Goal: Information Seeking & Learning: Check status

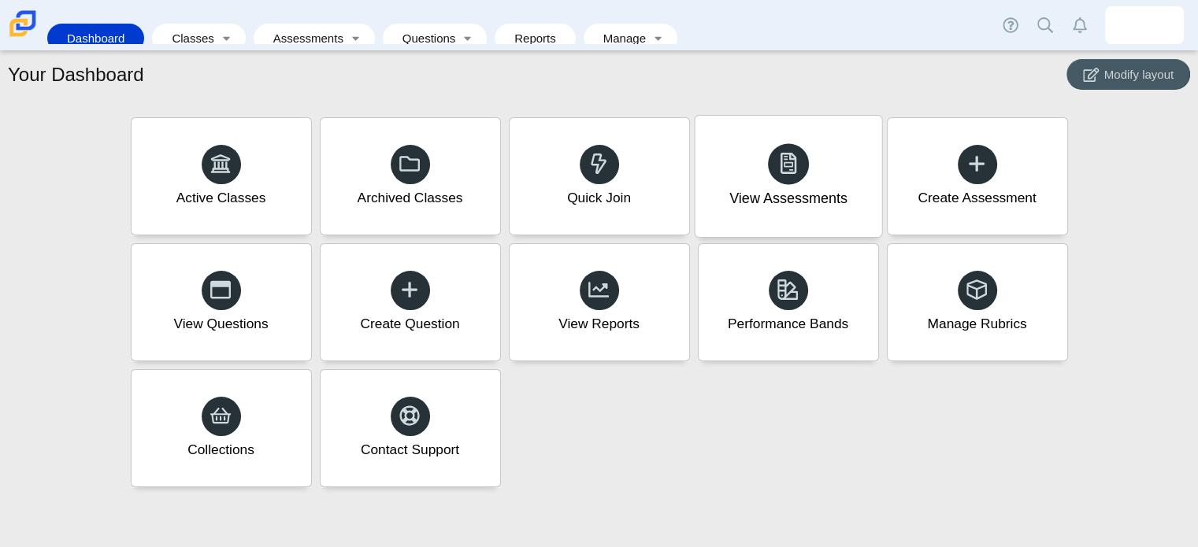
click at [805, 177] on div "View Assessments" at bounding box center [788, 176] width 187 height 121
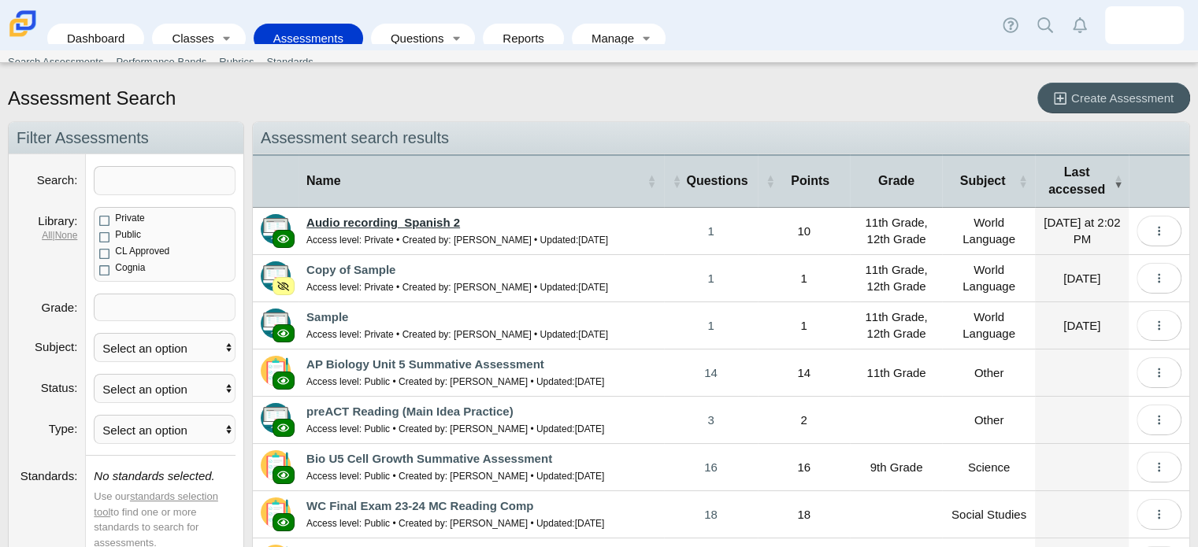
click at [337, 225] on link "Audio recording_Spanish 2" at bounding box center [383, 222] width 154 height 13
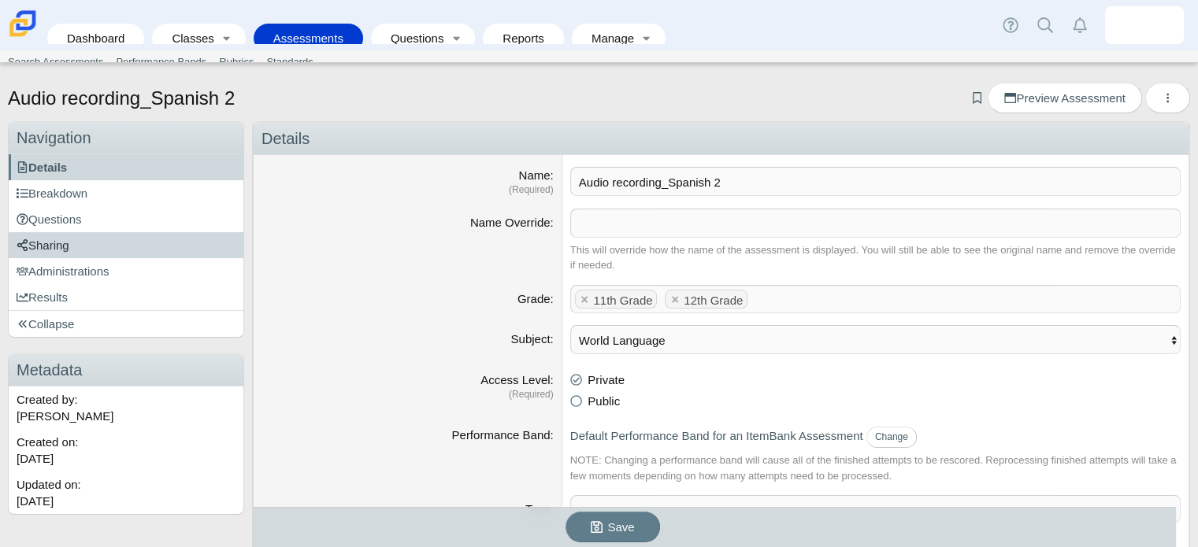
click at [88, 255] on link "Sharing" at bounding box center [126, 245] width 235 height 26
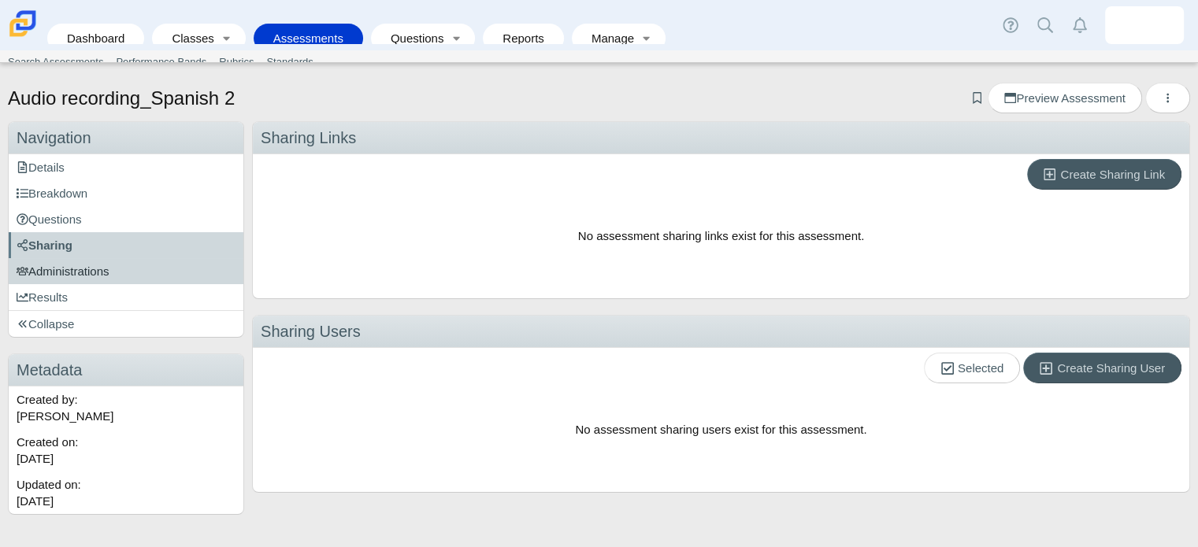
click at [76, 265] on span "Administrations" at bounding box center [63, 271] width 93 height 13
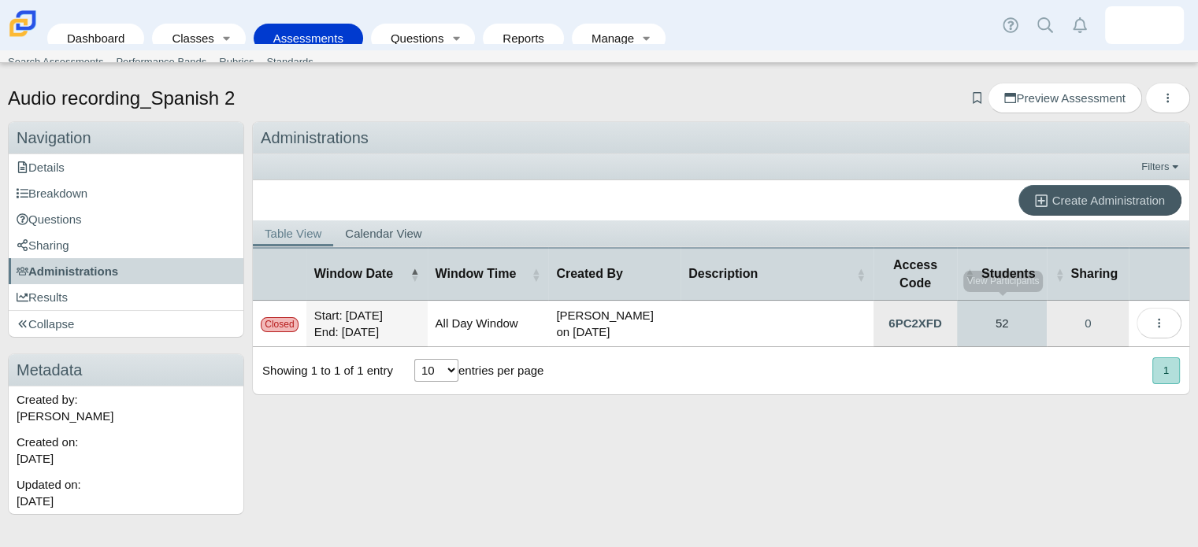
click at [1008, 313] on link "52" at bounding box center [1002, 324] width 91 height 46
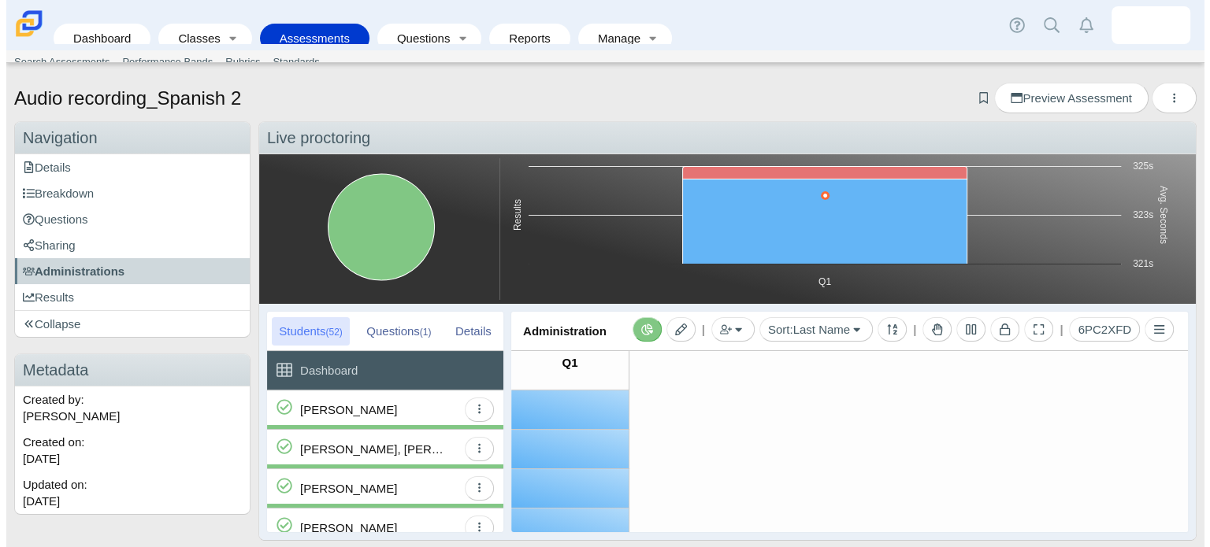
scroll to position [9, 0]
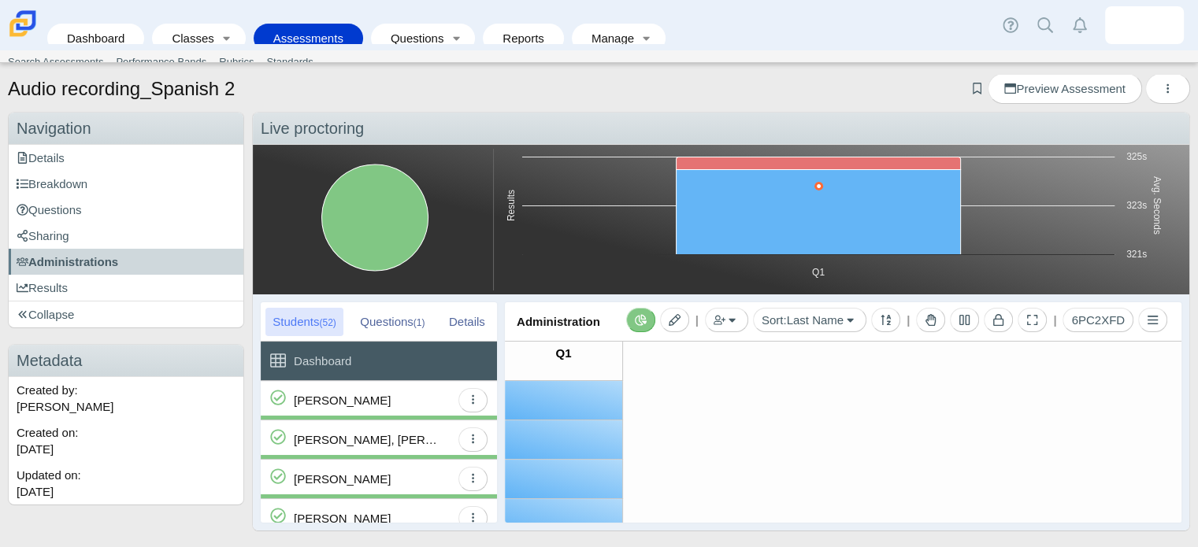
click at [370, 402] on div "Alfaro Estrada, Fabio" at bounding box center [342, 400] width 97 height 39
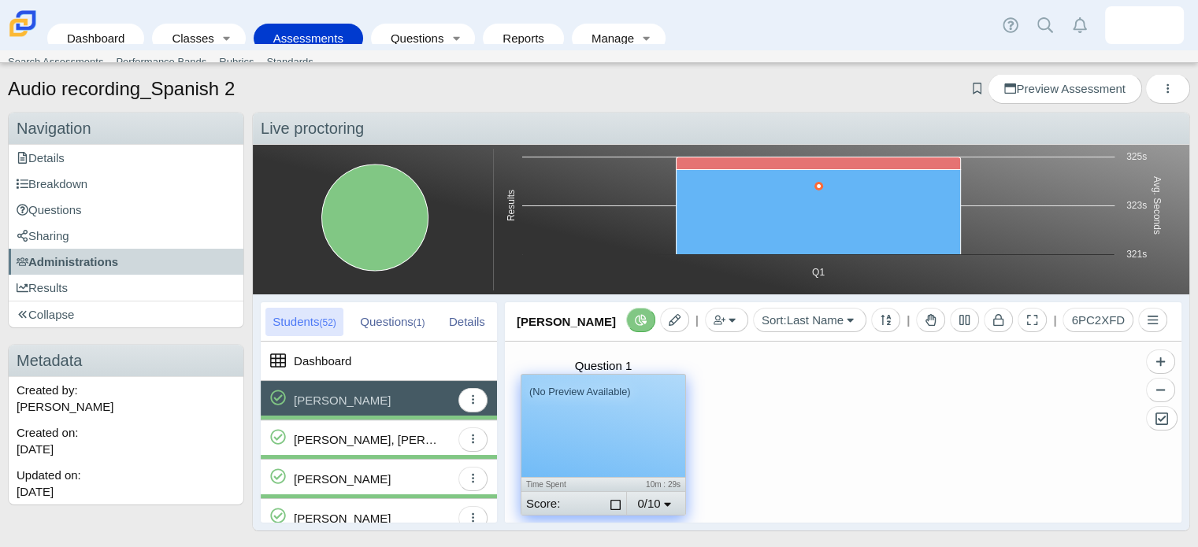
click at [600, 419] on div "(No Preview Available)" at bounding box center [603, 426] width 164 height 102
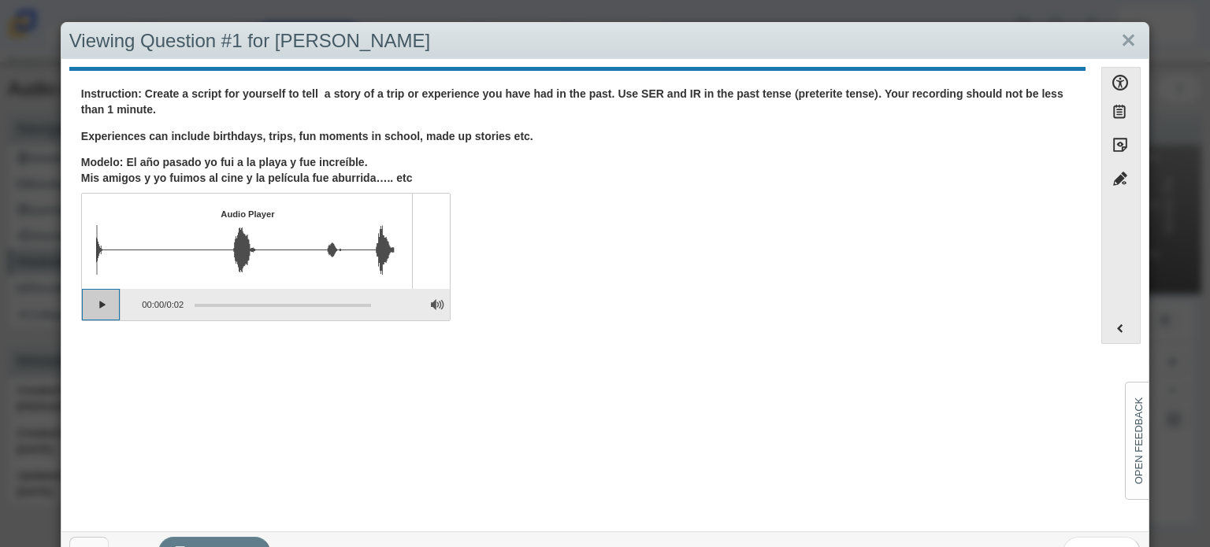
click at [101, 306] on button "Play" at bounding box center [101, 305] width 39 height 32
click at [1116, 39] on link "Close" at bounding box center [1128, 41] width 24 height 27
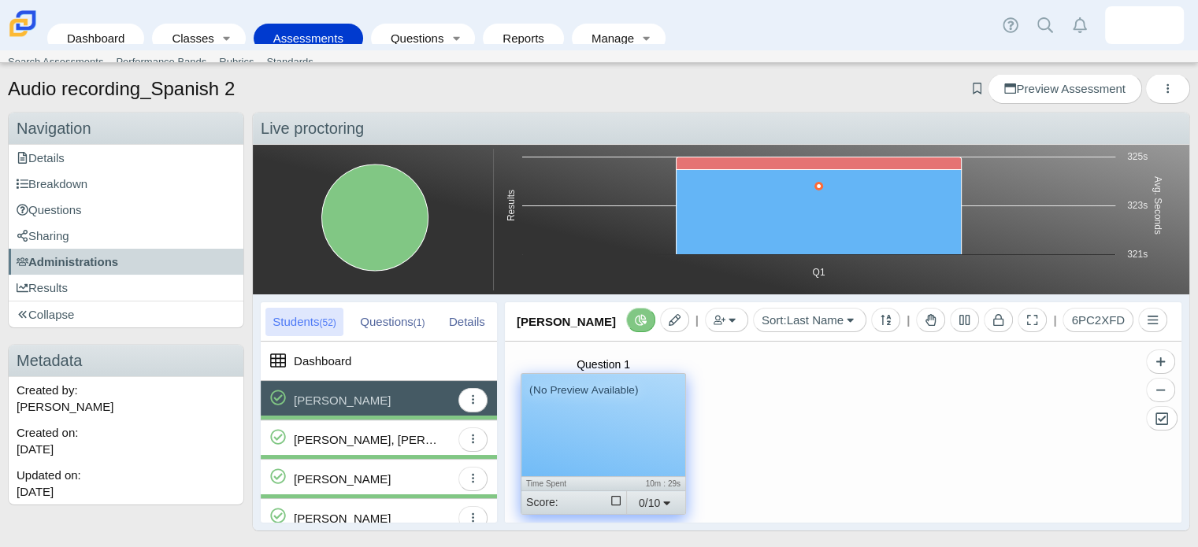
click at [654, 500] on div "0/10" at bounding box center [655, 504] width 59 height 24
click at [798, 406] on div "Question 1 (No Preview Available) Time Spent 10m : 29s Score: Select for gradin…" at bounding box center [843, 432] width 677 height 181
click at [413, 435] on div "Almestica, Rihanna" at bounding box center [372, 440] width 157 height 39
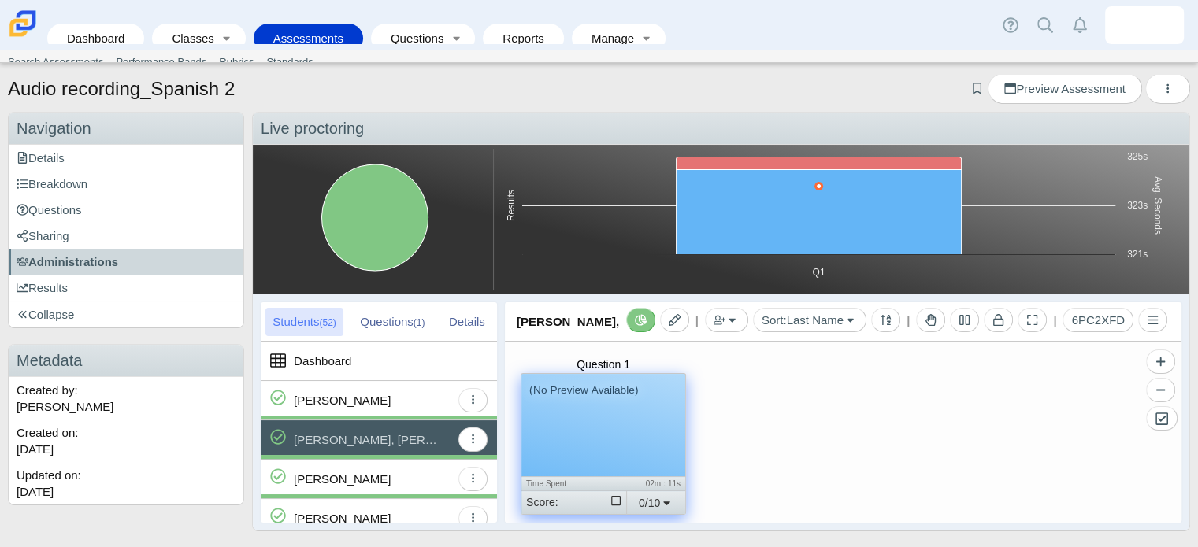
click at [409, 440] on div "Almestica, Rihanna" at bounding box center [372, 440] width 157 height 39
click at [565, 450] on div "(No Preview Available)" at bounding box center [603, 425] width 164 height 102
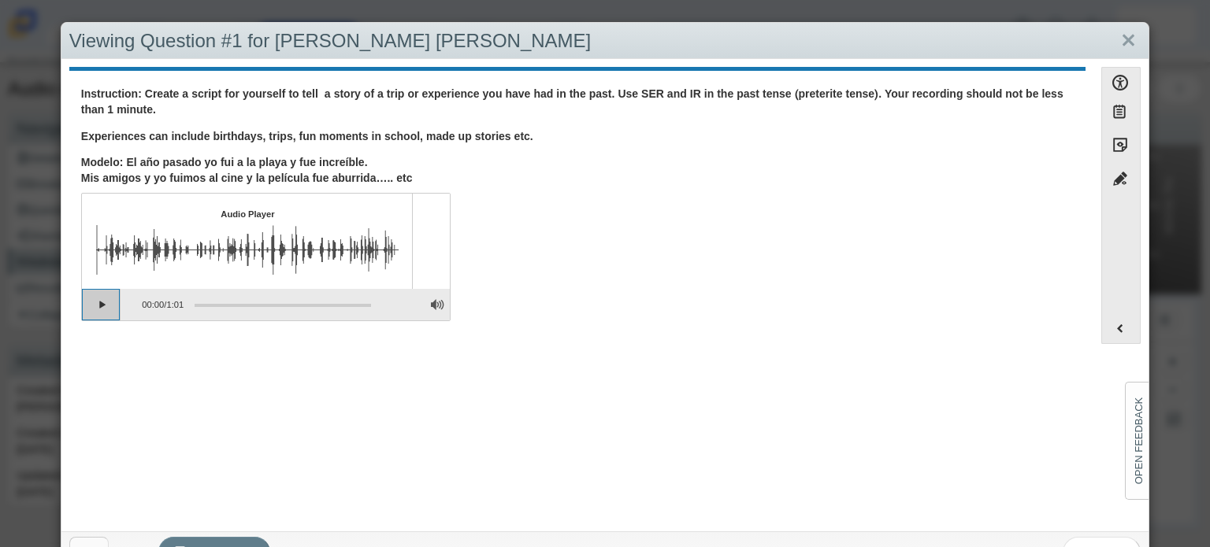
click at [98, 308] on button "Play" at bounding box center [101, 305] width 39 height 32
click at [98, 308] on button "Pause playback" at bounding box center [101, 305] width 39 height 32
click at [98, 308] on button "Continue playback" at bounding box center [101, 305] width 39 height 32
click at [1116, 40] on link "Close" at bounding box center [1128, 41] width 24 height 27
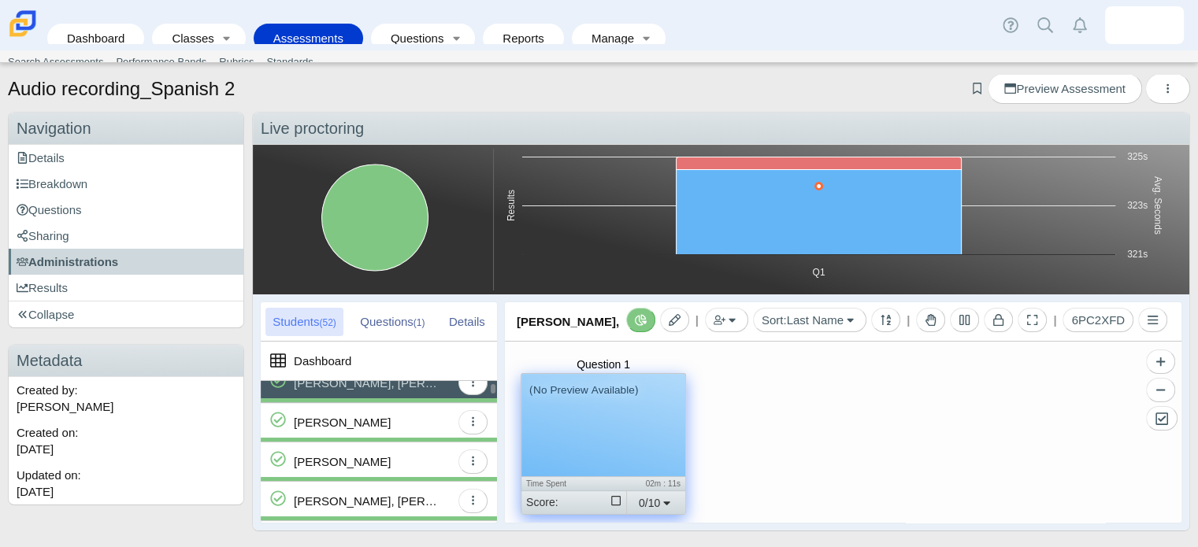
scroll to position [58, 0]
click at [344, 431] on div "Barksdale, Victor" at bounding box center [342, 422] width 97 height 39
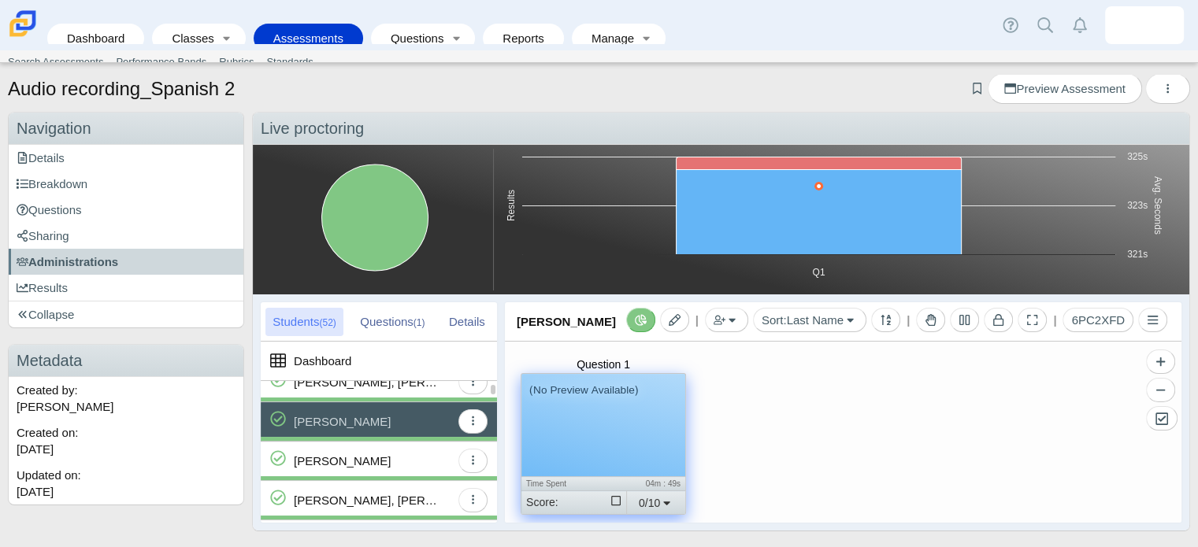
click at [338, 462] on div "Barrera, Lorena" at bounding box center [342, 461] width 97 height 39
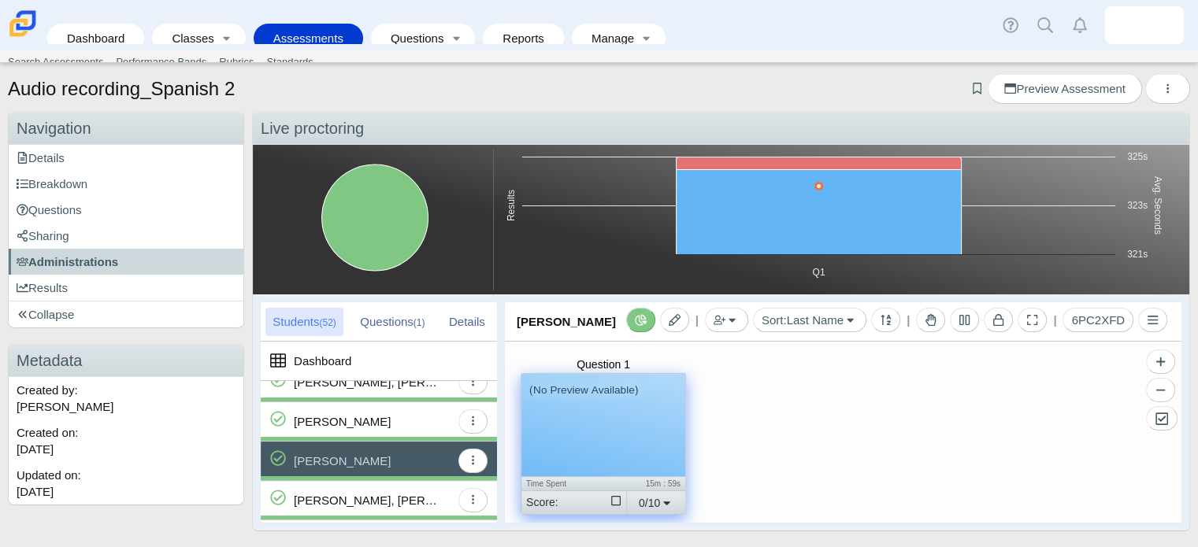
click at [640, 436] on div "(No Preview Available)" at bounding box center [603, 425] width 164 height 102
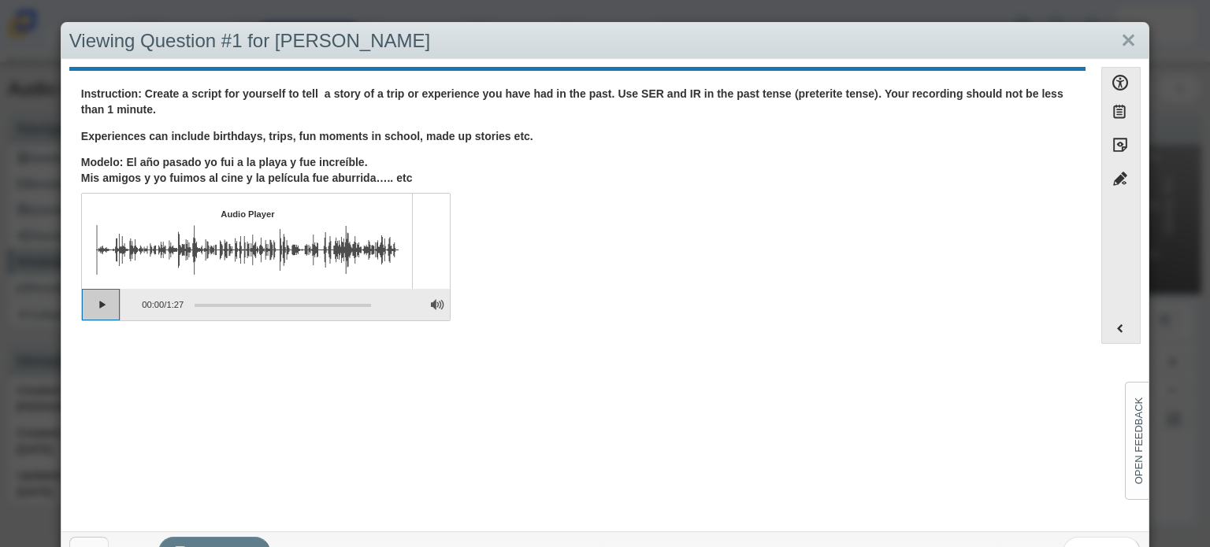
click at [98, 309] on button "Play" at bounding box center [101, 305] width 39 height 32
click at [1118, 28] on link "Close" at bounding box center [1128, 41] width 24 height 27
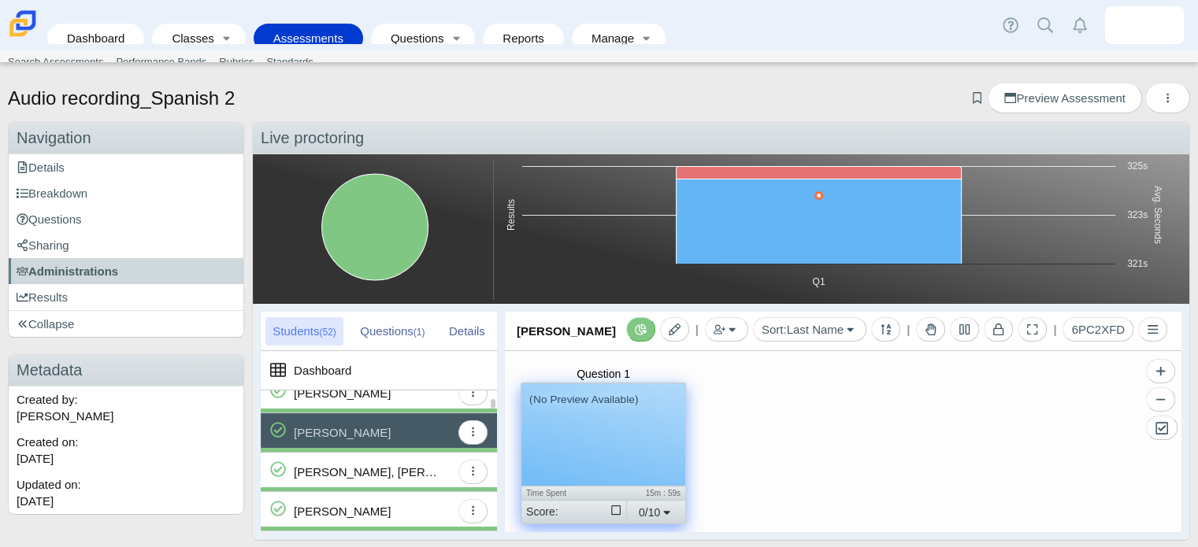
scroll to position [98, 0]
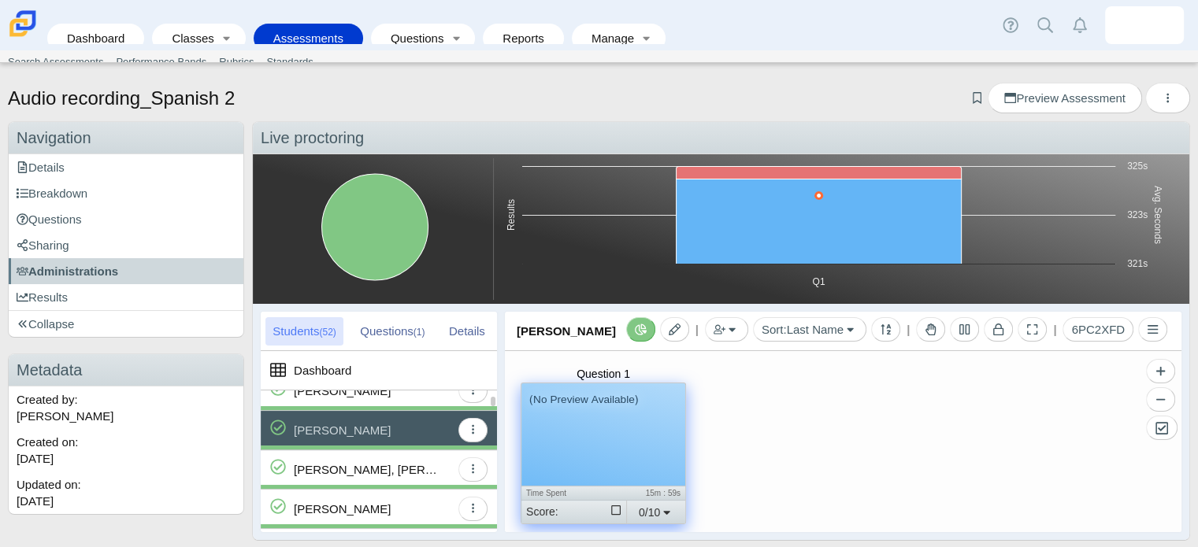
click at [362, 473] on div "Brooks Jr, Jonathan" at bounding box center [369, 470] width 150 height 39
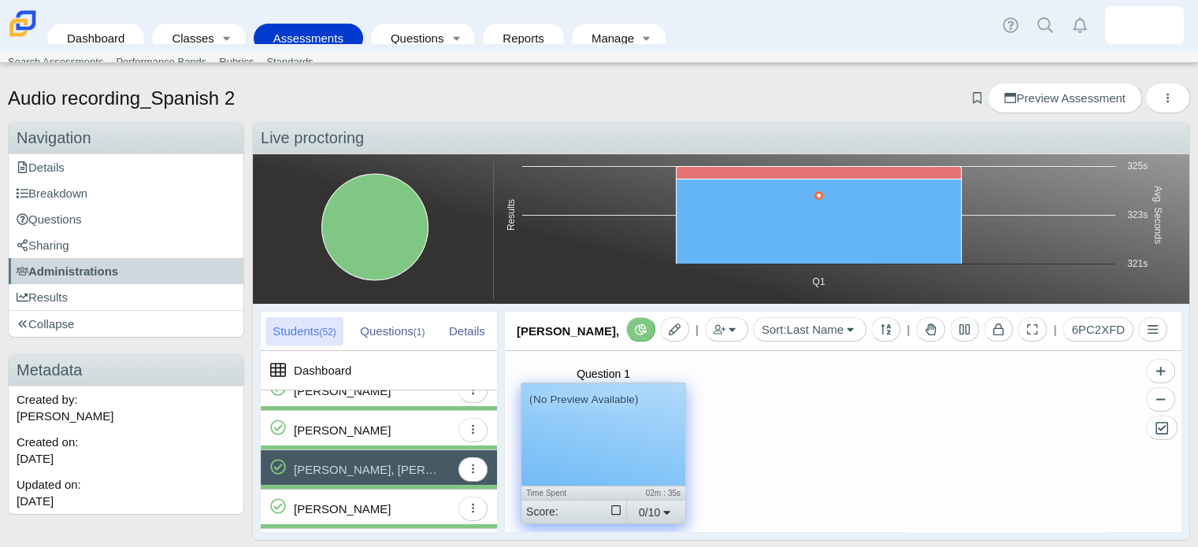
click at [606, 469] on div "(No Preview Available)" at bounding box center [603, 435] width 164 height 102
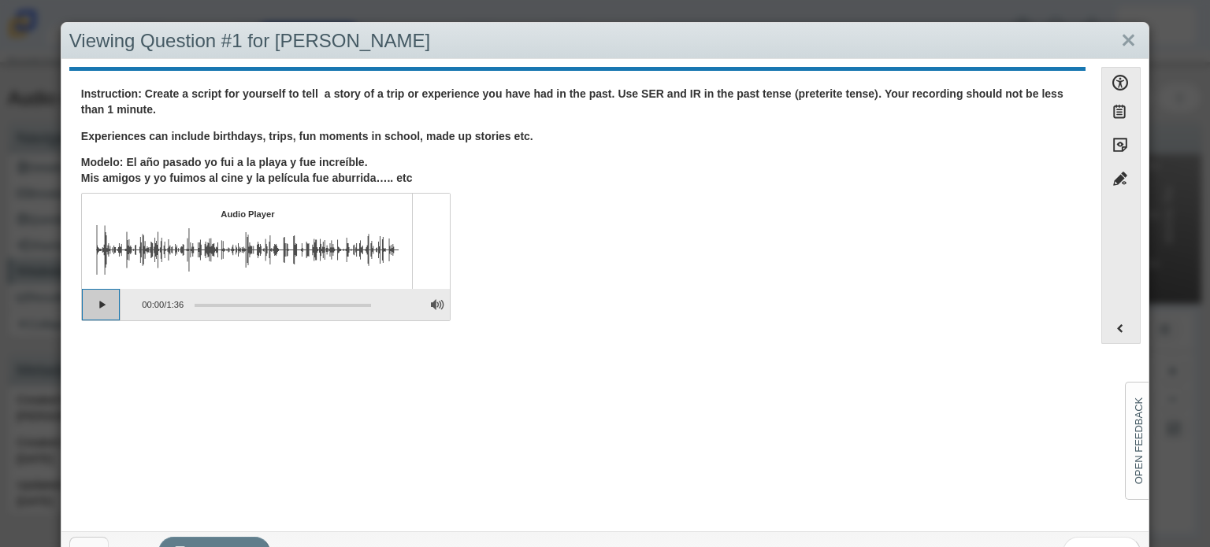
click at [91, 301] on button "Play" at bounding box center [101, 305] width 39 height 32
click at [1116, 36] on link "Close" at bounding box center [1128, 41] width 24 height 27
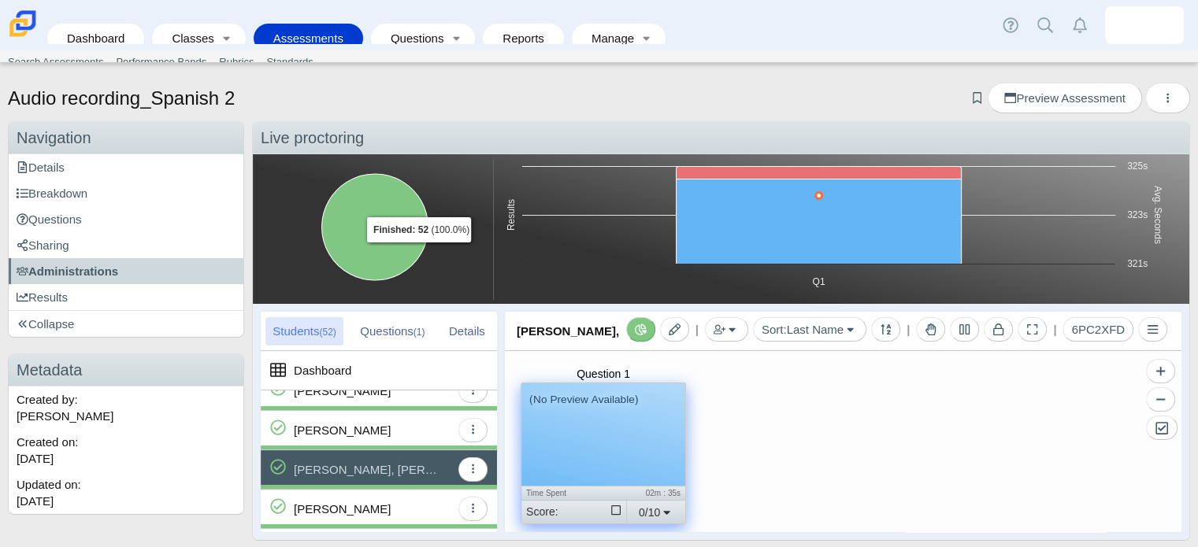
scroll to position [9, 0]
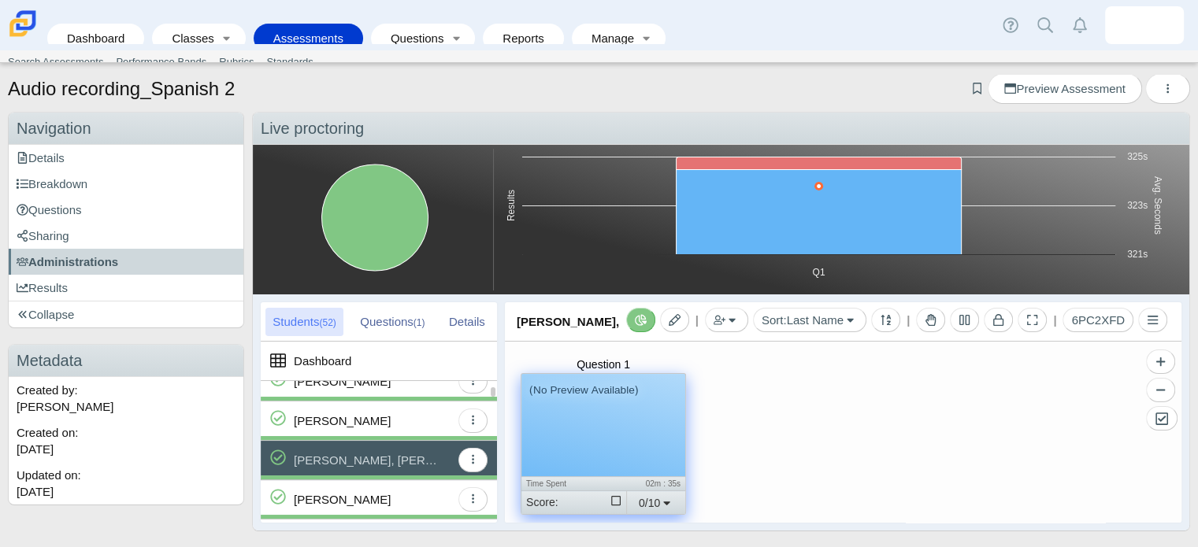
click at [373, 502] on div "Bush, Aniylah" at bounding box center [372, 500] width 157 height 39
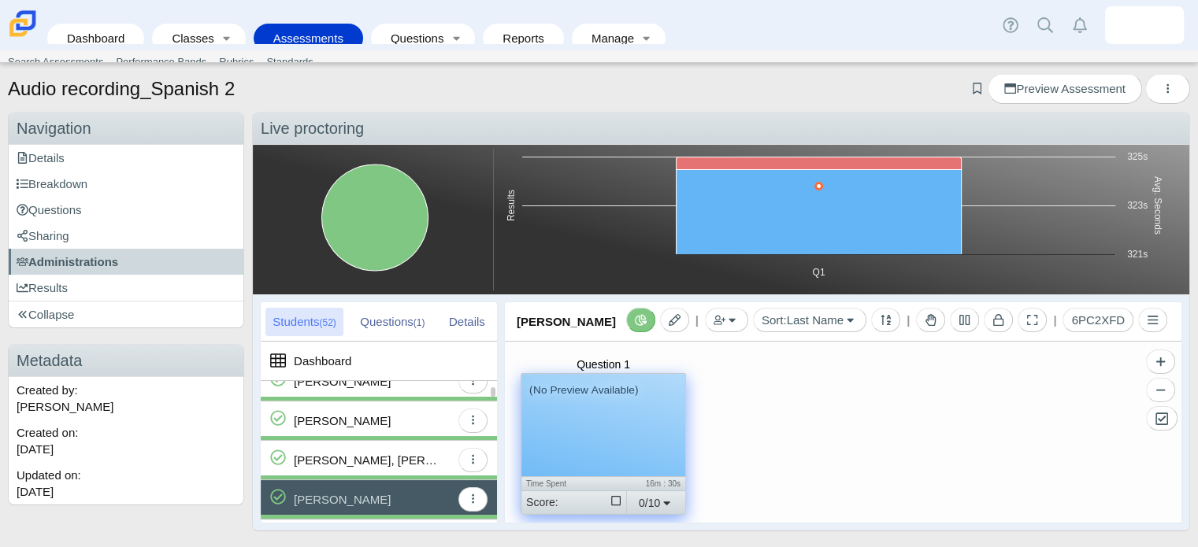
click at [378, 504] on div "Bush, Aniylah" at bounding box center [372, 500] width 157 height 39
click at [583, 440] on div "(No Preview Available)" at bounding box center [603, 425] width 164 height 102
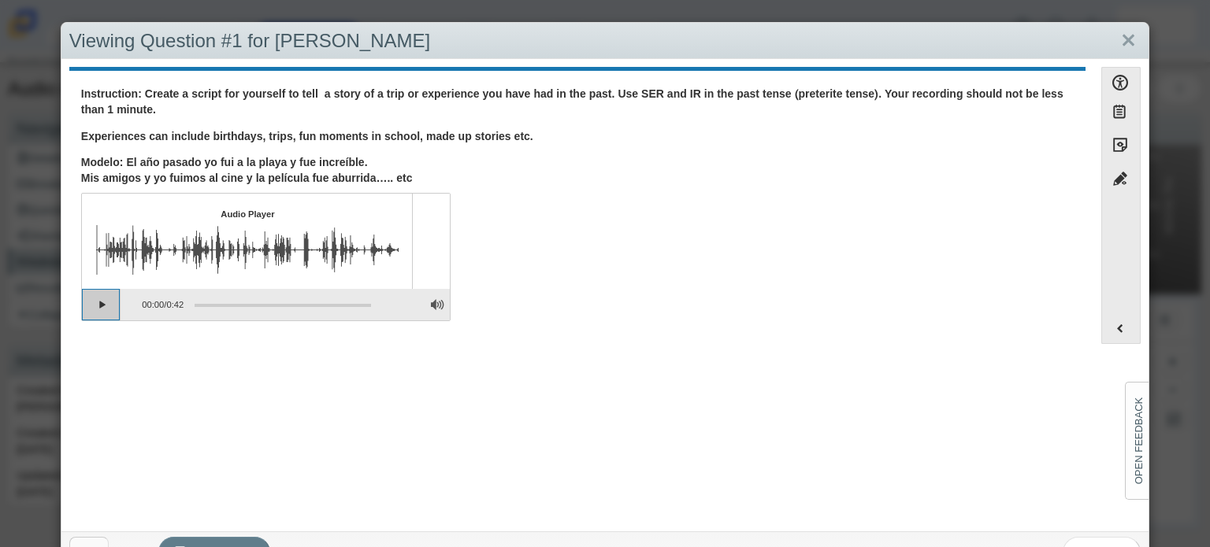
click at [101, 299] on button "Play" at bounding box center [101, 305] width 39 height 32
click at [1116, 40] on link "Close" at bounding box center [1128, 41] width 24 height 27
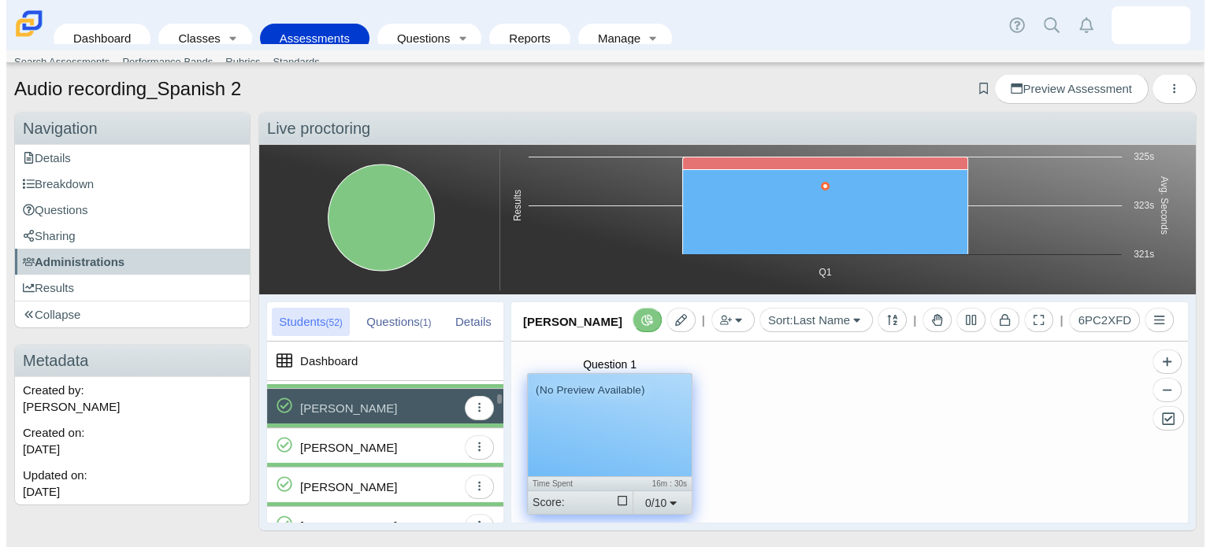
scroll to position [190, 0]
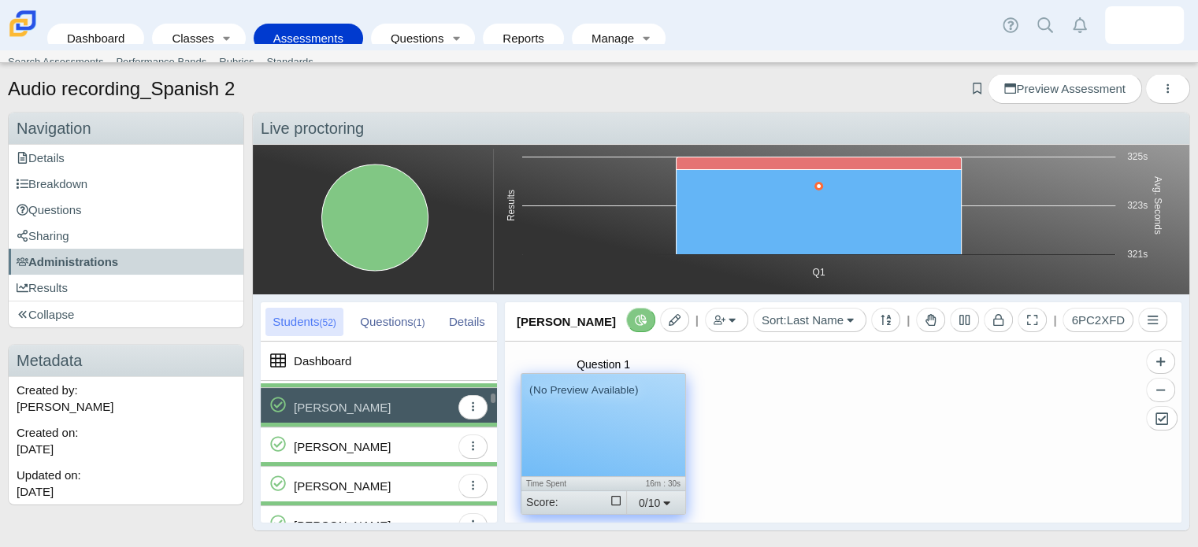
click at [352, 434] on div "Cerda, Jazlynn" at bounding box center [342, 447] width 97 height 39
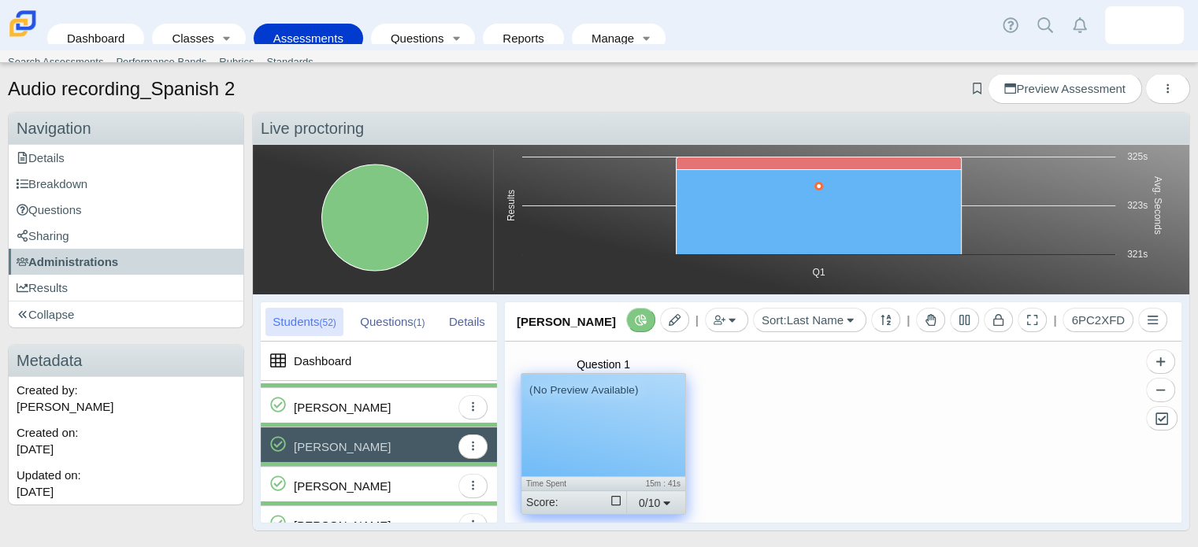
click at [547, 409] on div "(No Preview Available)" at bounding box center [603, 425] width 164 height 102
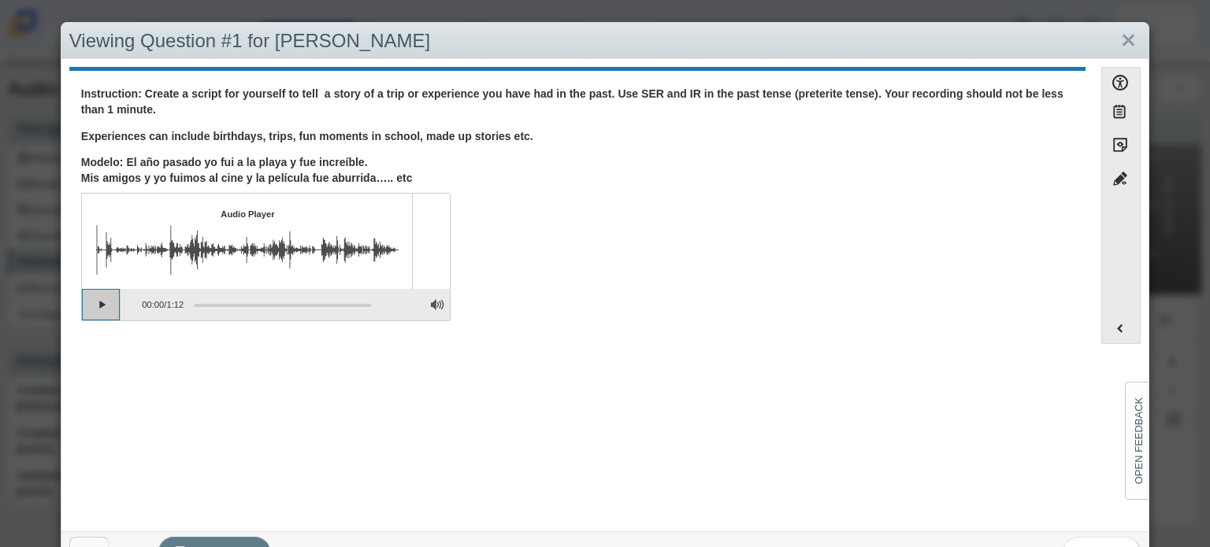
click at [95, 306] on button "Play" at bounding box center [101, 305] width 39 height 32
click at [1116, 34] on link "Close" at bounding box center [1128, 41] width 24 height 27
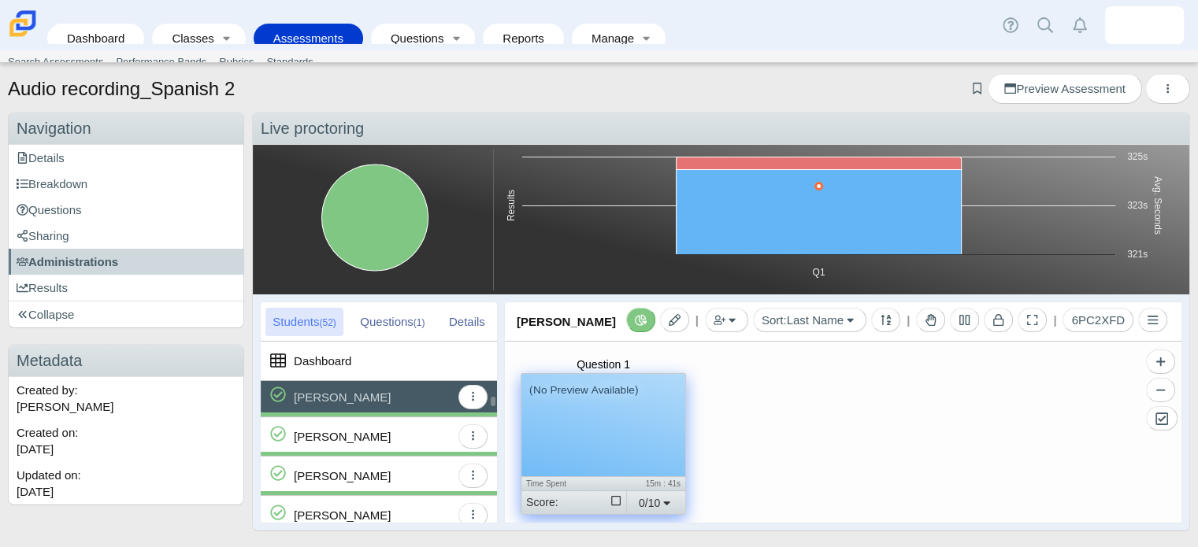
scroll to position [239, 0]
click at [348, 437] on div "Cervantes, Leonardo" at bounding box center [342, 437] width 97 height 39
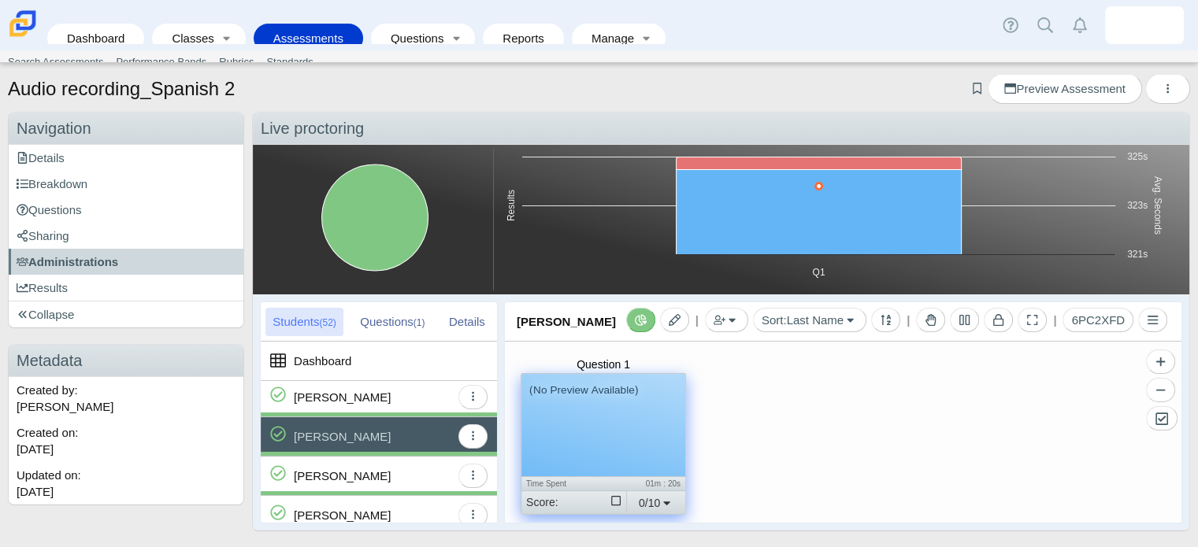
click at [596, 440] on div "(No Preview Available)" at bounding box center [603, 425] width 164 height 102
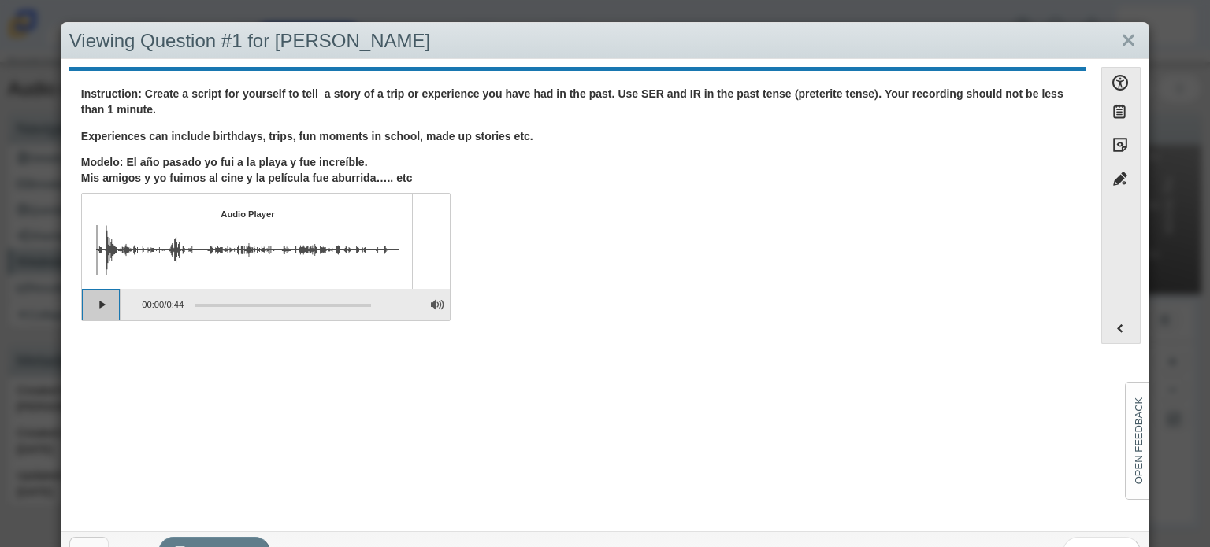
click at [95, 309] on button "Play" at bounding box center [101, 305] width 39 height 32
click at [1126, 45] on link "Close" at bounding box center [1128, 41] width 24 height 27
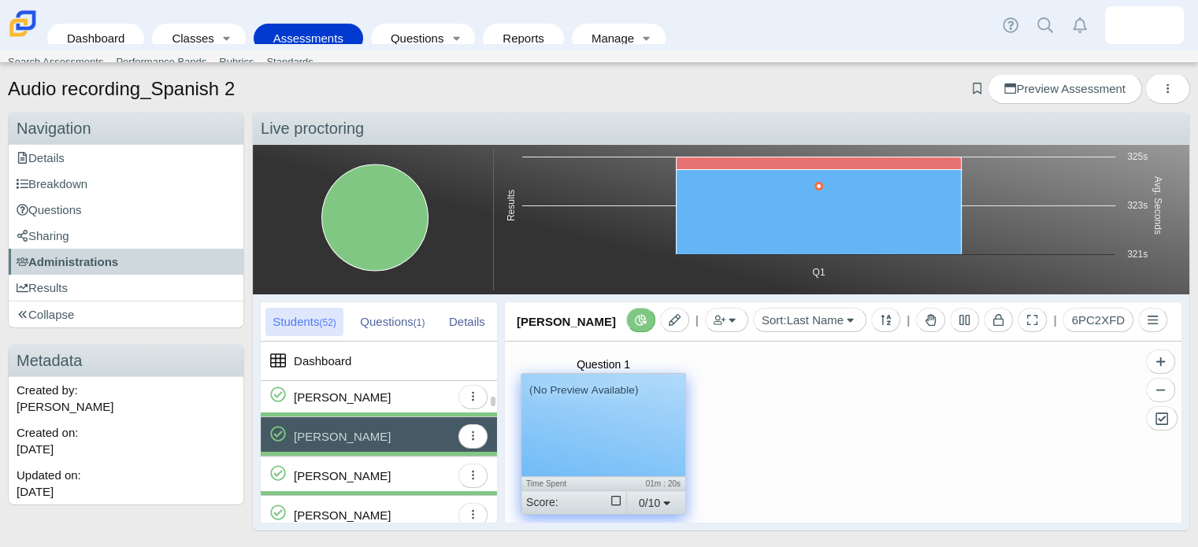
click at [358, 475] on div "Chavez, Ivan" at bounding box center [372, 476] width 157 height 39
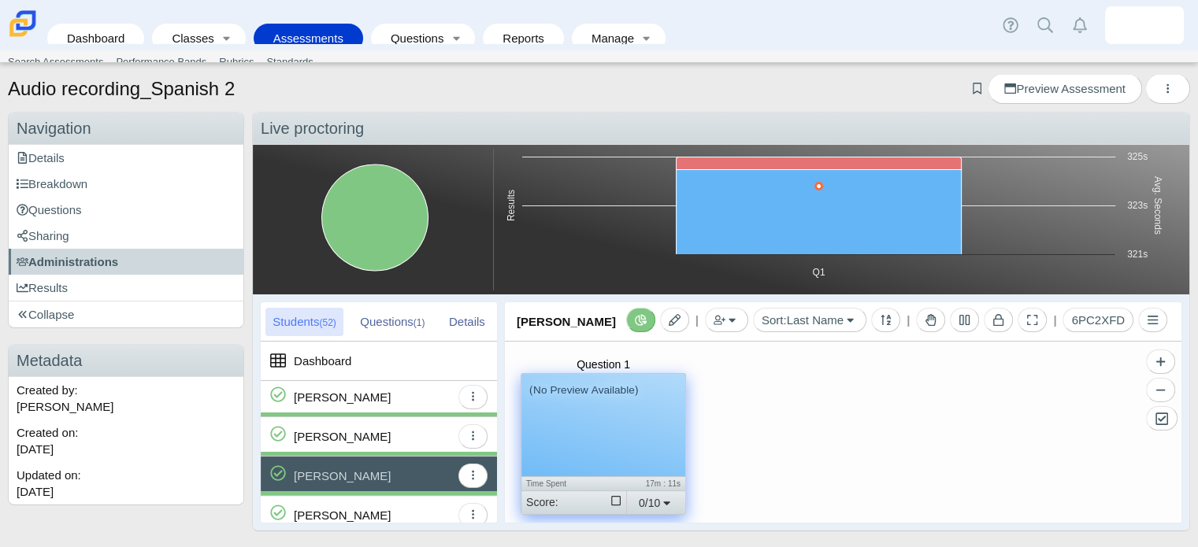
click at [597, 454] on div "(No Preview Available)" at bounding box center [603, 425] width 164 height 102
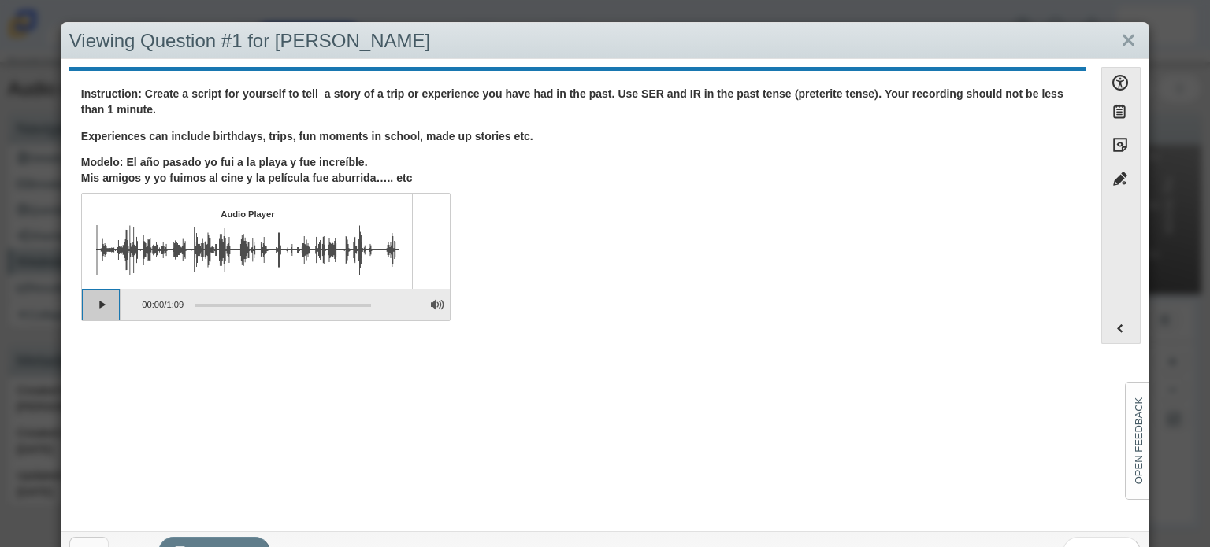
click at [96, 299] on button "Play" at bounding box center [101, 305] width 39 height 32
click at [104, 309] on button "Pause playback" at bounding box center [101, 305] width 39 height 32
click at [98, 310] on button "Continue playback" at bounding box center [101, 305] width 39 height 32
click at [84, 295] on button "Pause playback" at bounding box center [101, 305] width 39 height 32
click at [94, 297] on button "Continue playback" at bounding box center [101, 305] width 39 height 32
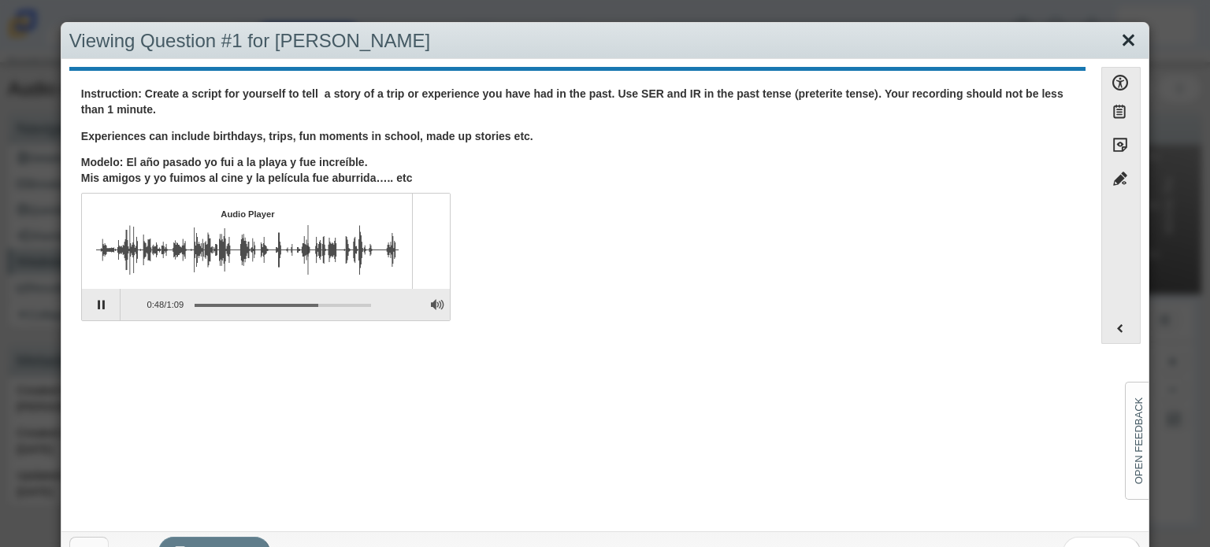
click at [1124, 31] on link "Close" at bounding box center [1128, 41] width 24 height 27
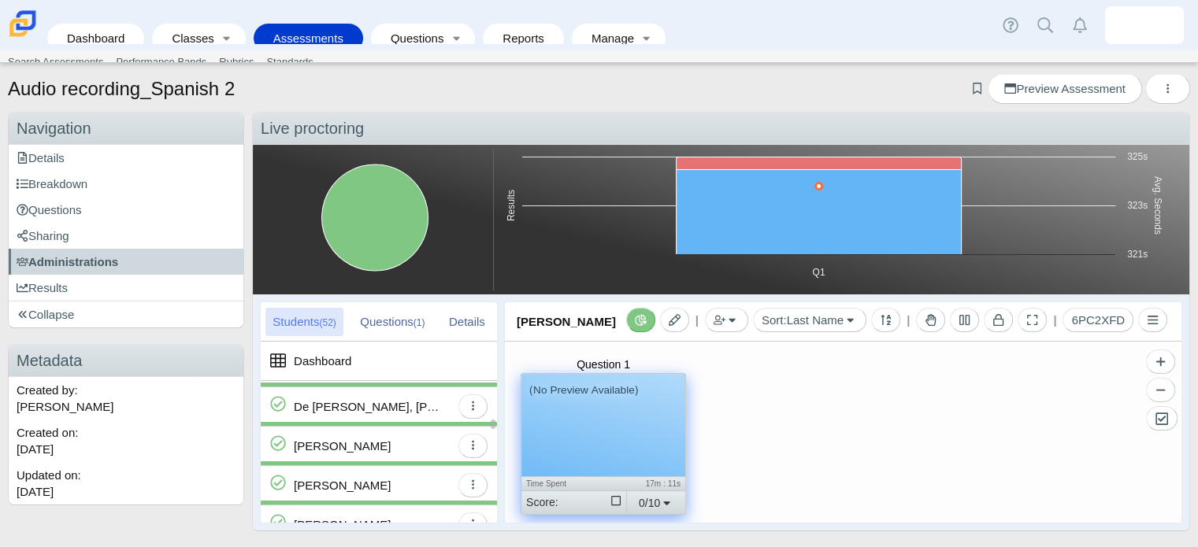
scroll to position [547, 0]
click at [373, 416] on div "De Jesus Martinez, Jose" at bounding box center [369, 405] width 150 height 39
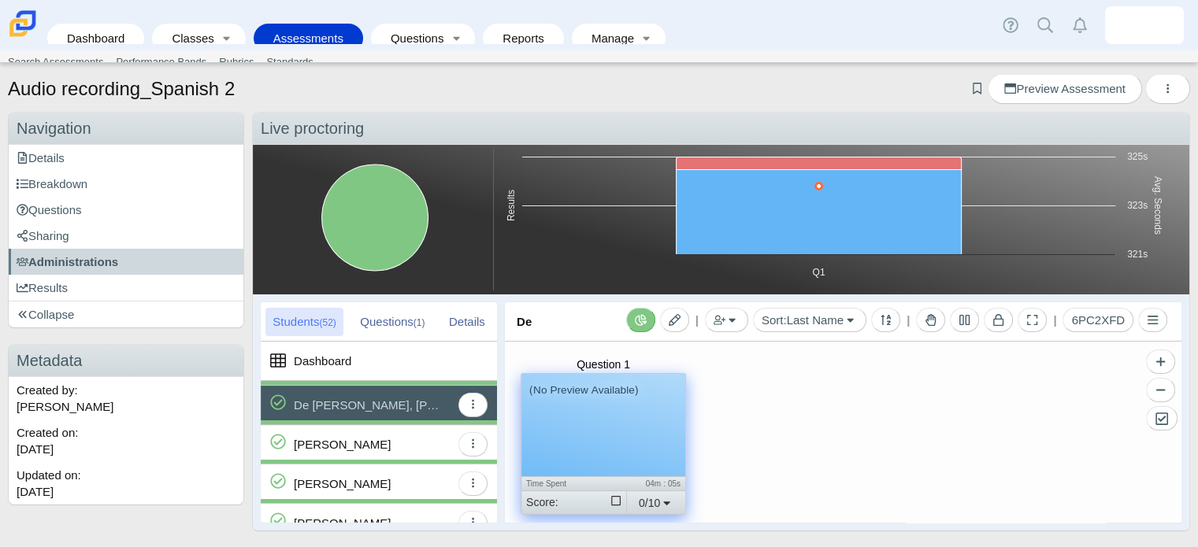
click at [591, 442] on div "(No Preview Available)" at bounding box center [603, 425] width 164 height 102
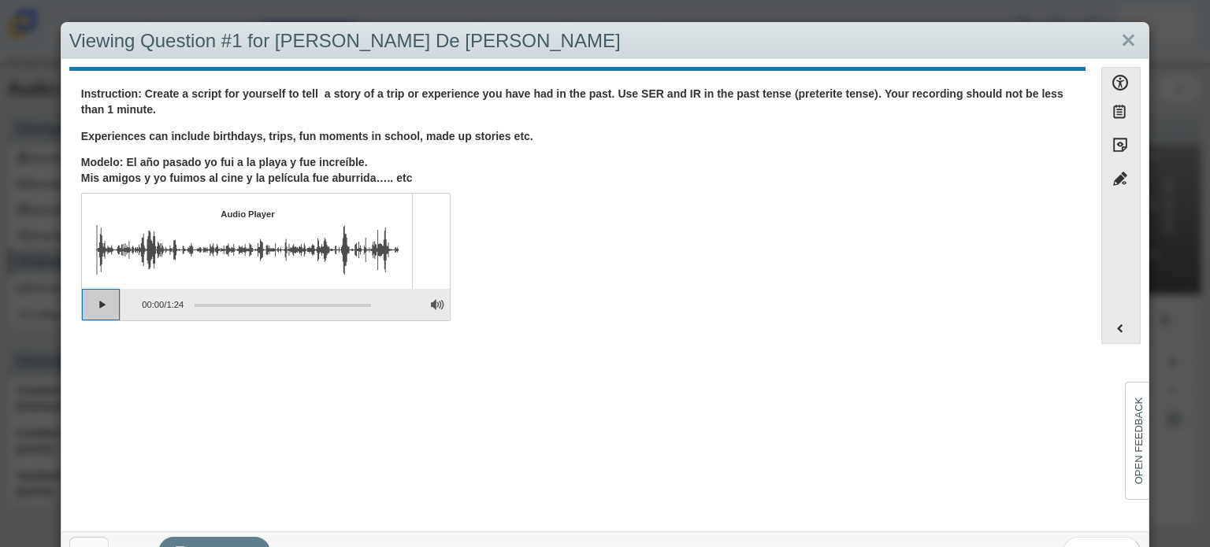
click at [99, 304] on button "Play" at bounding box center [101, 305] width 39 height 32
click at [109, 306] on button "Pause playback" at bounding box center [101, 305] width 39 height 32
click at [104, 305] on button "Continue playback" at bounding box center [101, 305] width 39 height 32
click at [104, 305] on button "Pause playback" at bounding box center [101, 305] width 39 height 32
click at [1120, 40] on link "Close" at bounding box center [1128, 41] width 24 height 27
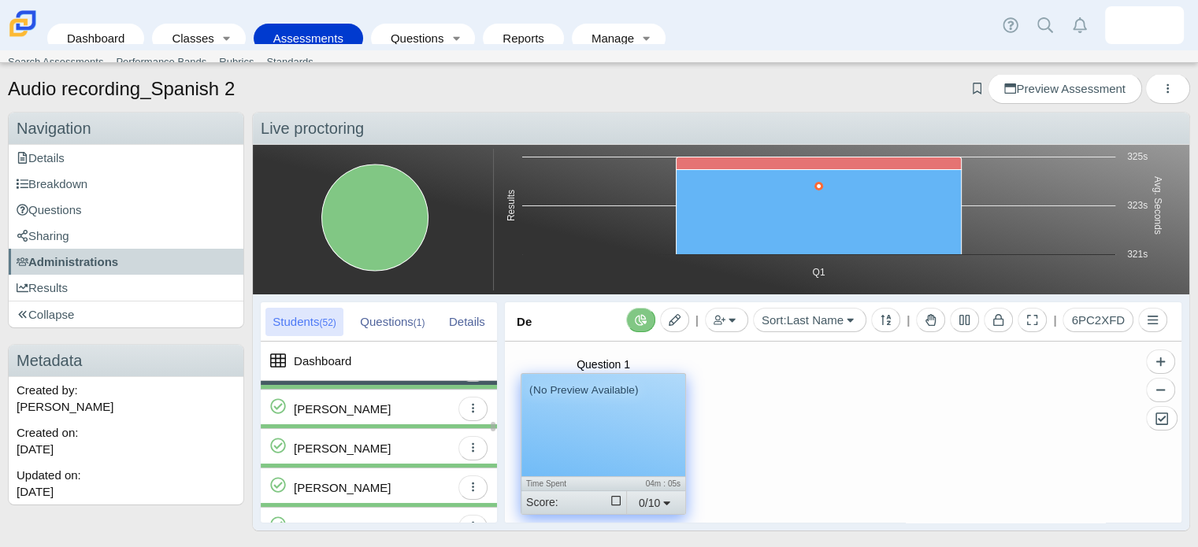
scroll to position [583, 0]
click at [359, 390] on div "Eusebio-Solorzano, Brandon" at bounding box center [342, 408] width 97 height 39
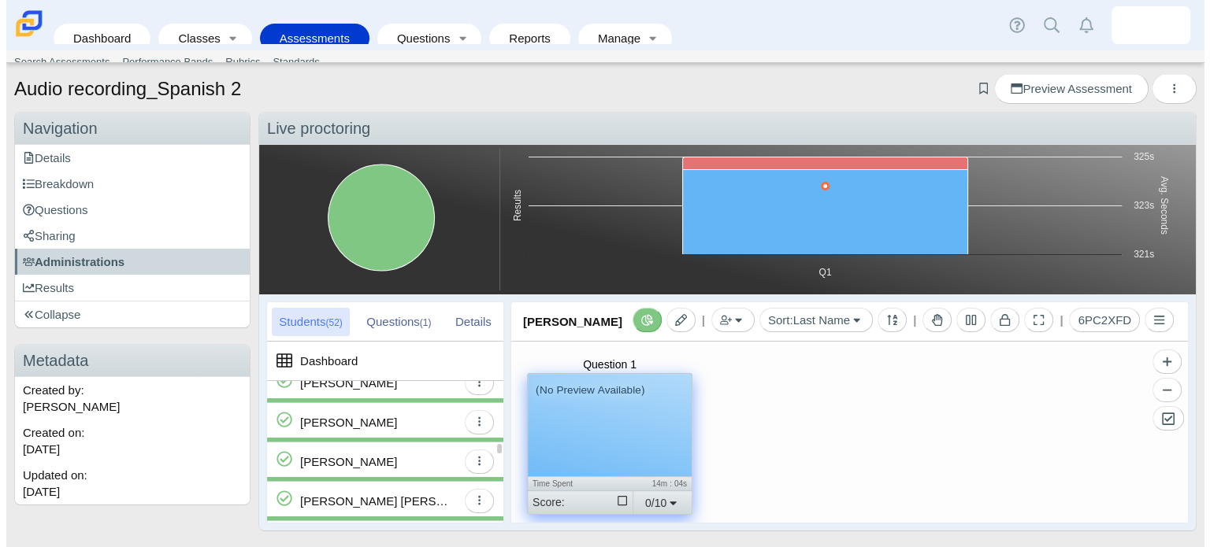
scroll to position [813, 0]
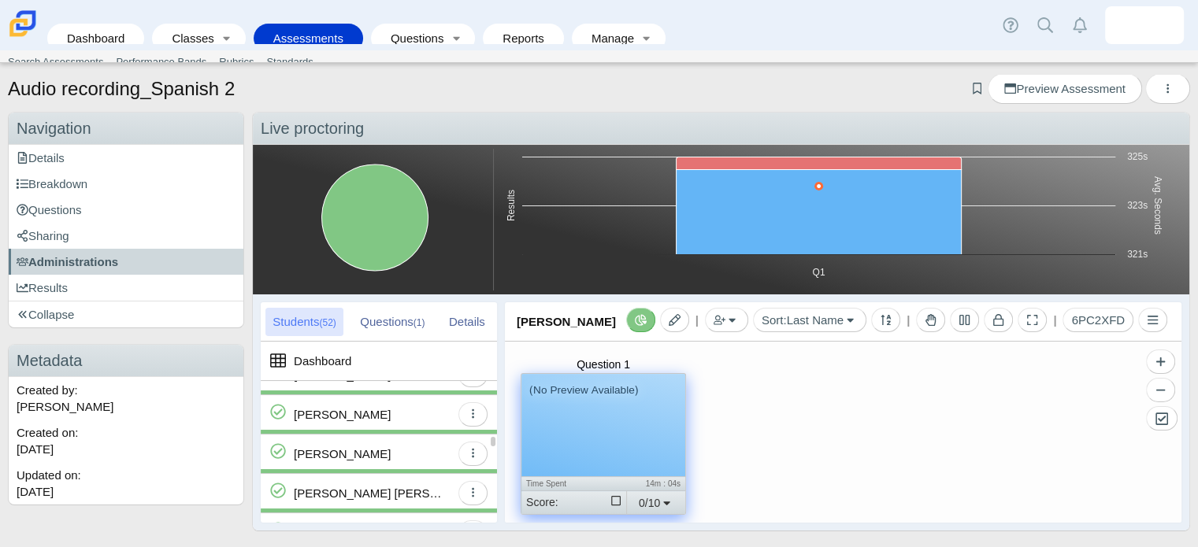
click at [359, 423] on div "Gomez, Horacio" at bounding box center [342, 414] width 97 height 39
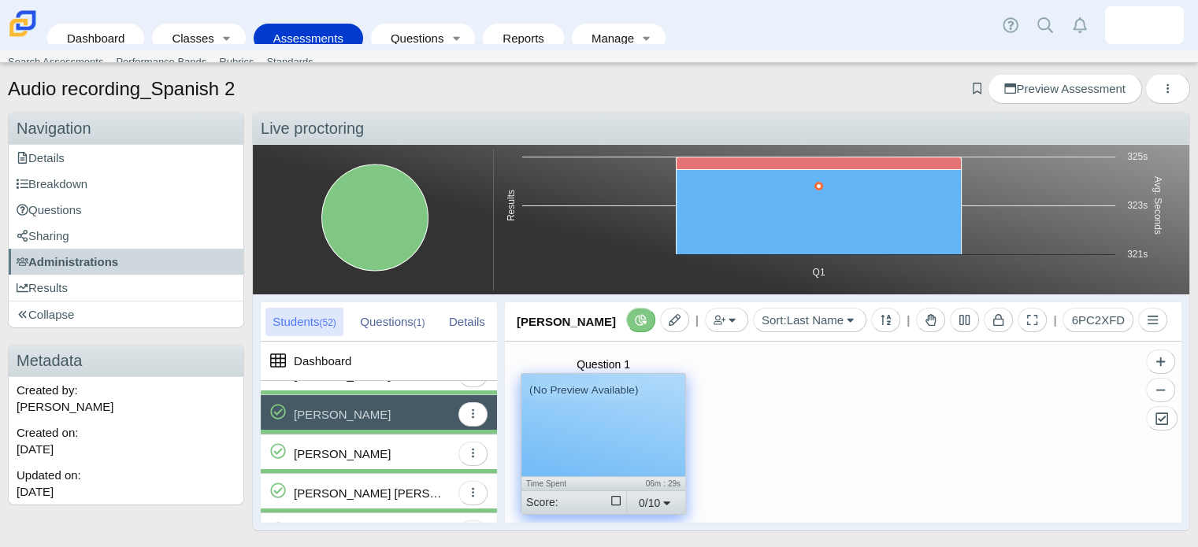
click at [655, 415] on div "(No Preview Available)" at bounding box center [603, 425] width 164 height 102
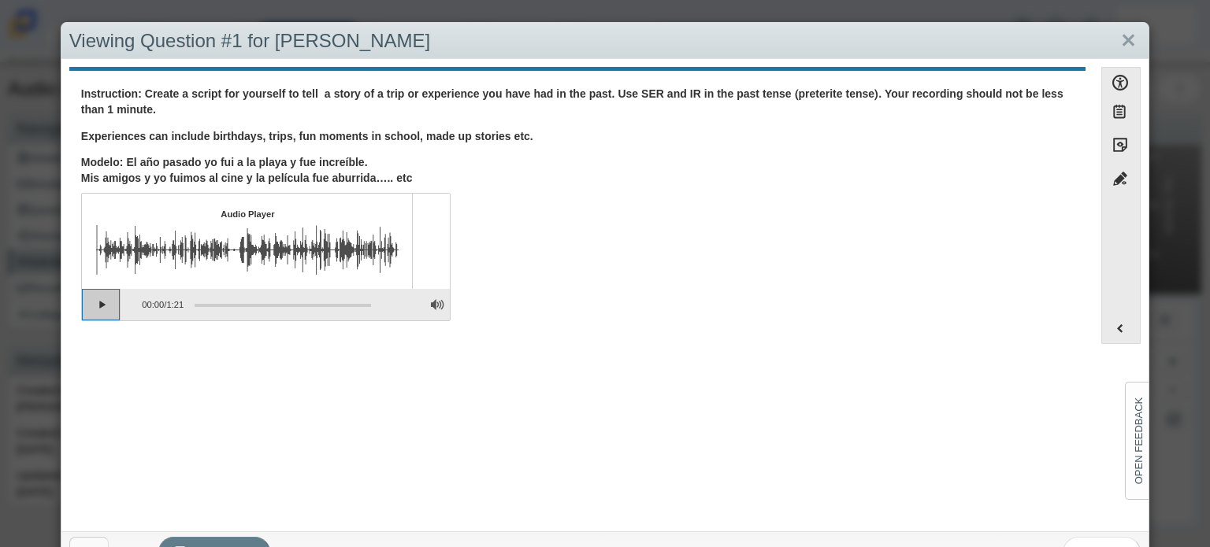
click at [106, 305] on button "Play" at bounding box center [101, 305] width 39 height 32
click at [101, 296] on button "Pause playback" at bounding box center [101, 305] width 39 height 32
click at [106, 303] on button "Continue playback" at bounding box center [101, 305] width 39 height 32
click at [106, 303] on button "Pause playback" at bounding box center [101, 305] width 39 height 32
click at [106, 303] on button "Continue playback" at bounding box center [101, 305] width 39 height 32
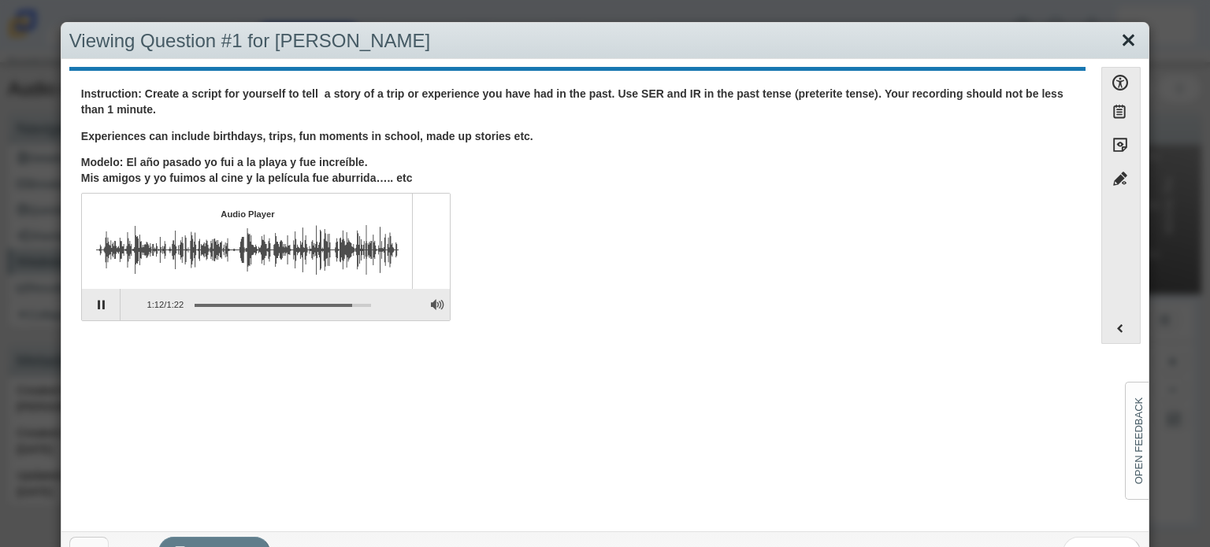
click at [1116, 35] on link "Close" at bounding box center [1128, 41] width 24 height 27
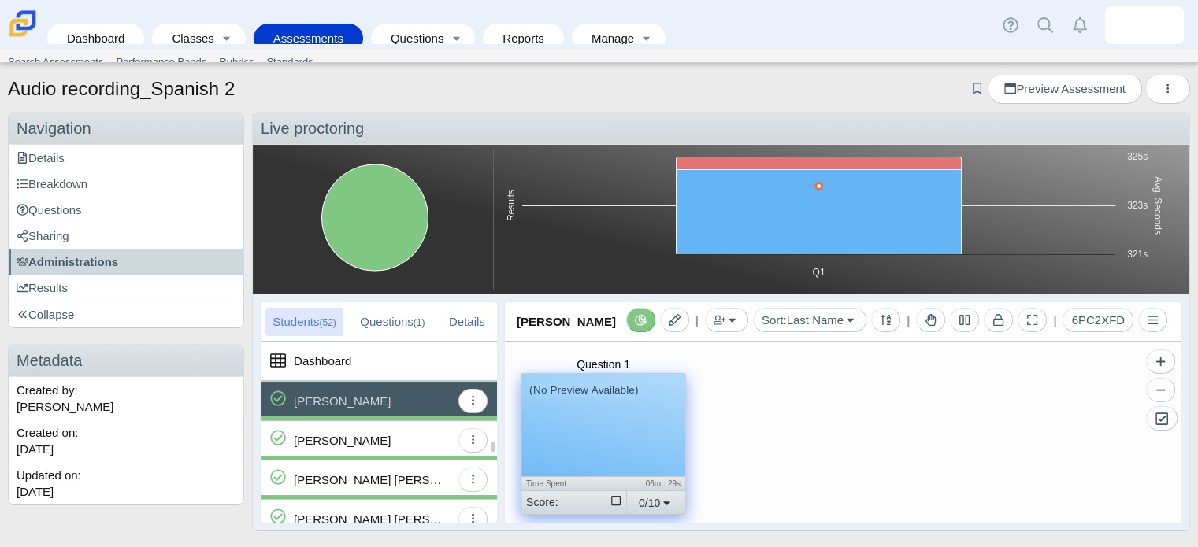
scroll to position [832, 0]
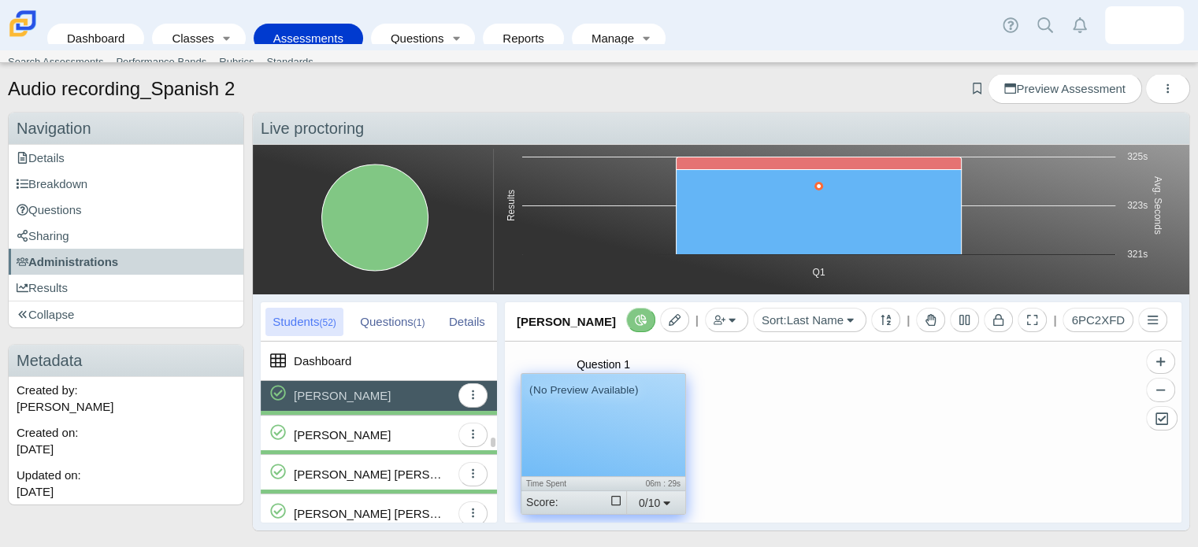
click at [343, 469] on div "Guerrero Vazquez, Alan" at bounding box center [369, 474] width 150 height 39
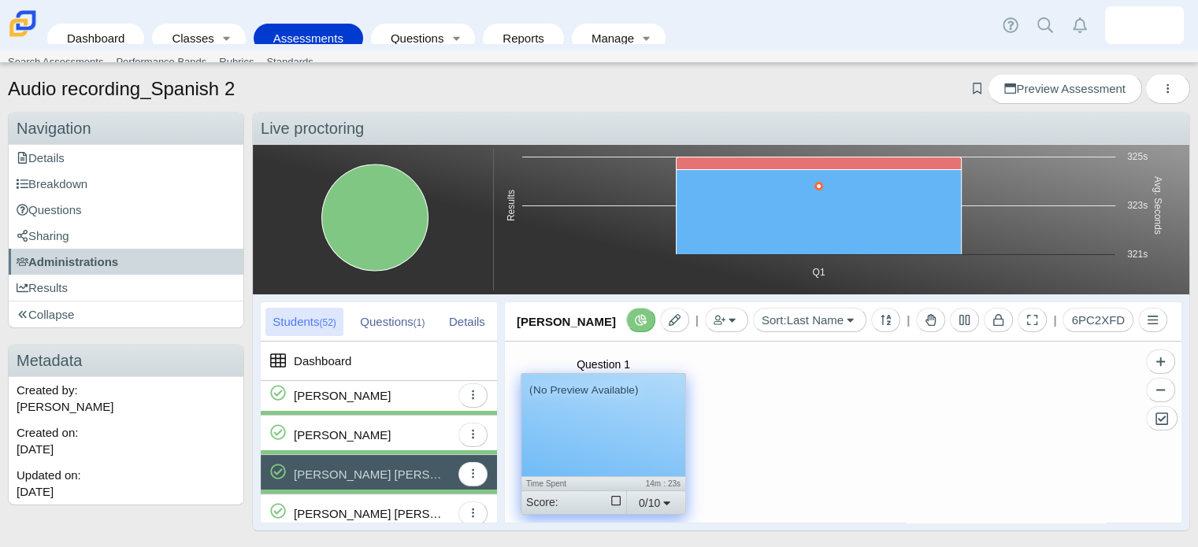
click at [564, 434] on div "(No Preview Available)" at bounding box center [603, 425] width 164 height 102
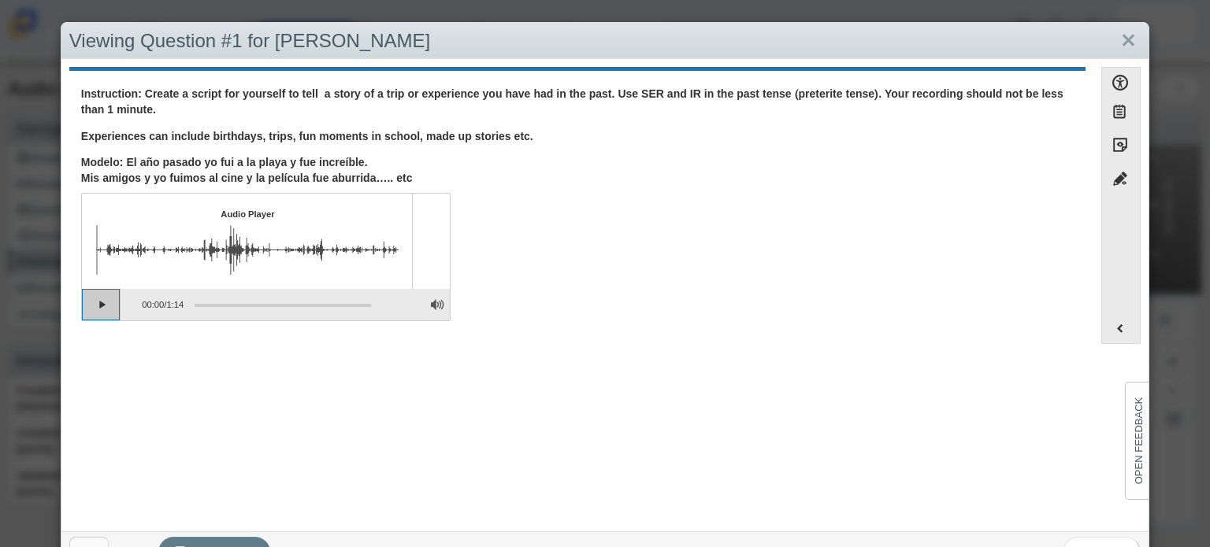
click at [103, 299] on button "Play" at bounding box center [101, 305] width 39 height 32
click at [91, 308] on button "Pause playback" at bounding box center [101, 305] width 39 height 32
click at [107, 320] on div "Audio Player Playback paused 0:29 / 1:14" at bounding box center [265, 257] width 369 height 128
click at [98, 292] on button "Continue playback" at bounding box center [101, 305] width 39 height 32
click at [1116, 43] on link "Close" at bounding box center [1128, 41] width 24 height 27
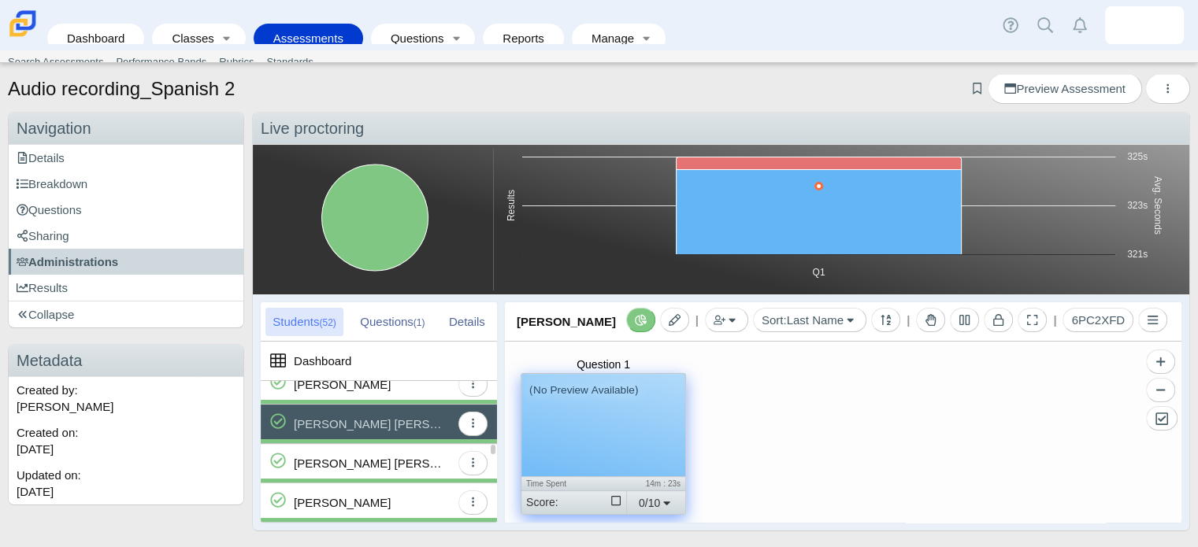
scroll to position [919, 0]
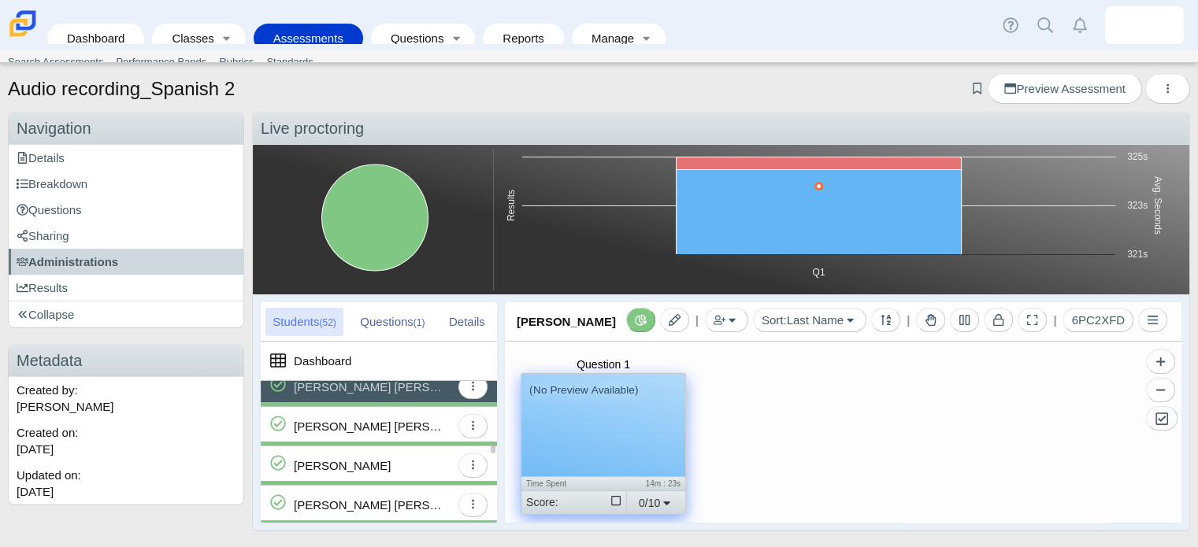
click at [363, 473] on div "Hernandez, Adriel" at bounding box center [342, 466] width 97 height 39
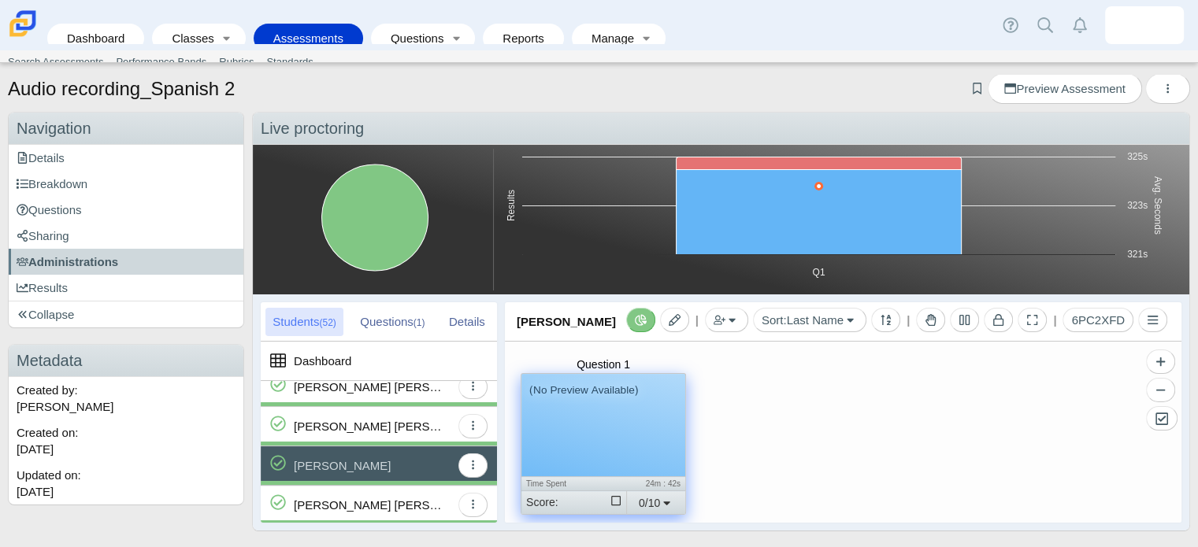
click at [593, 435] on div "(No Preview Available)" at bounding box center [603, 425] width 164 height 102
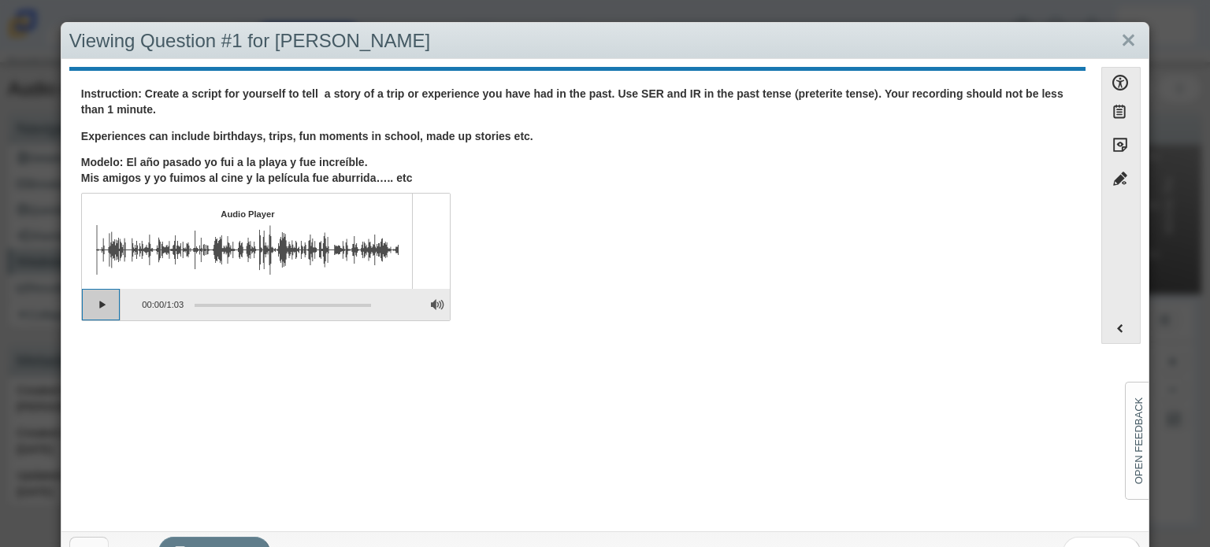
click at [98, 308] on button "Play" at bounding box center [101, 305] width 39 height 32
click at [104, 302] on button "Pause playback" at bounding box center [101, 305] width 39 height 32
click at [104, 302] on button "Continue playback" at bounding box center [101, 305] width 39 height 32
click at [1119, 47] on link "Close" at bounding box center [1128, 41] width 24 height 27
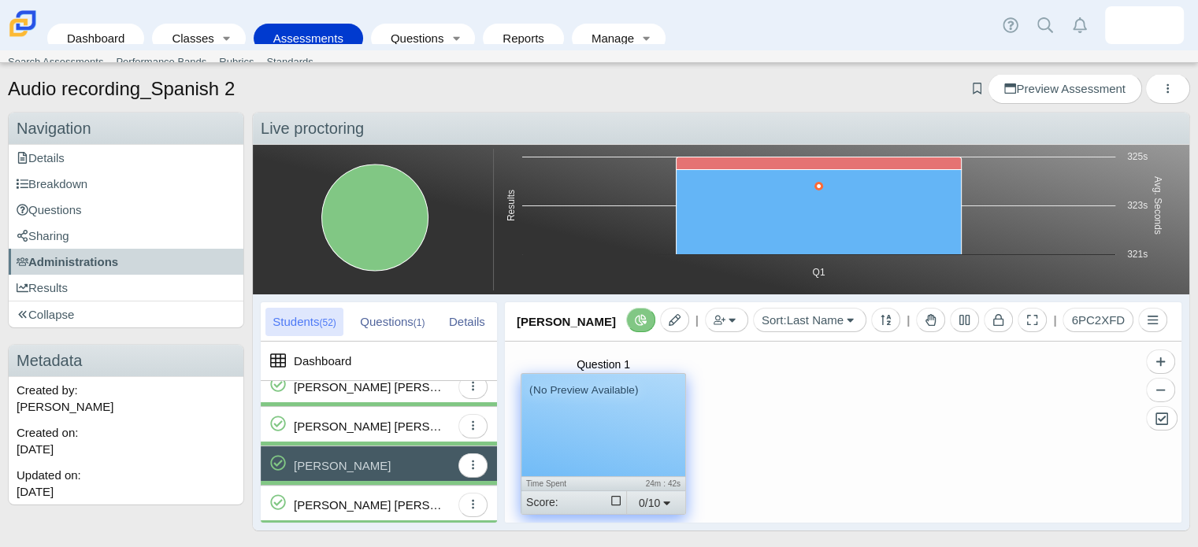
click at [1119, 47] on div "Dashboard Classes Active Classes Archived Classes Assessments Search Assessment…" at bounding box center [599, 25] width 1198 height 50
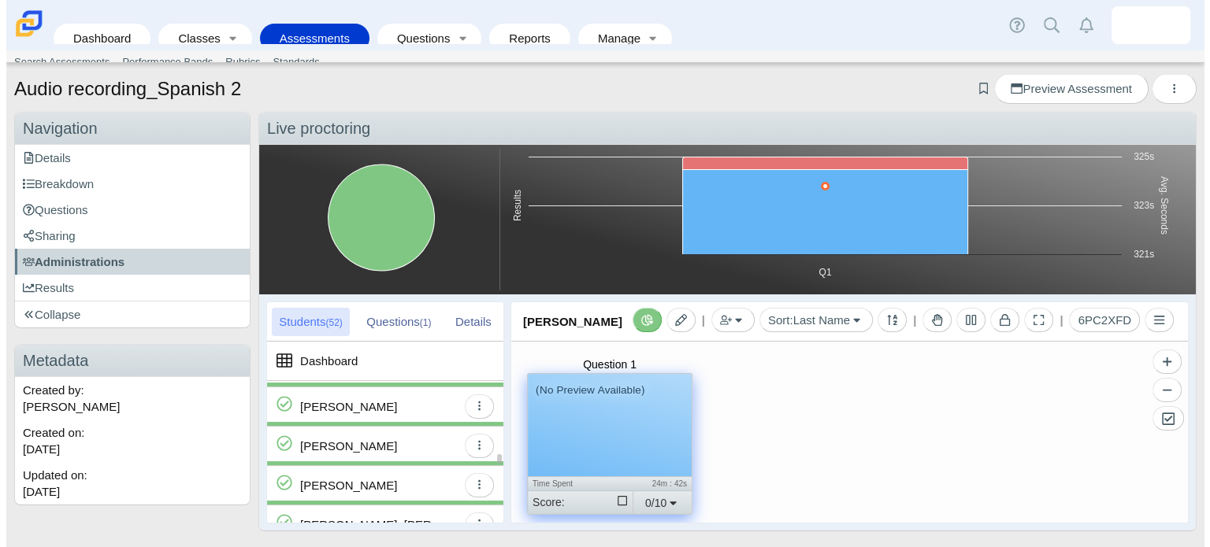
scroll to position [1058, 0]
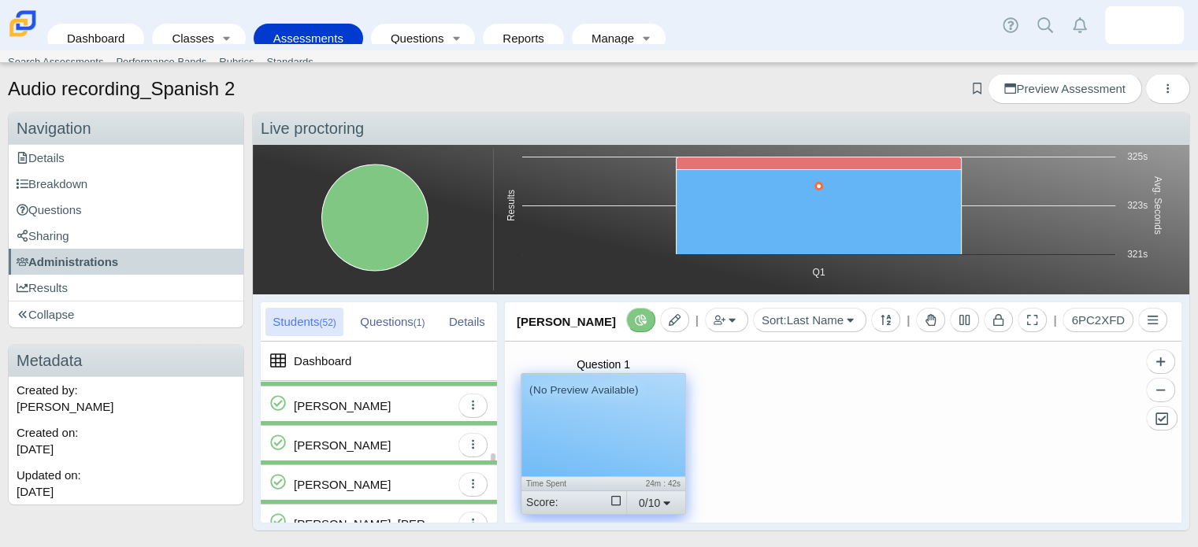
click at [348, 438] on div "Marin, David" at bounding box center [342, 445] width 97 height 39
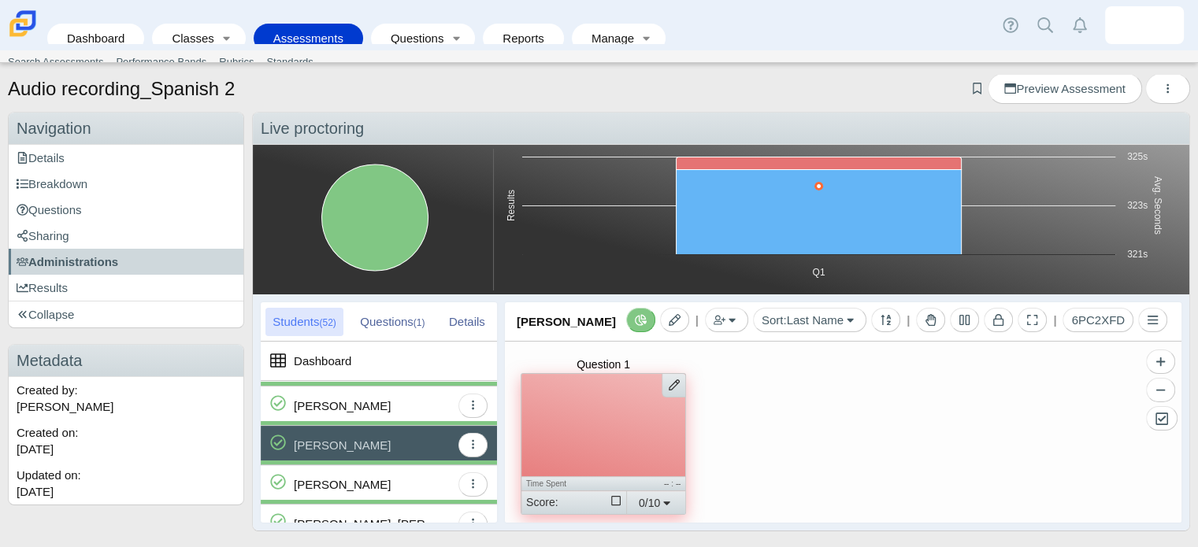
click at [642, 419] on div at bounding box center [603, 425] width 164 height 102
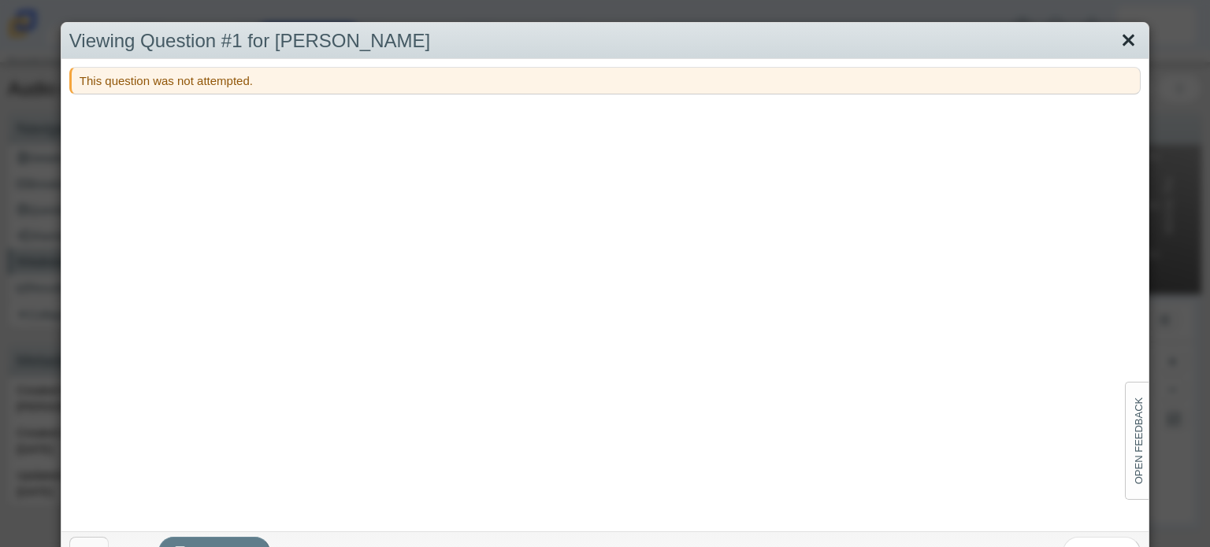
click at [1122, 50] on link "Close" at bounding box center [1128, 41] width 24 height 27
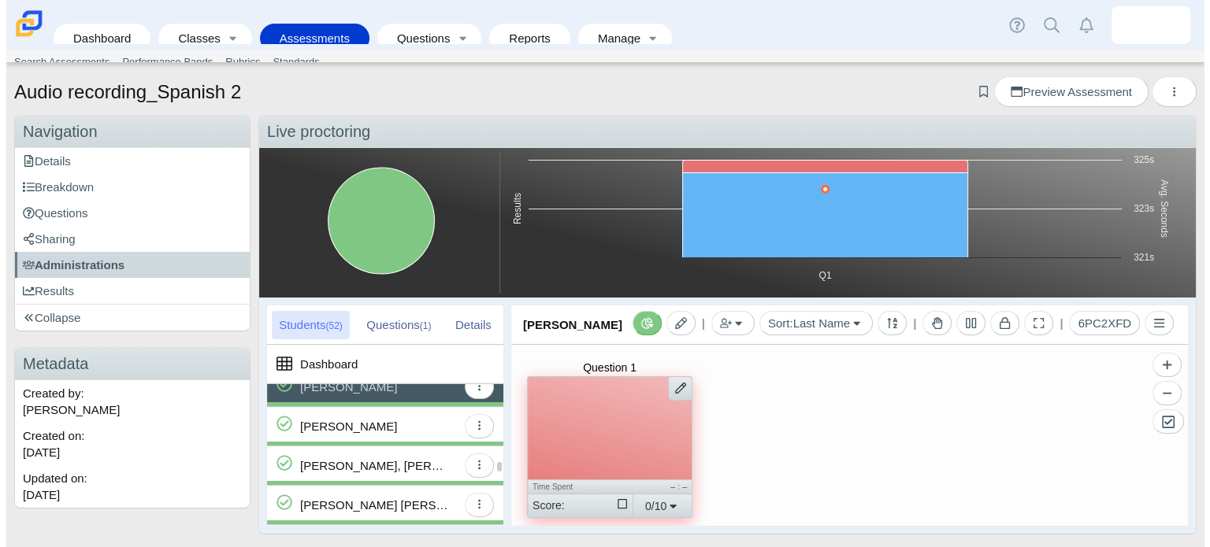
scroll to position [1154, 0]
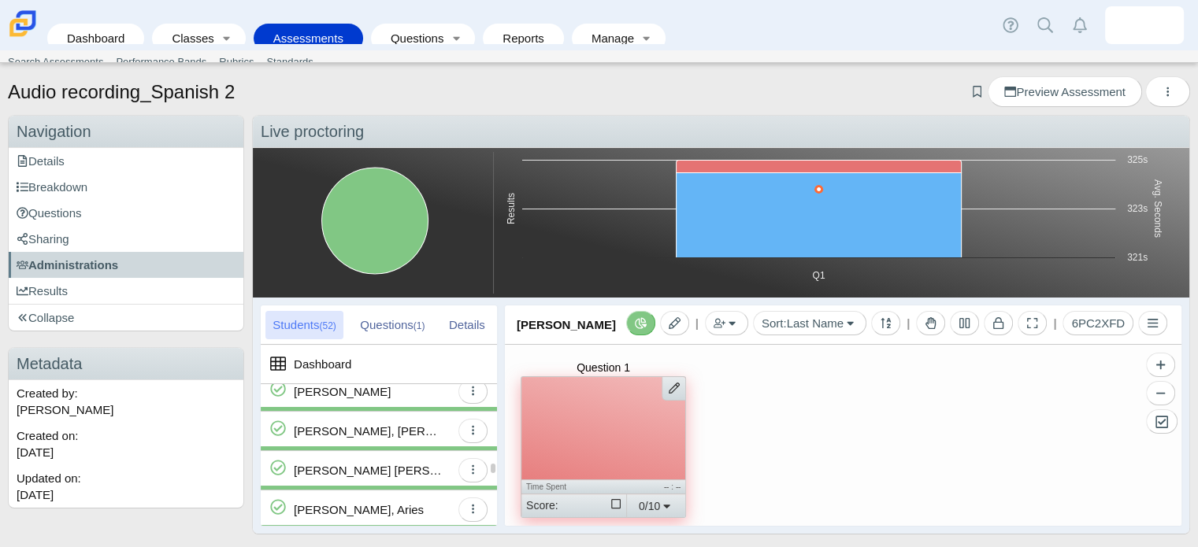
click at [366, 415] on div "Martinez Duran, Andry" at bounding box center [369, 431] width 150 height 39
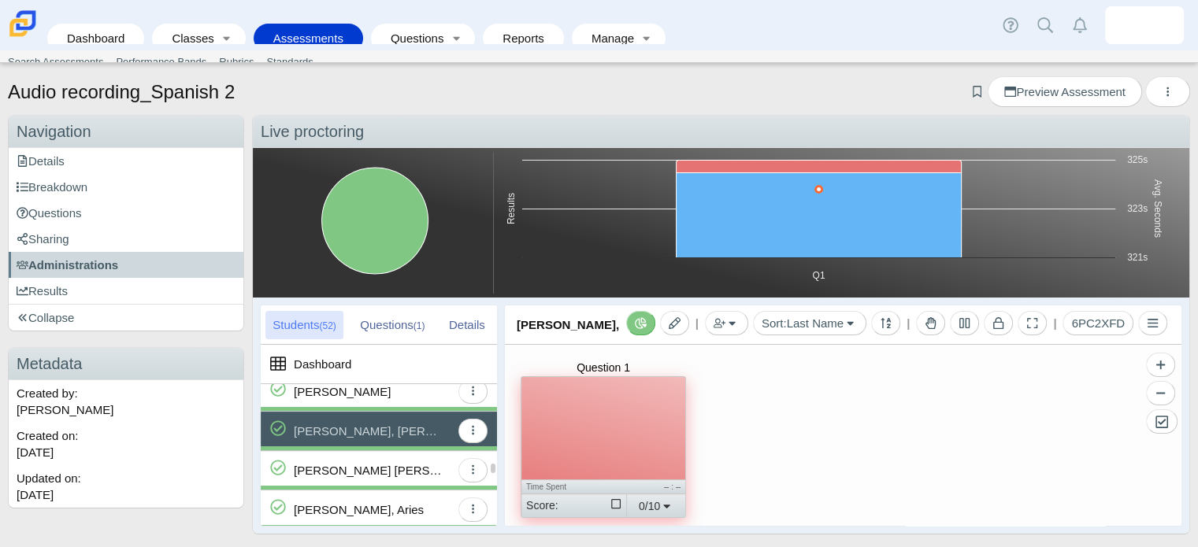
click at [362, 459] on div "Martir Rivera, Melvin" at bounding box center [369, 470] width 150 height 39
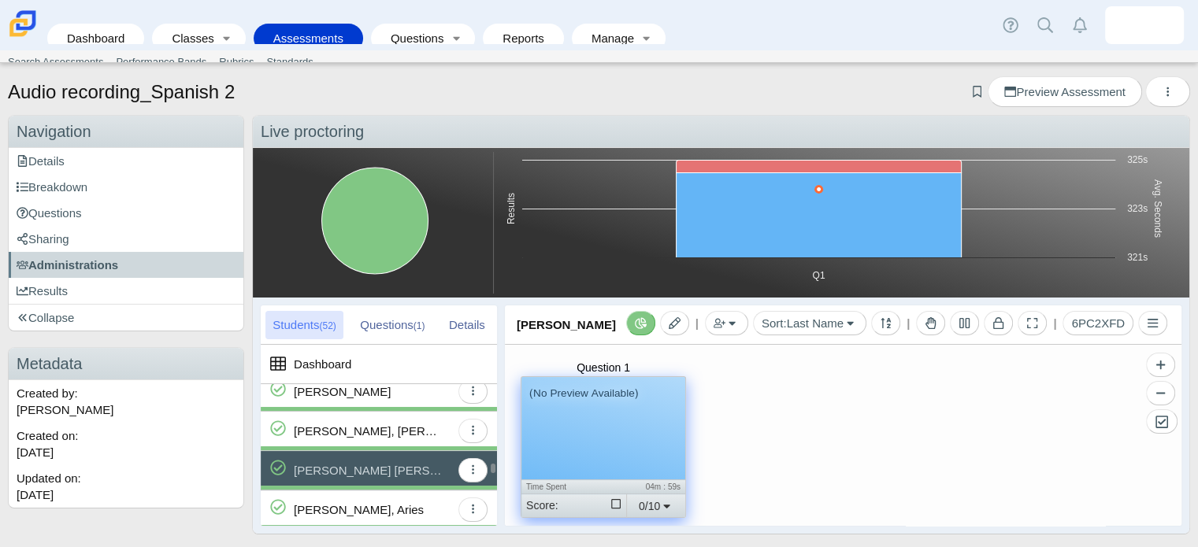
click at [366, 429] on div "Martinez Duran, Andry" at bounding box center [369, 431] width 150 height 39
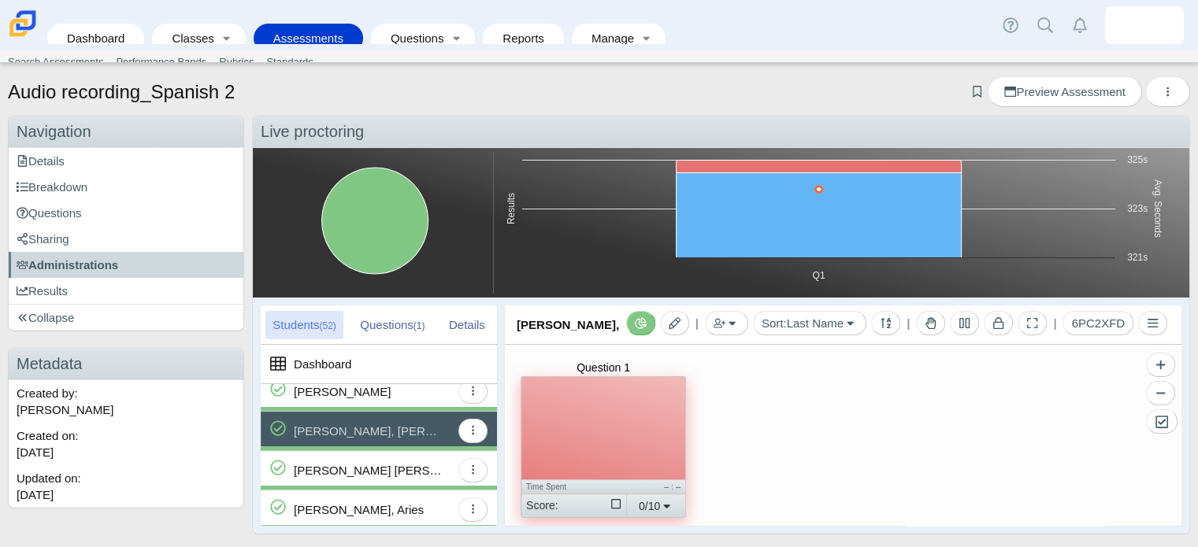
click at [545, 446] on div at bounding box center [603, 428] width 164 height 102
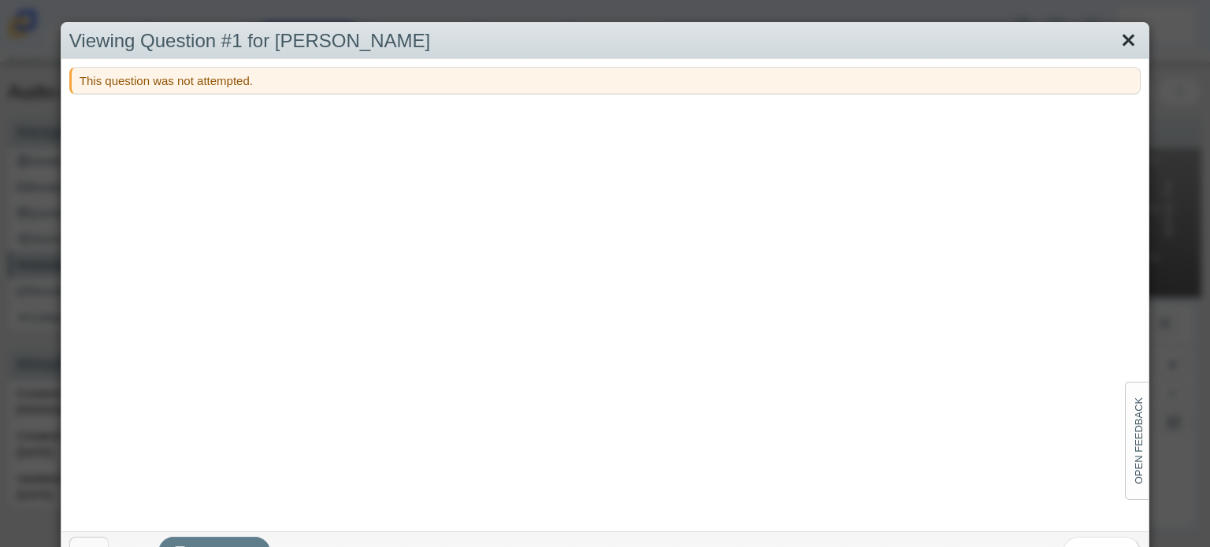
click at [1117, 34] on link "Close" at bounding box center [1128, 41] width 24 height 27
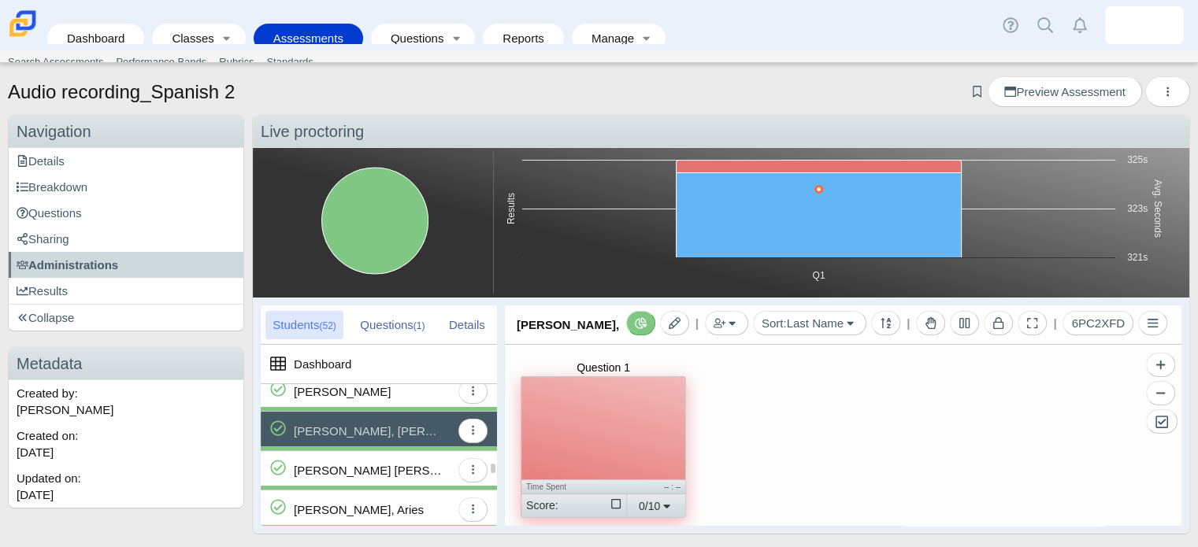
click at [343, 503] on div "Mayfield, Aries" at bounding box center [359, 510] width 130 height 39
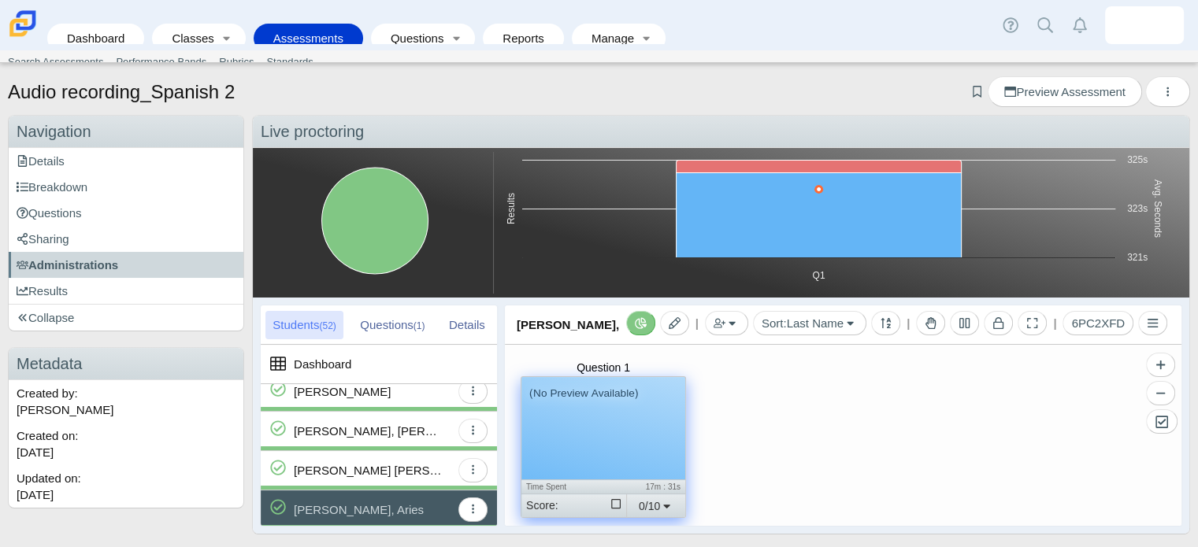
click at [646, 442] on div "(No Preview Available)" at bounding box center [603, 428] width 164 height 102
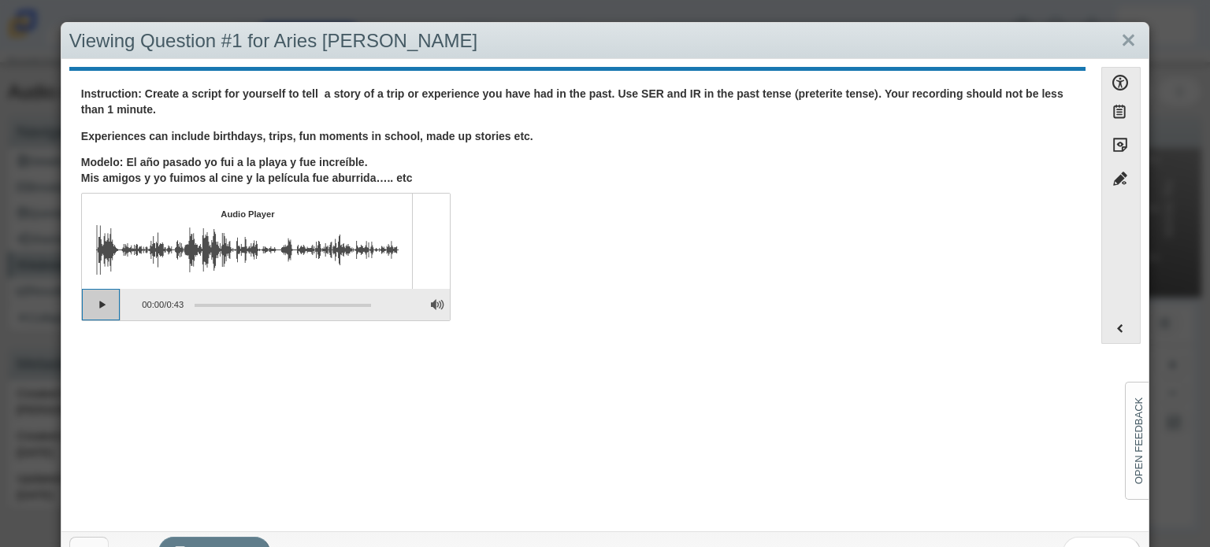
click at [100, 302] on button "Play" at bounding box center [101, 305] width 39 height 32
click at [100, 302] on button "Pause playback" at bounding box center [101, 305] width 39 height 32
click at [100, 302] on button "Continue playback" at bounding box center [101, 305] width 39 height 32
click at [555, 420] on div "Question Instruction: Create a script for yourself to tell a story of a trip or…" at bounding box center [577, 463] width 1016 height 784
click at [1119, 32] on link "Close" at bounding box center [1128, 41] width 24 height 27
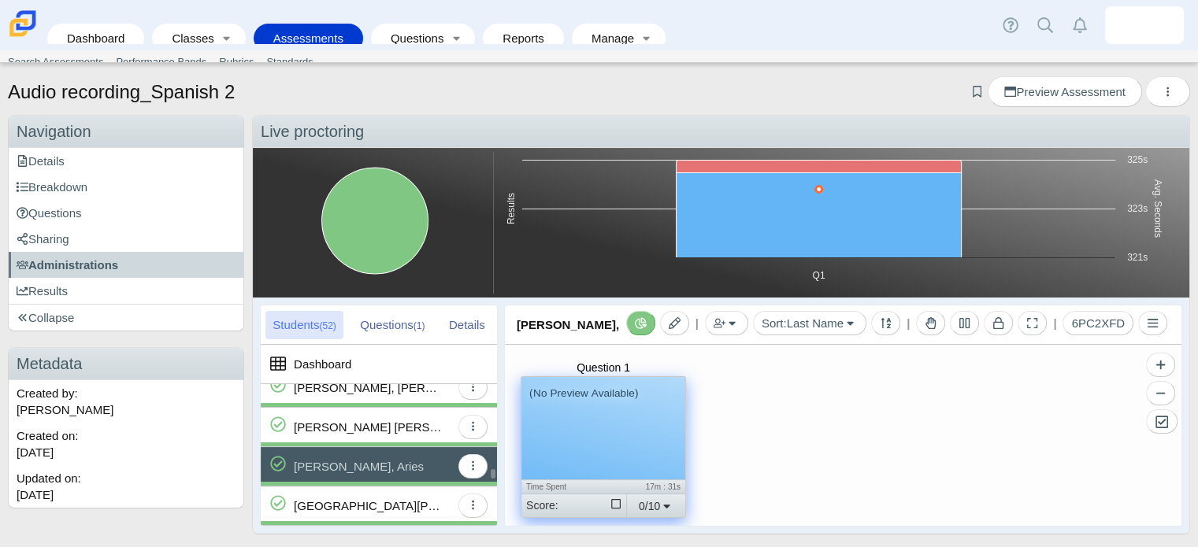
scroll to position [1246, 0]
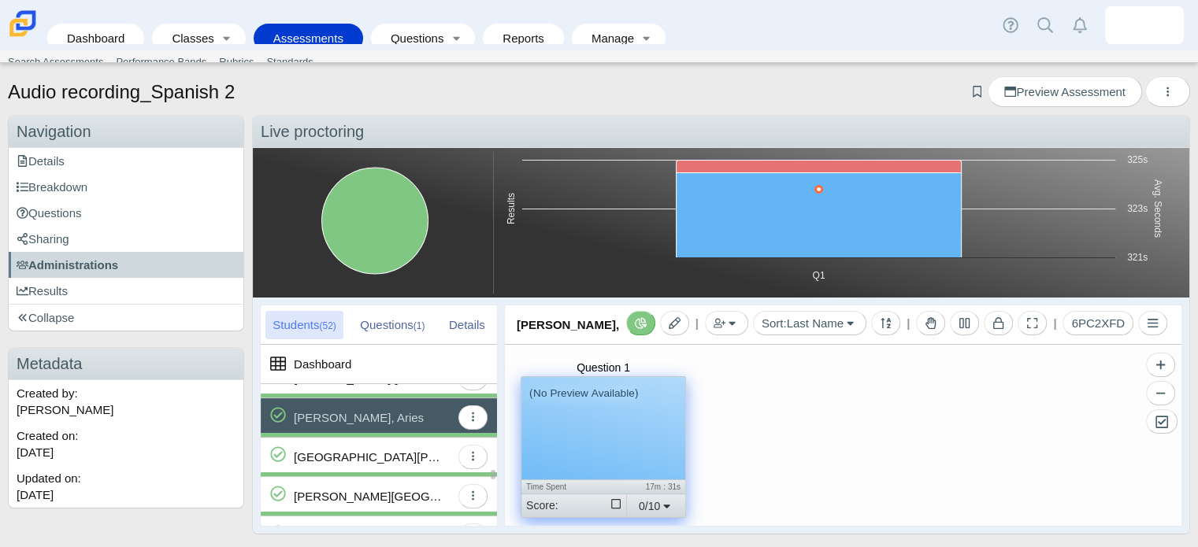
click at [373, 438] on div "Medina, Melany" at bounding box center [369, 457] width 150 height 39
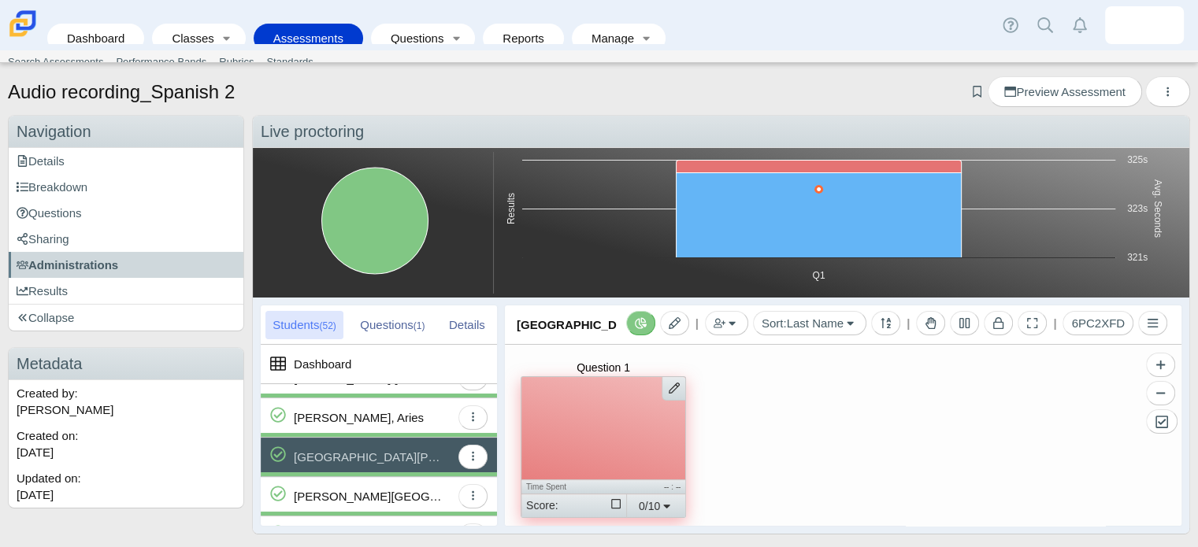
click at [577, 425] on div at bounding box center [603, 428] width 164 height 102
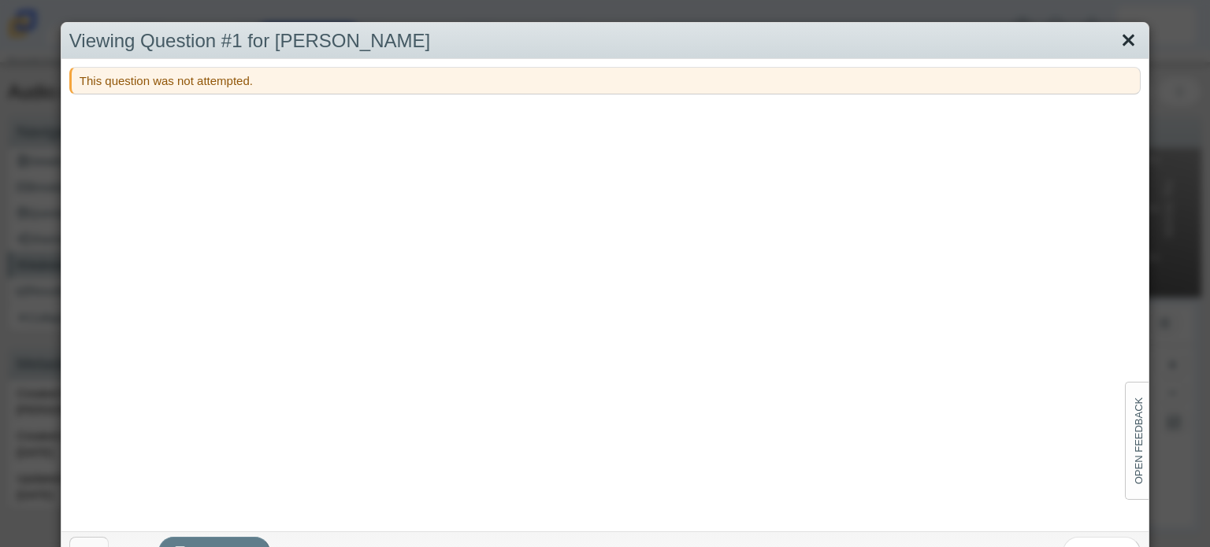
click at [1121, 35] on link "Close" at bounding box center [1128, 41] width 24 height 27
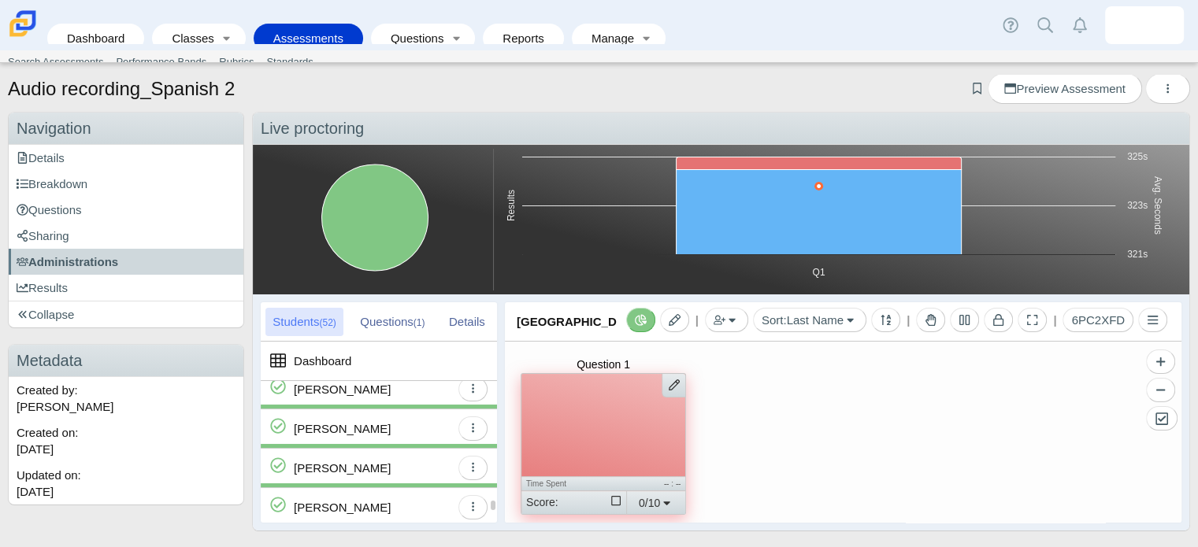
scroll to position [1743, 0]
click at [410, 456] on div "Sanford, Aaron" at bounding box center [372, 469] width 157 height 39
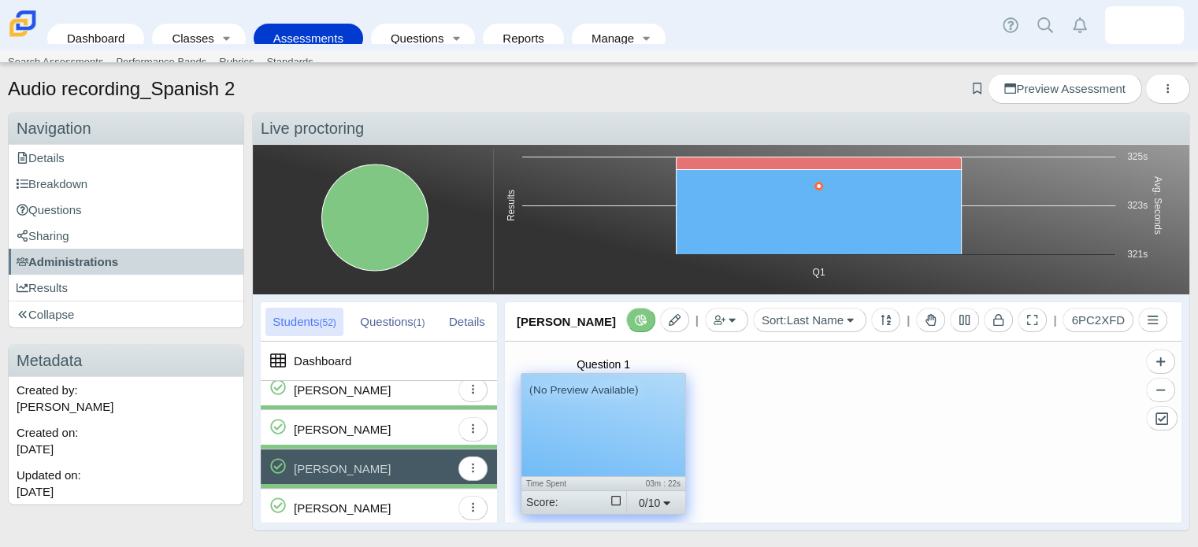
click at [600, 413] on div "(No Preview Available)" at bounding box center [603, 425] width 164 height 102
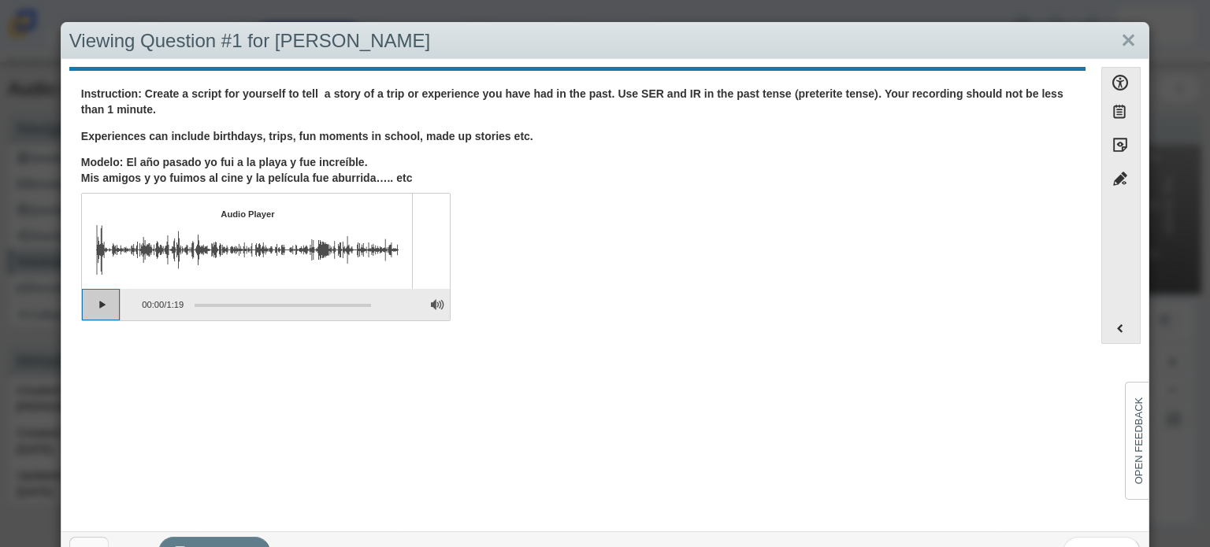
click at [101, 308] on button "Play" at bounding box center [101, 305] width 39 height 32
click at [1119, 34] on link "Close" at bounding box center [1128, 41] width 24 height 27
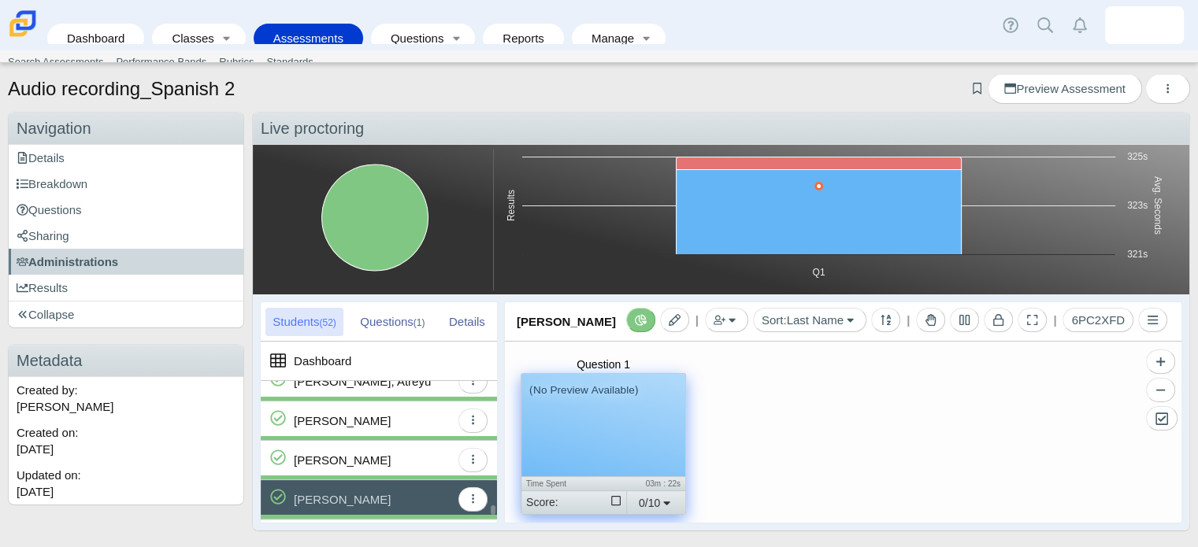
scroll to position [1713, 0]
click at [402, 422] on div "Ruiz, Khalia" at bounding box center [372, 421] width 157 height 39
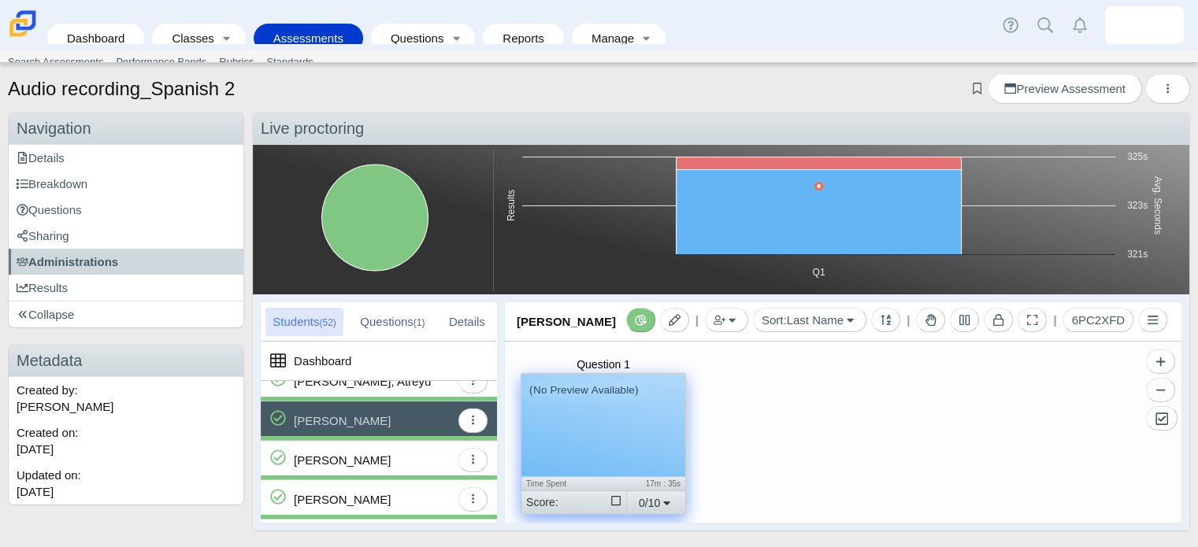
click at [603, 431] on div "(No Preview Available)" at bounding box center [603, 425] width 164 height 102
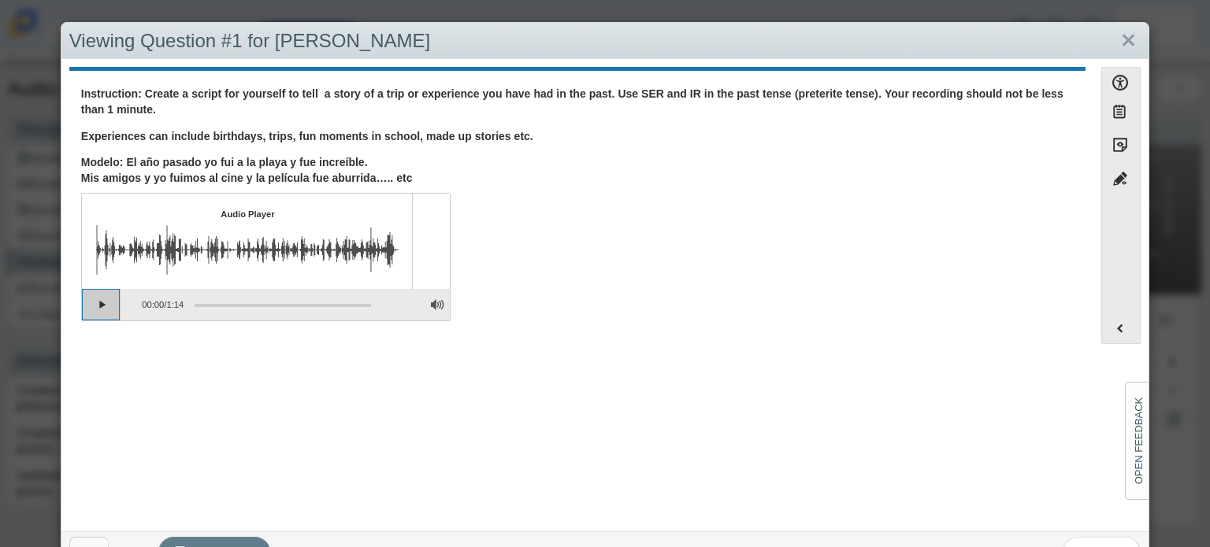
click at [99, 306] on button "Play" at bounding box center [101, 305] width 39 height 32
click at [1116, 45] on link "Close" at bounding box center [1128, 41] width 24 height 27
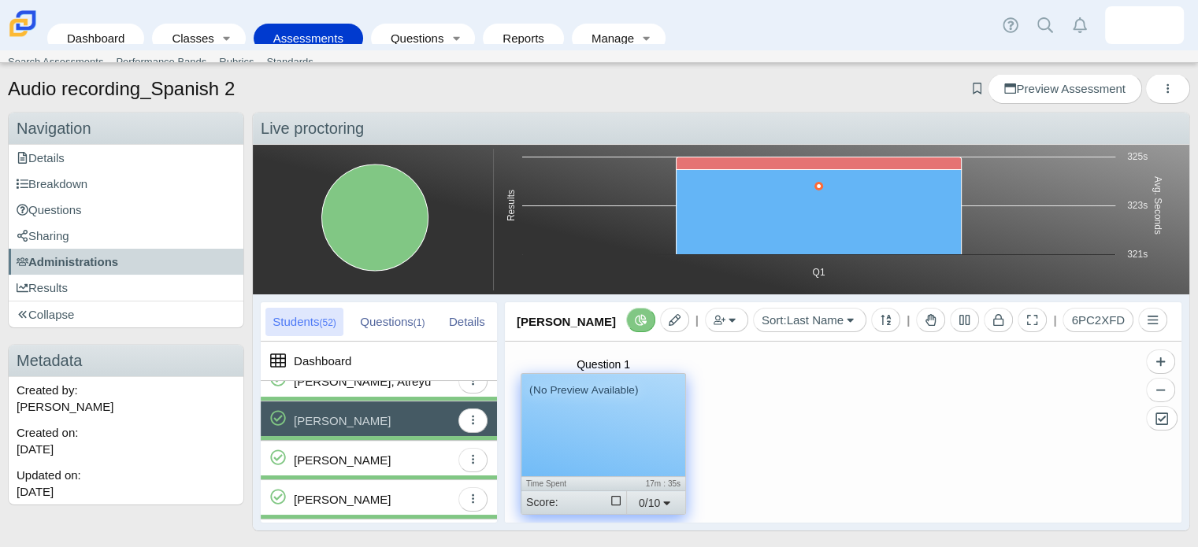
click at [607, 412] on div "(No Preview Available)" at bounding box center [603, 425] width 164 height 102
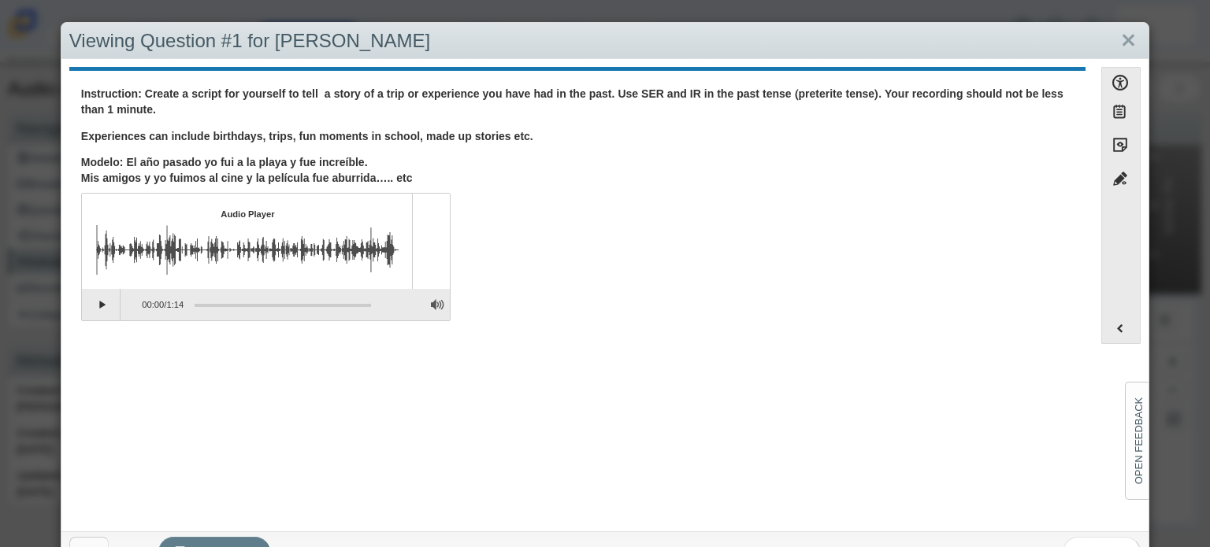
click at [1097, 37] on div "Viewing Question #1 for Khalia Ruiz" at bounding box center [604, 41] width 1087 height 37
click at [1116, 37] on link "Close" at bounding box center [1128, 41] width 24 height 27
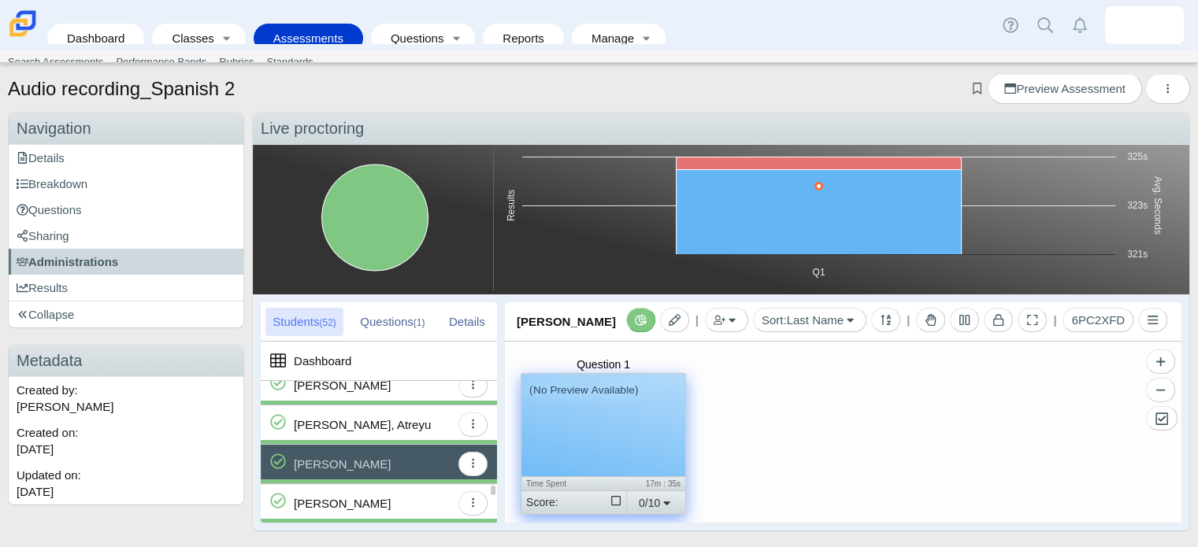
scroll to position [1657, 0]
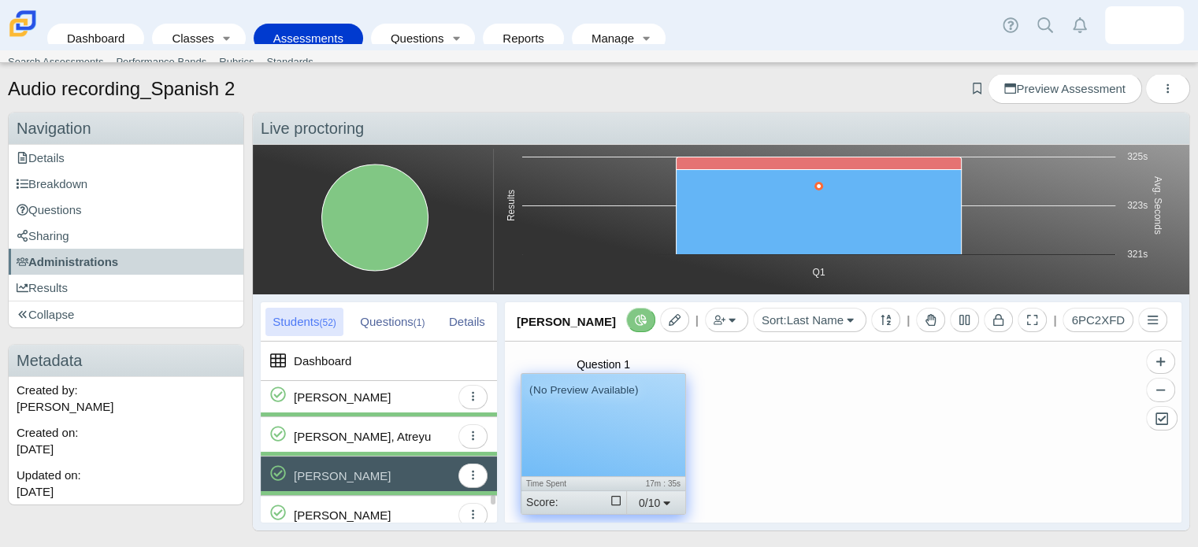
click at [396, 431] on div "Royce, Atreyu" at bounding box center [372, 437] width 157 height 39
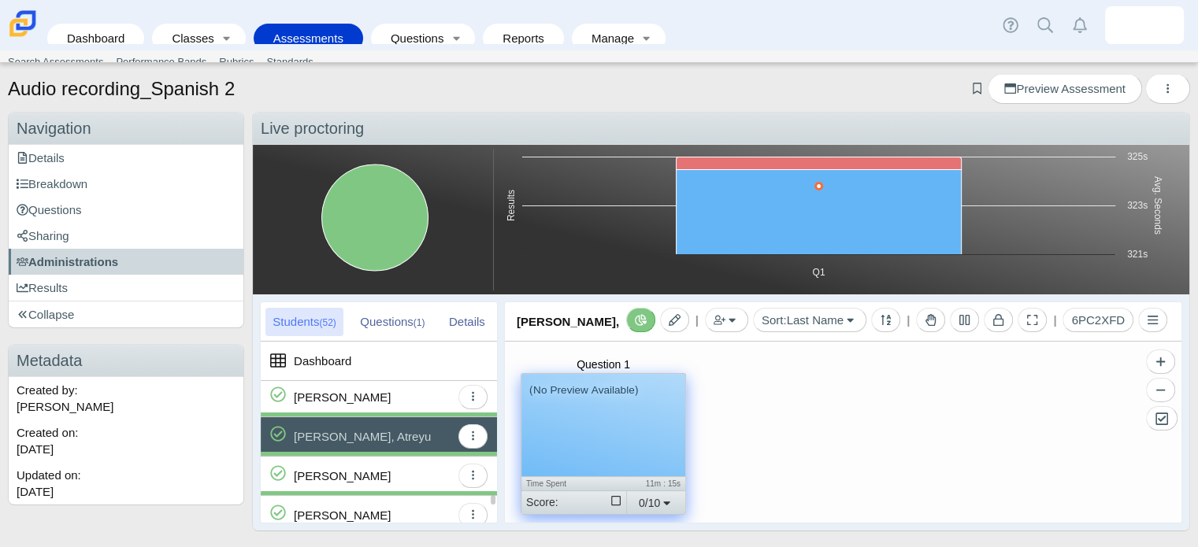
click at [396, 431] on div "Royce, Atreyu" at bounding box center [372, 437] width 157 height 39
click at [654, 396] on div "(No Preview Available)" at bounding box center [603, 425] width 164 height 102
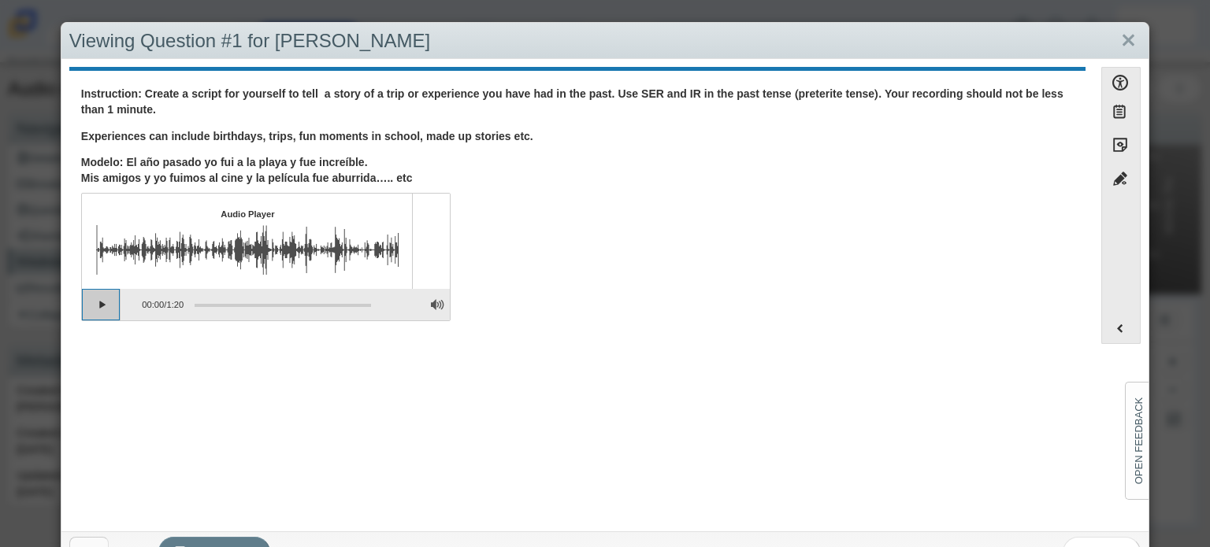
click at [103, 310] on button "Play" at bounding box center [101, 305] width 39 height 32
click at [120, 13] on div "Viewing Question #1 for Atreyu Royce This question was not attempted. Accessibi…" at bounding box center [605, 273] width 1210 height 547
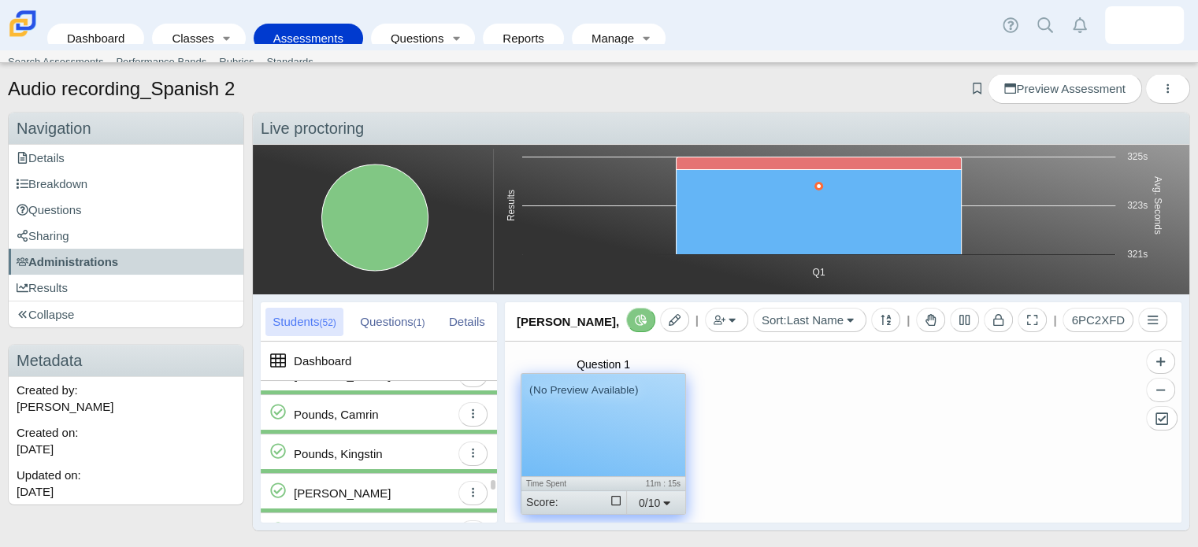
scroll to position [1443, 0]
click at [377, 440] on div "Pounds, Kingstin" at bounding box center [338, 454] width 89 height 39
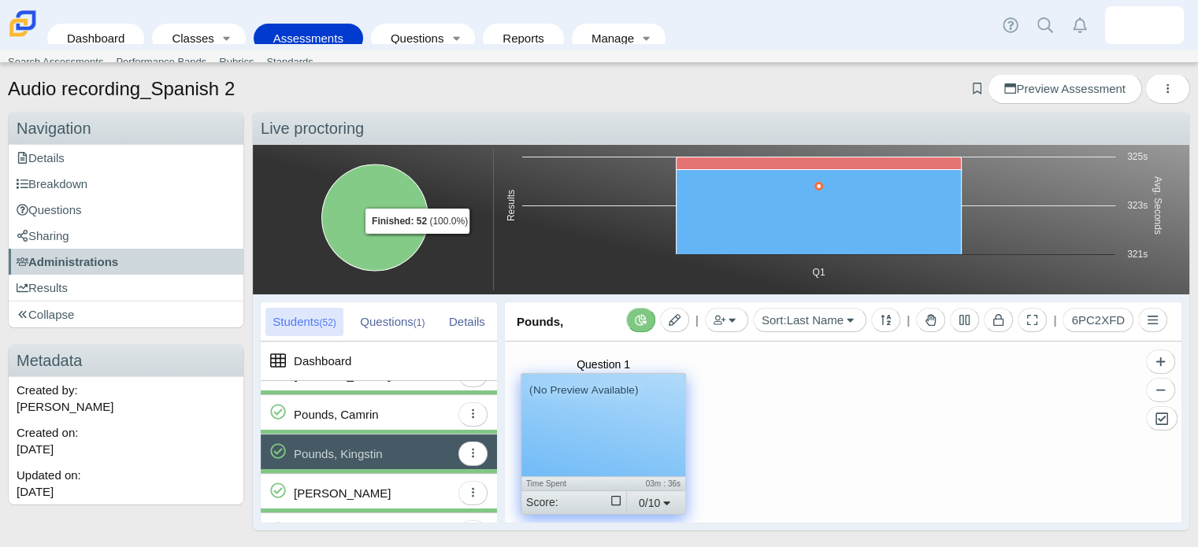
click at [621, 436] on div "(No Preview Available)" at bounding box center [603, 425] width 164 height 102
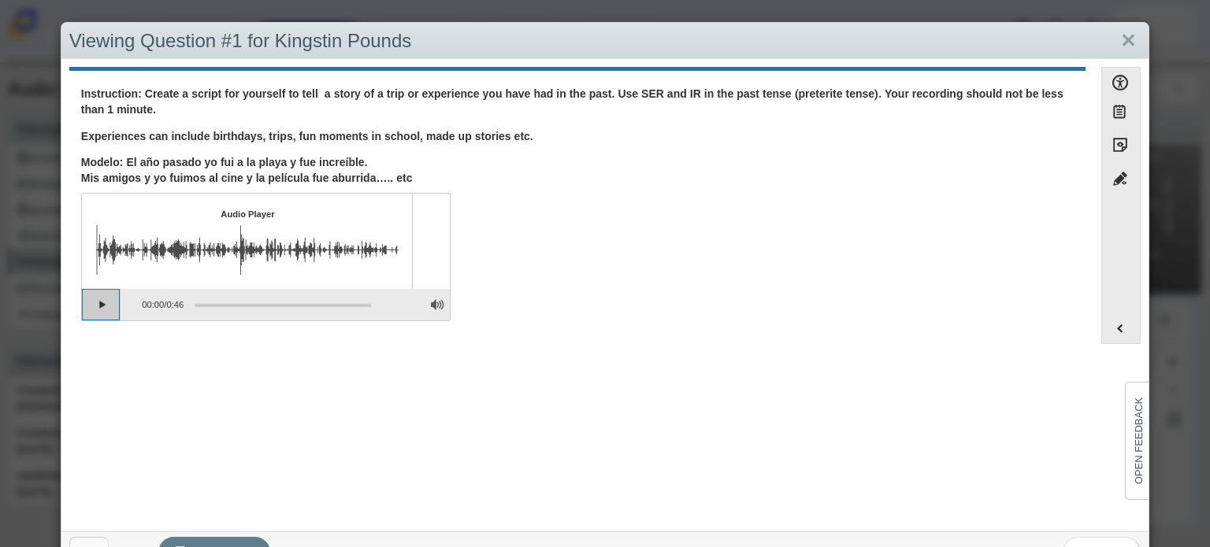
click at [107, 313] on button "Play" at bounding box center [101, 305] width 39 height 32
click at [1120, 45] on link "Close" at bounding box center [1128, 41] width 24 height 27
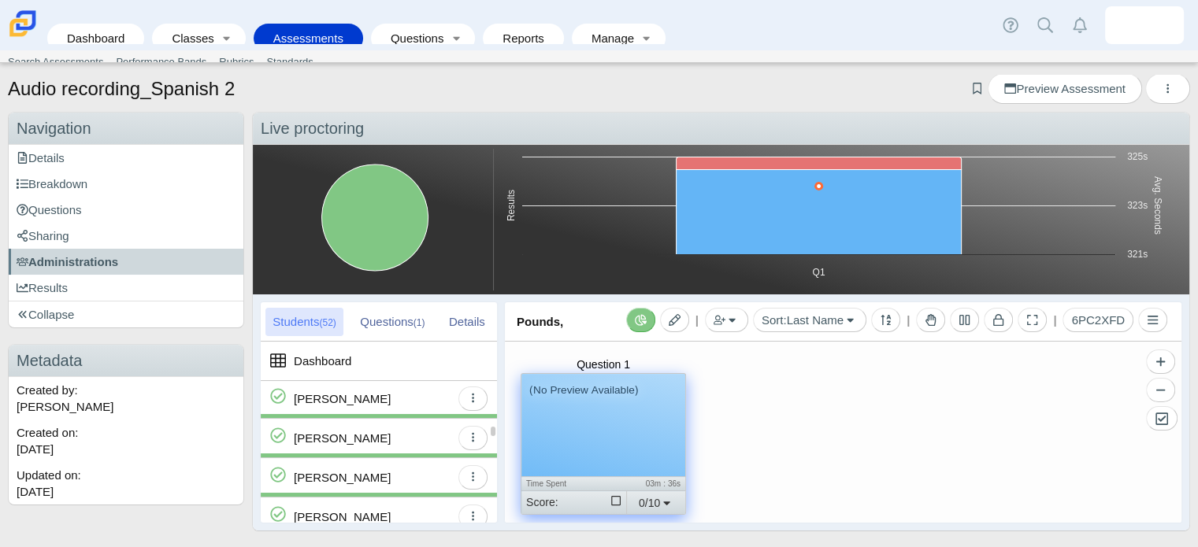
scroll to position [744, 0]
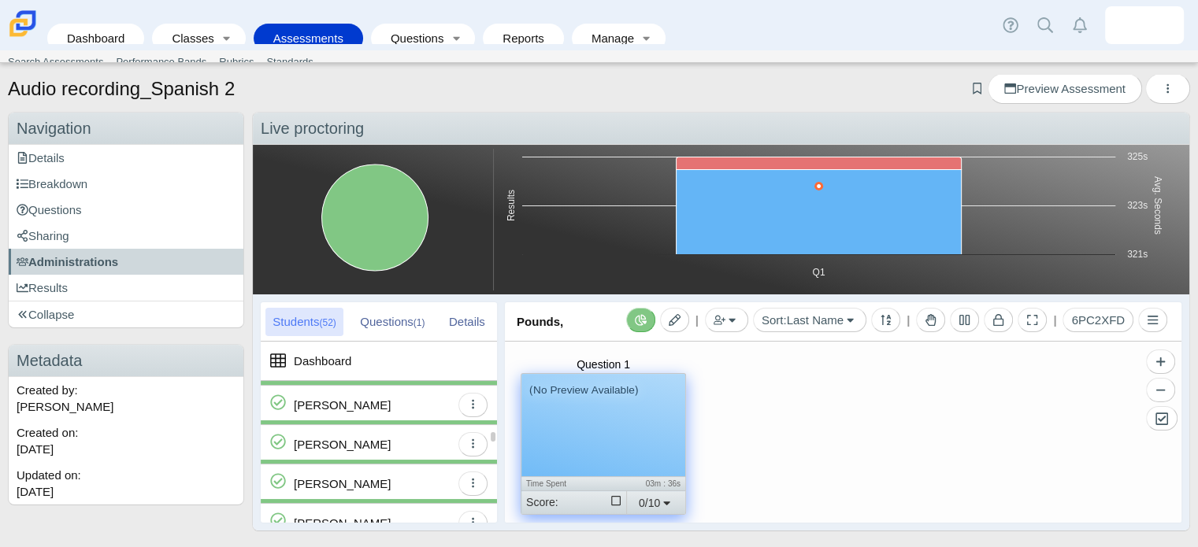
click at [376, 431] on div "Garcia, Juaquin" at bounding box center [372, 444] width 157 height 39
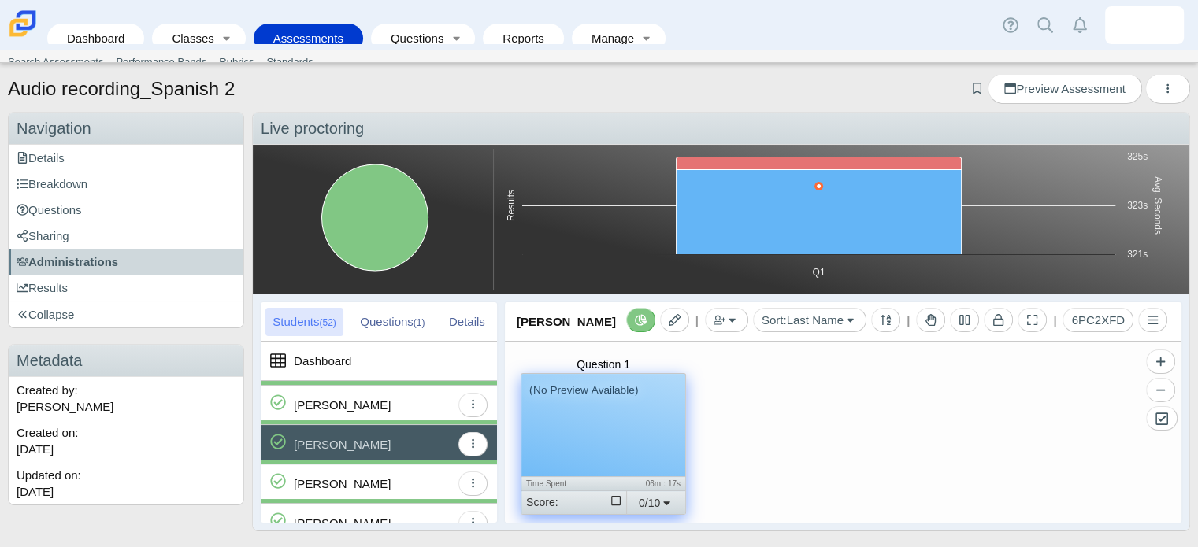
click at [592, 421] on div "(No Preview Available)" at bounding box center [603, 425] width 164 height 102
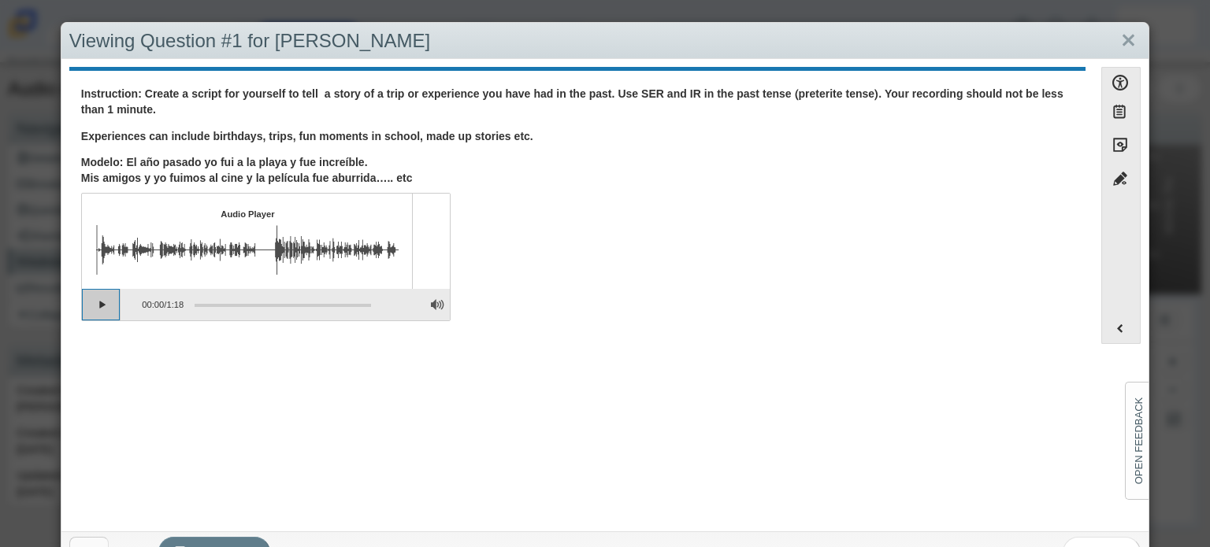
click at [106, 306] on button "Play" at bounding box center [101, 305] width 39 height 32
click at [1128, 40] on link "Close" at bounding box center [1128, 41] width 24 height 27
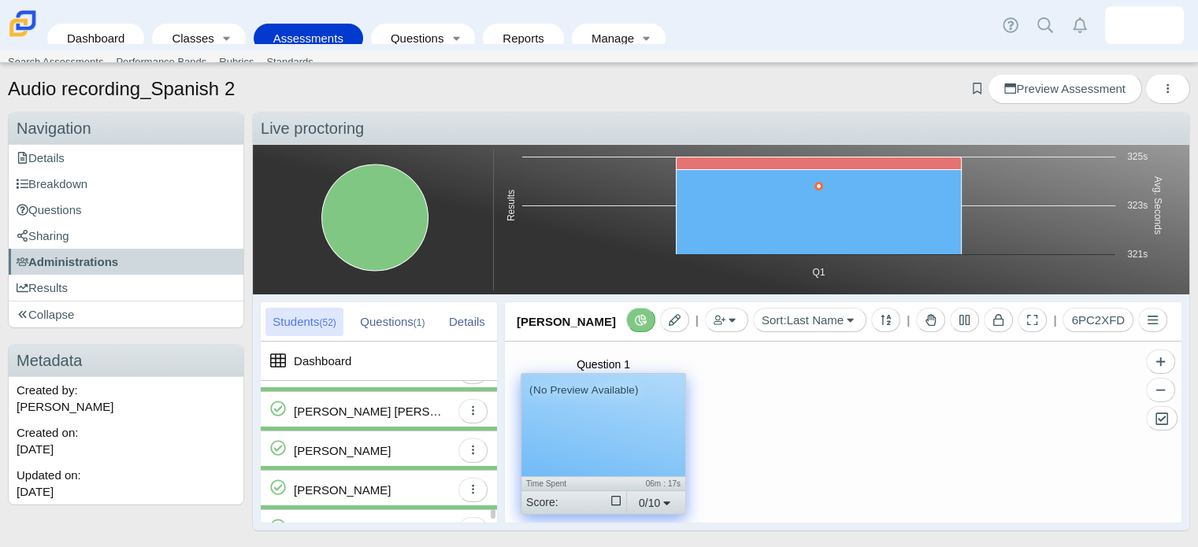
scroll to position [1879, 0]
click at [366, 428] on span at bounding box center [379, 430] width 236 height 4
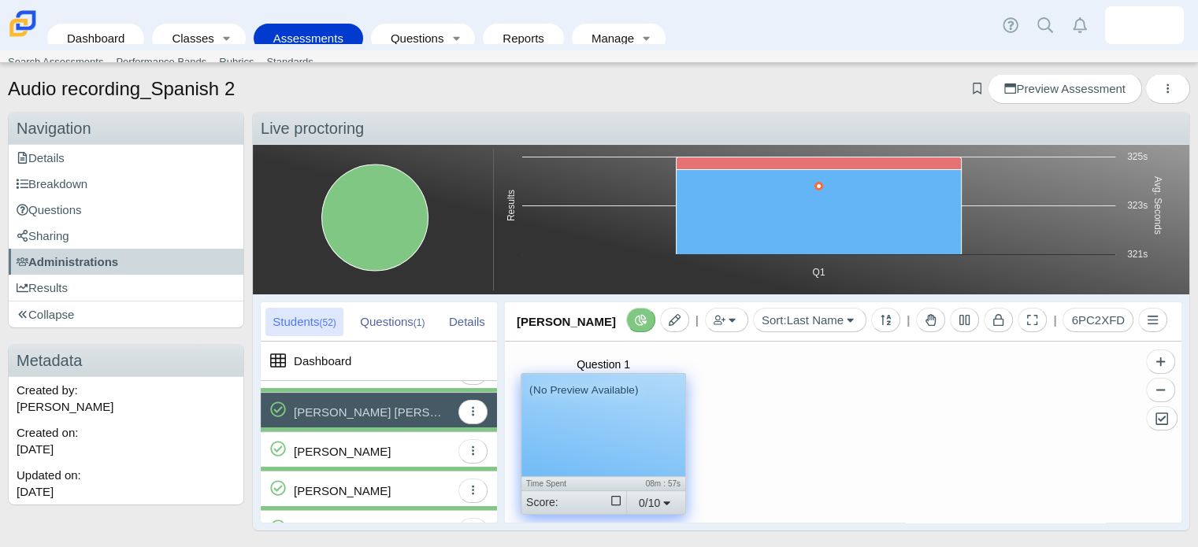
click at [583, 406] on div "(No Preview Available)" at bounding box center [603, 425] width 164 height 102
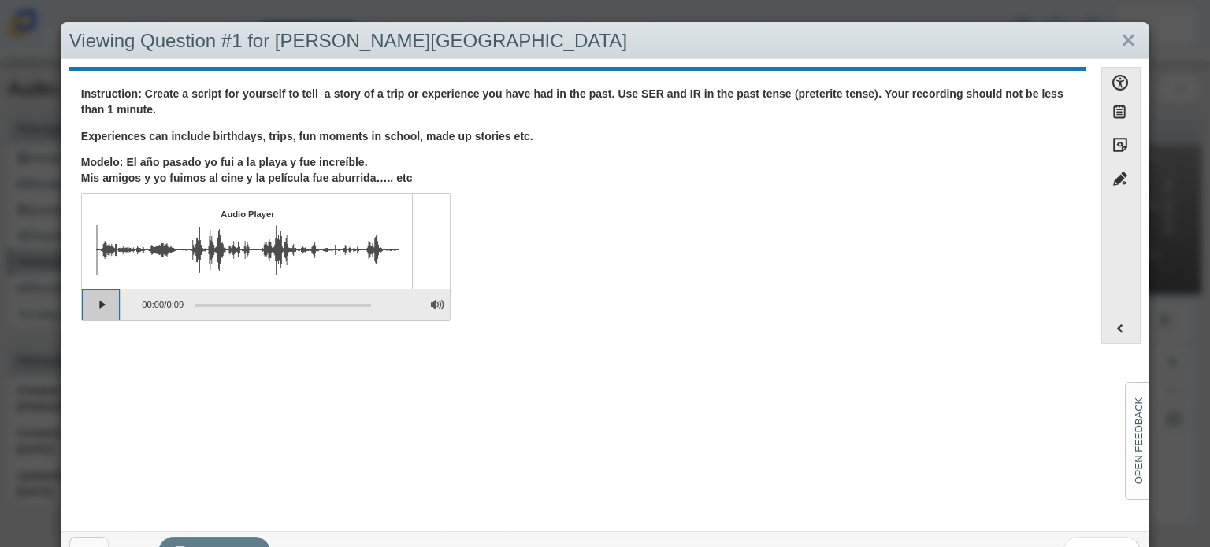
click at [101, 302] on button "Play" at bounding box center [101, 305] width 39 height 32
click at [1116, 37] on link "Close" at bounding box center [1128, 41] width 24 height 27
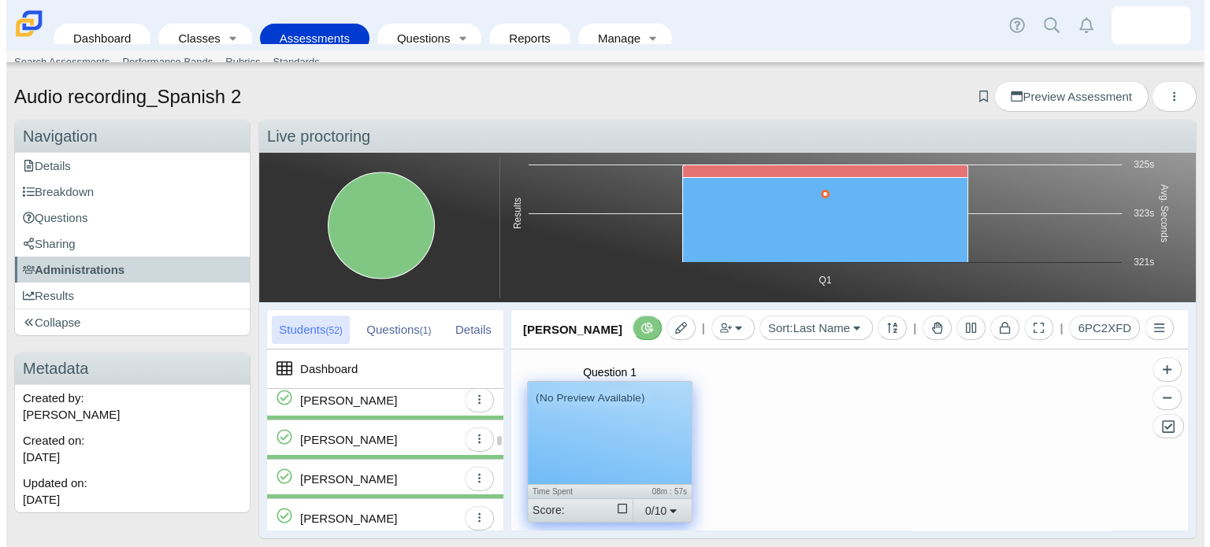
scroll to position [678, 0]
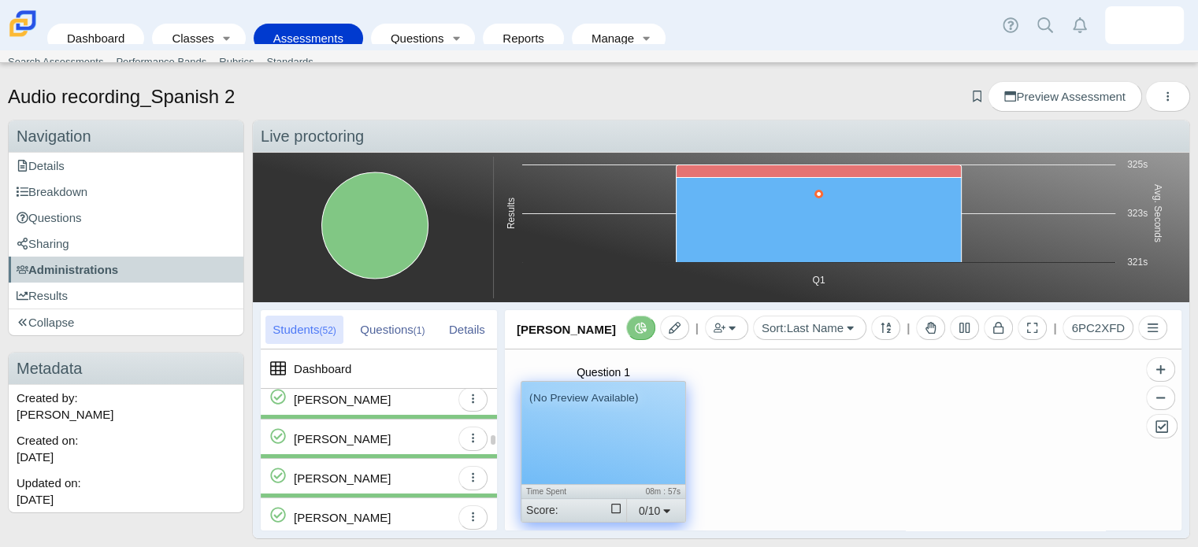
click at [365, 440] on div "Fernandez, Elio" at bounding box center [342, 439] width 97 height 39
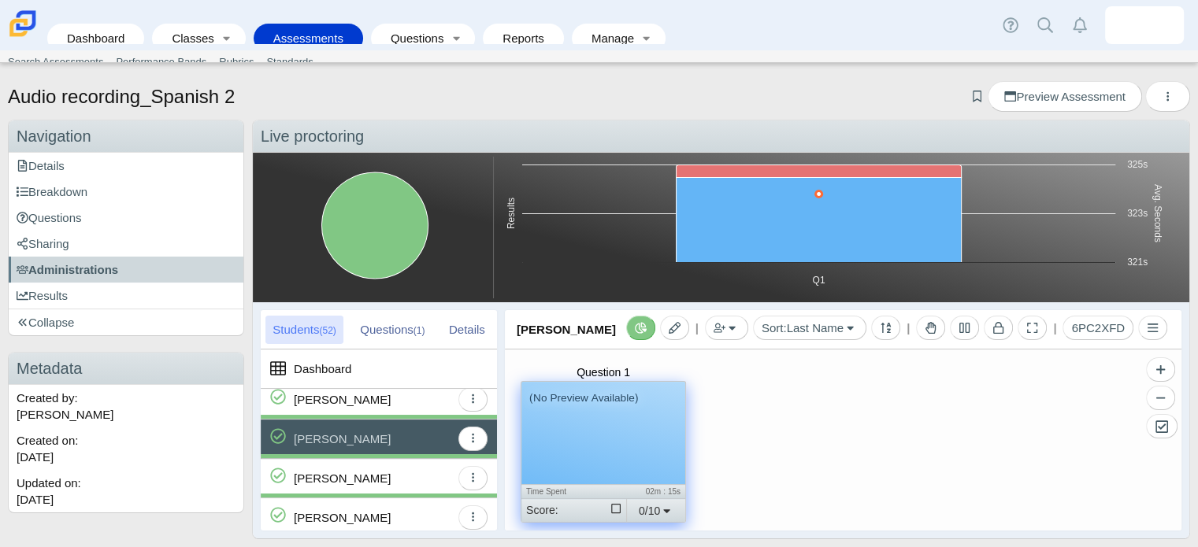
click at [592, 438] on div "(No Preview Available)" at bounding box center [603, 433] width 164 height 102
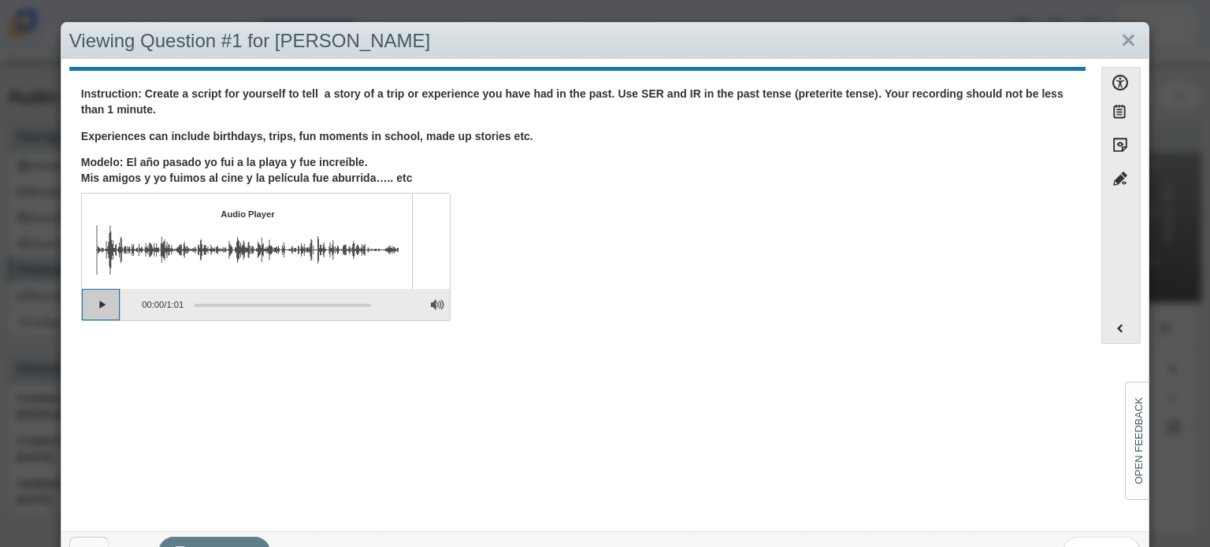
click at [107, 302] on button "Play" at bounding box center [101, 305] width 39 height 32
click at [1116, 39] on link "Close" at bounding box center [1128, 41] width 24 height 27
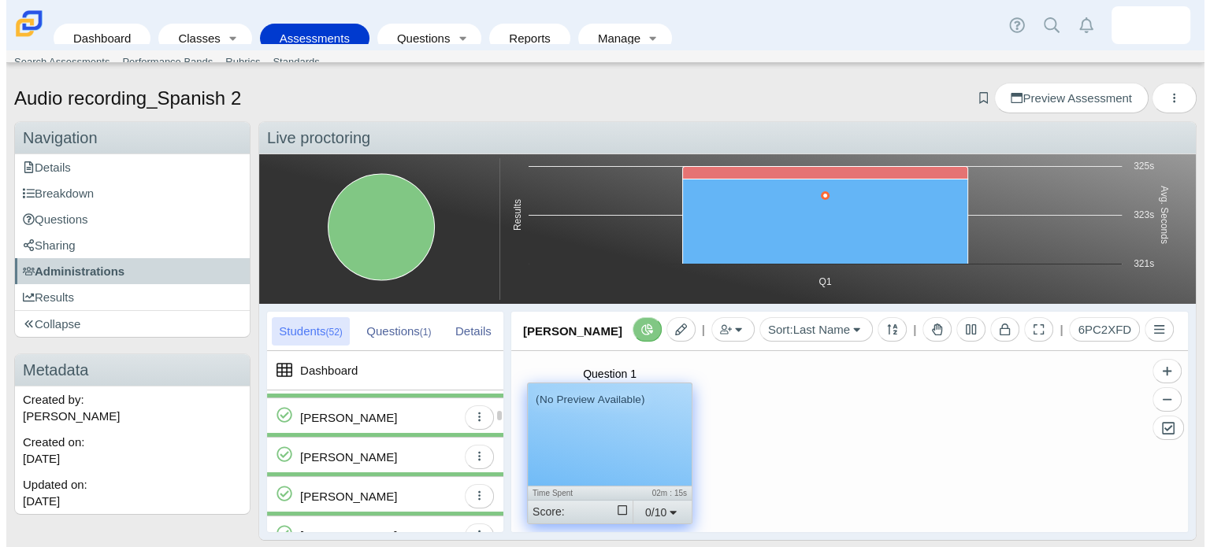
scroll to position [310, 0]
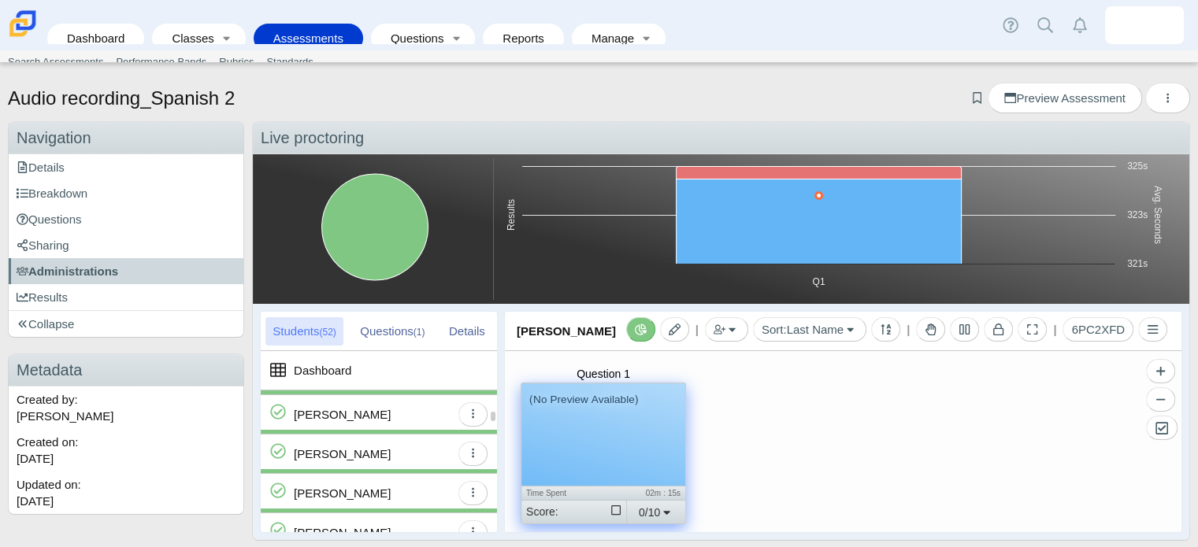
click at [381, 493] on div "Cooksey-Mitchell, Amari" at bounding box center [342, 493] width 97 height 39
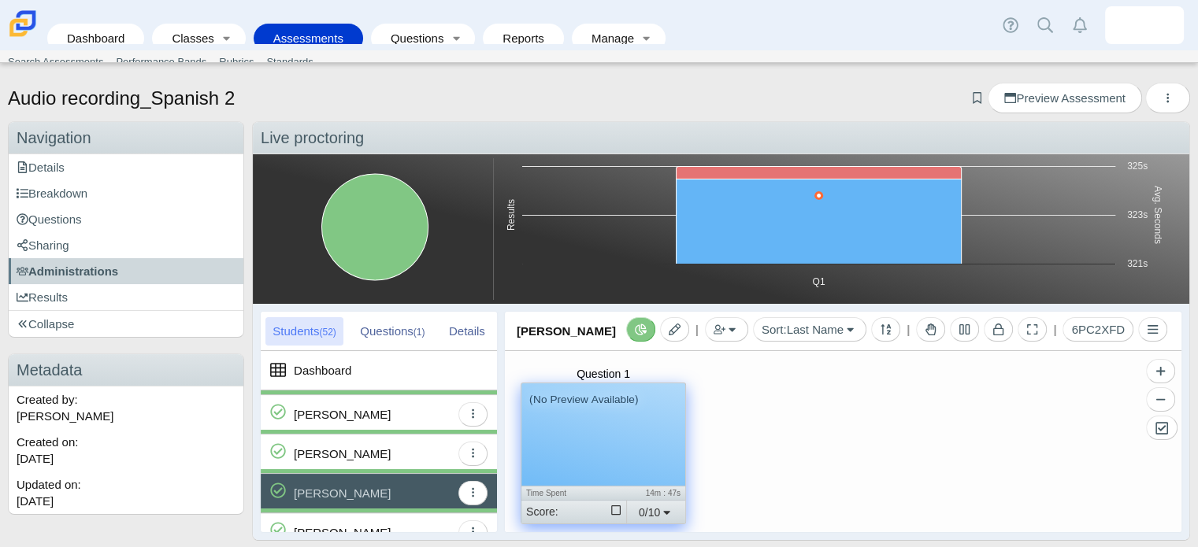
click at [662, 460] on div "(No Preview Available)" at bounding box center [603, 435] width 164 height 102
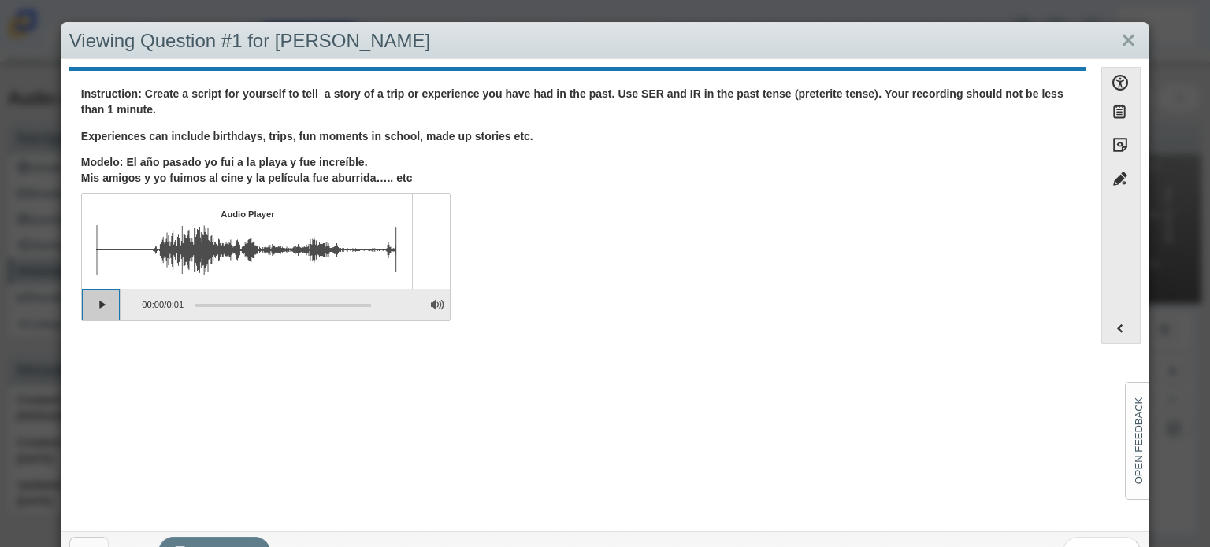
click at [92, 302] on button "Play" at bounding box center [101, 305] width 39 height 32
click at [1119, 43] on link "Close" at bounding box center [1128, 41] width 24 height 27
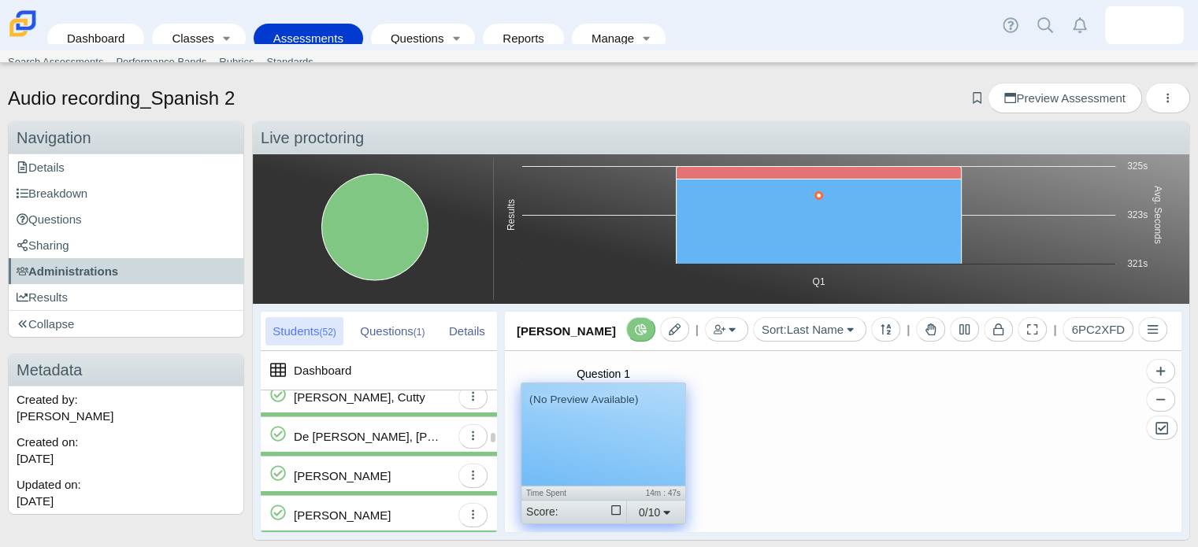
scroll to position [531, 0]
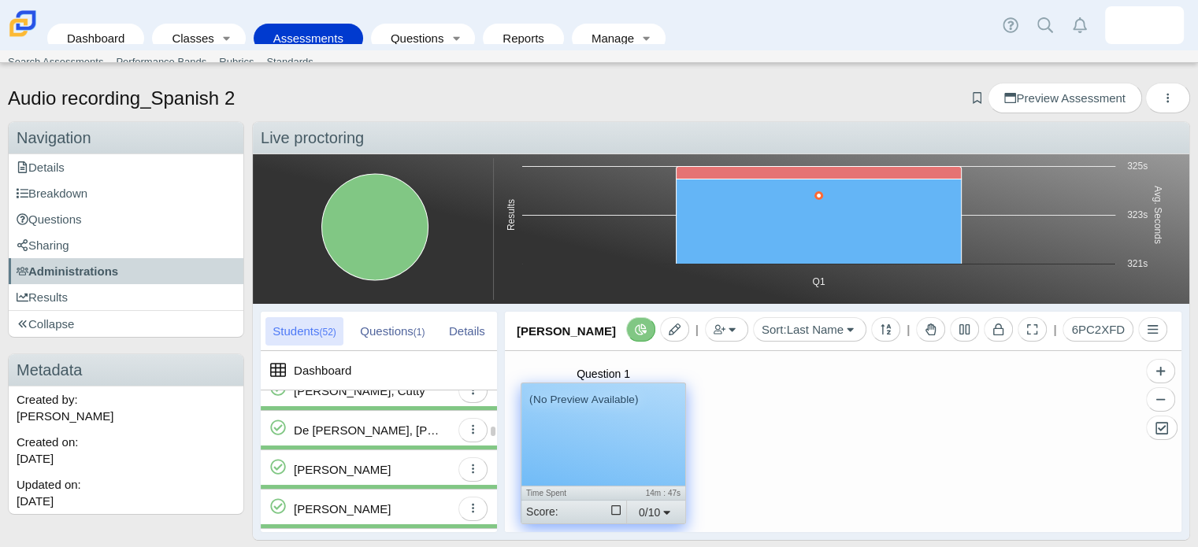
click at [383, 438] on div "De Jesus Martinez, Jose" at bounding box center [369, 430] width 150 height 39
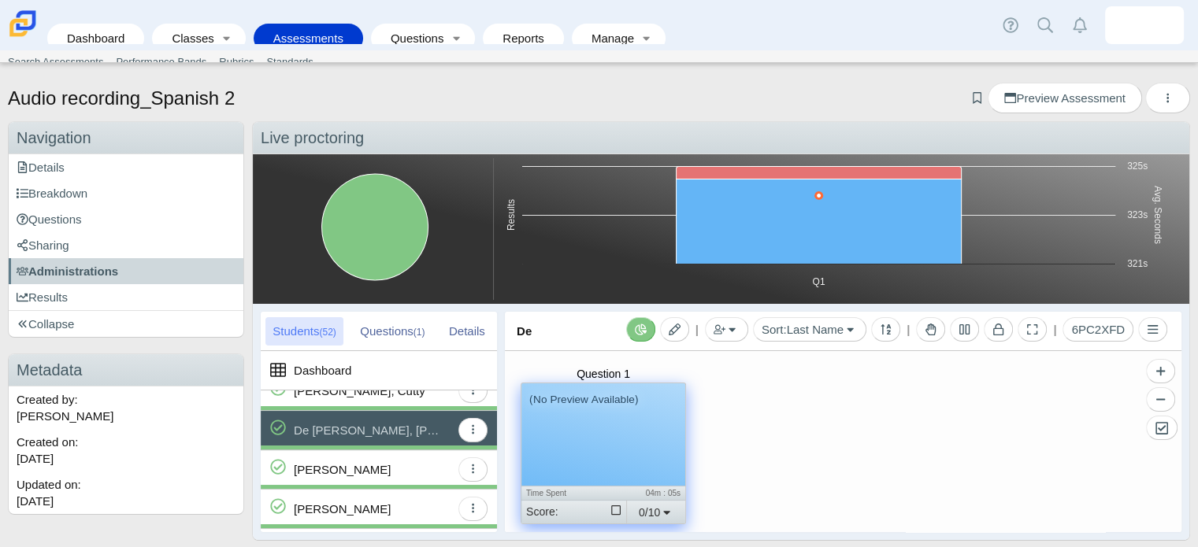
click at [606, 425] on div "(No Preview Available)" at bounding box center [603, 435] width 164 height 102
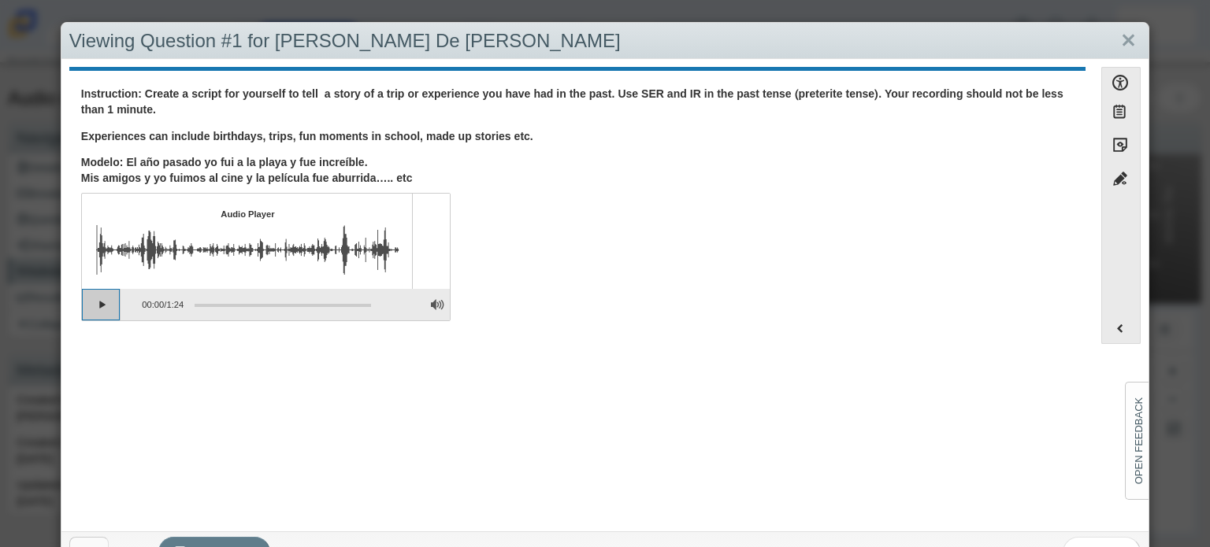
click at [92, 306] on button "Play" at bounding box center [101, 305] width 39 height 32
click at [1119, 44] on link "Close" at bounding box center [1128, 41] width 24 height 27
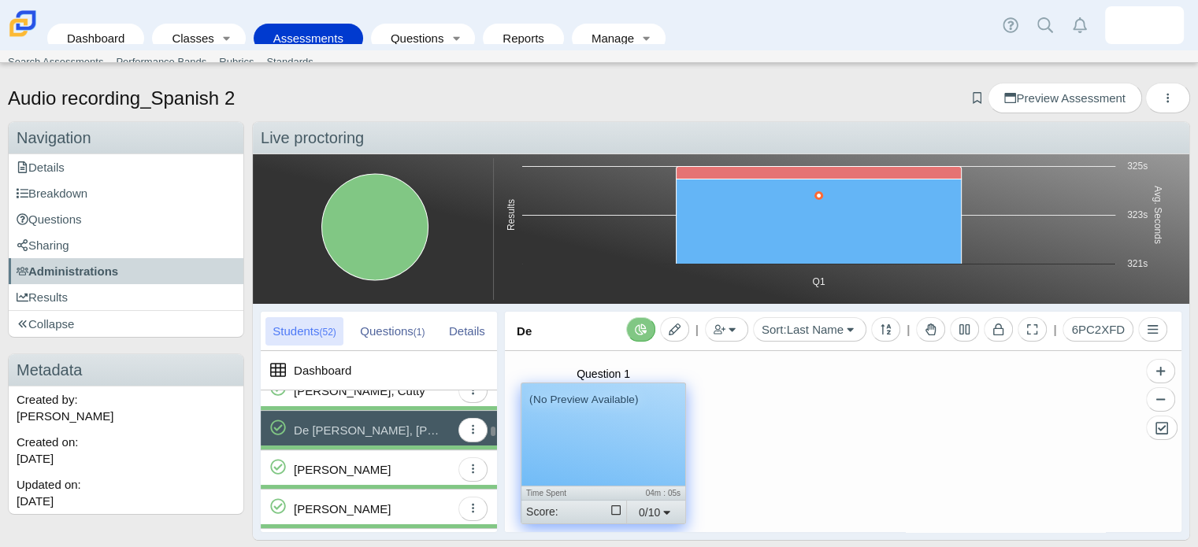
click at [325, 469] on div "Eusebio-Solorzano, Brandon" at bounding box center [342, 470] width 97 height 39
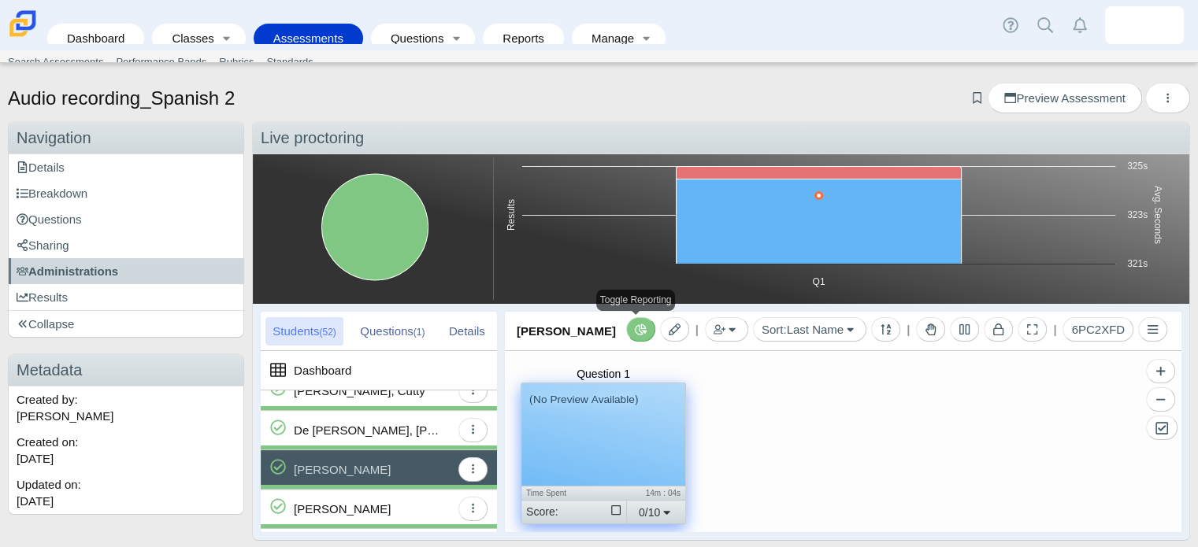
click at [596, 464] on div "(No Preview Available)" at bounding box center [603, 435] width 164 height 102
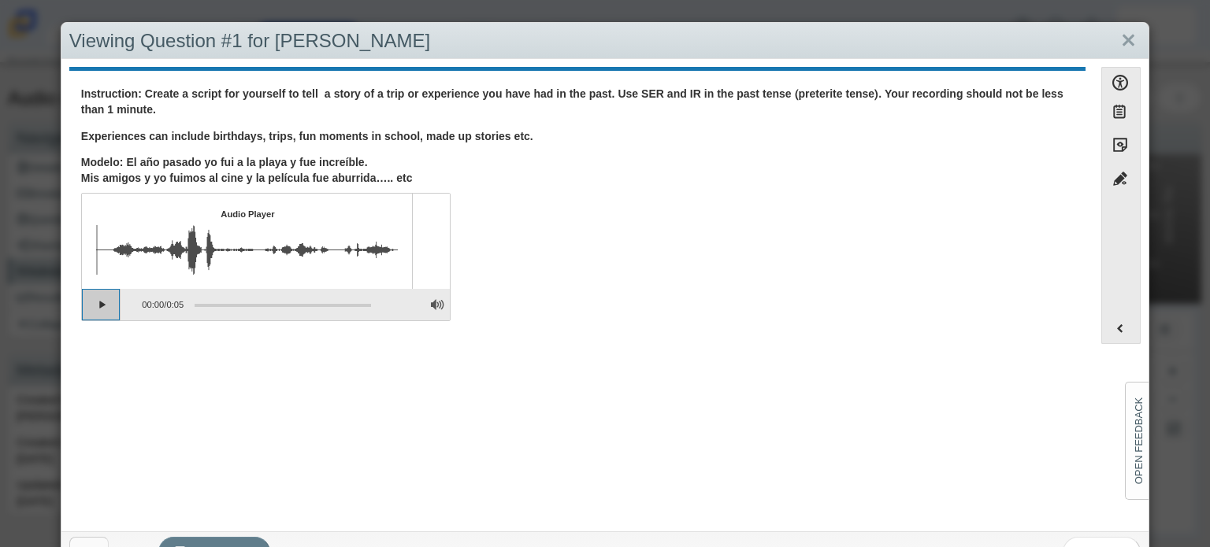
click at [100, 310] on button "Play" at bounding box center [101, 305] width 39 height 32
click at [1144, 39] on div "Viewing Question #1 for Brandon Eusebio-Solorzano This question was not attempt…" at bounding box center [605, 273] width 1210 height 547
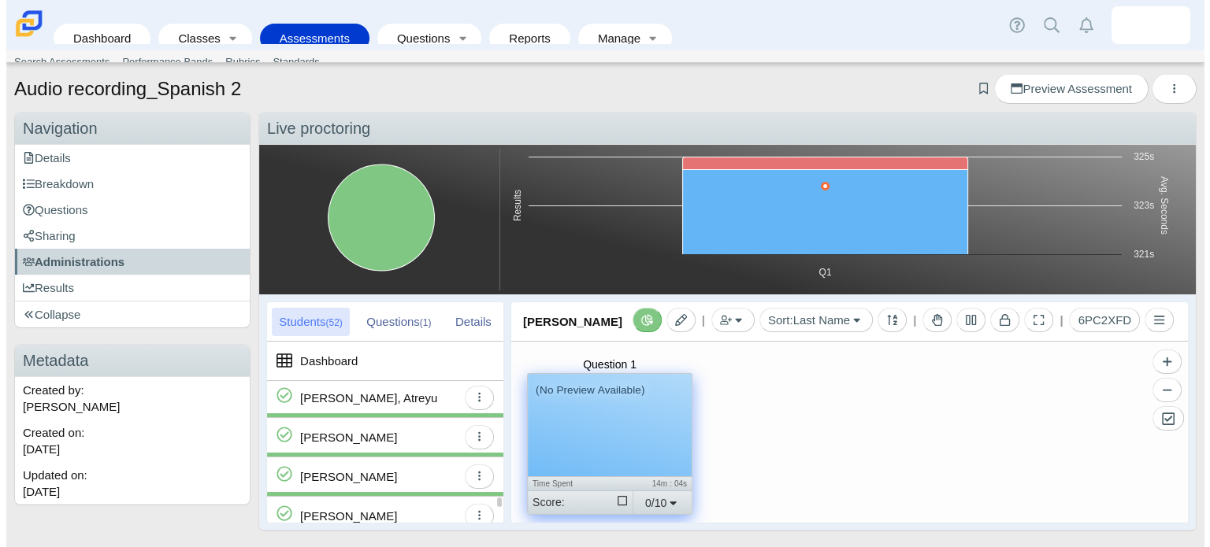
scroll to position [1906, 0]
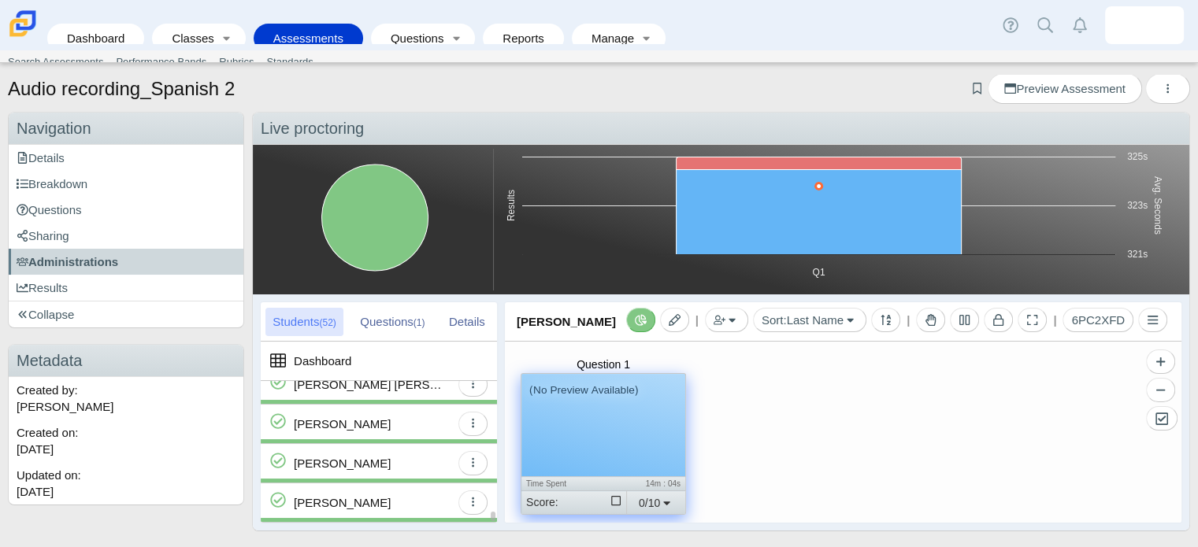
click at [359, 459] on div "Villegas, Cristian" at bounding box center [342, 463] width 97 height 39
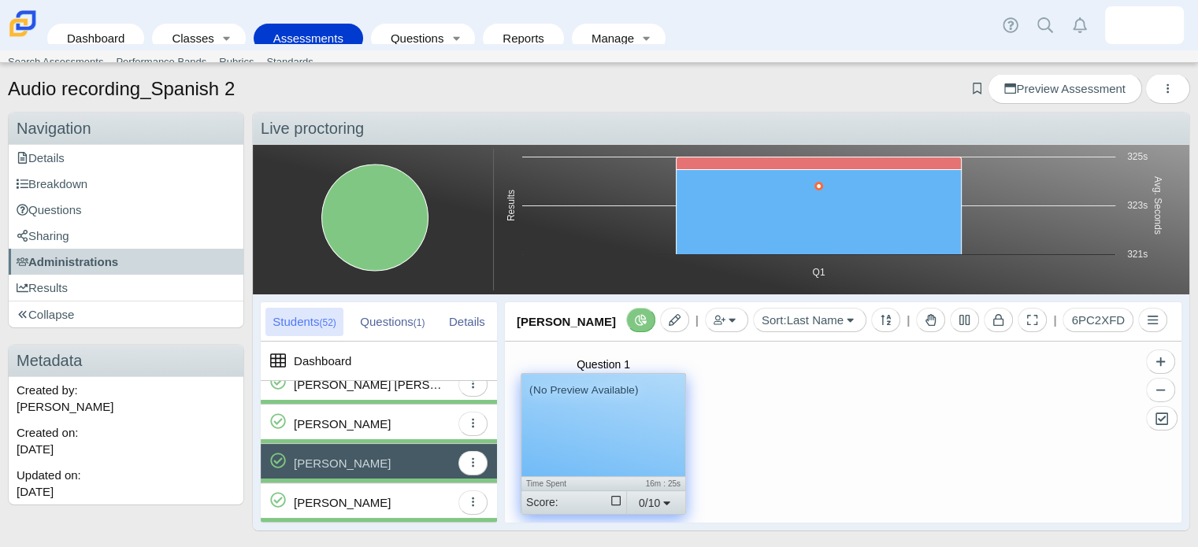
click at [566, 466] on div "(No Preview Available)" at bounding box center [603, 425] width 164 height 102
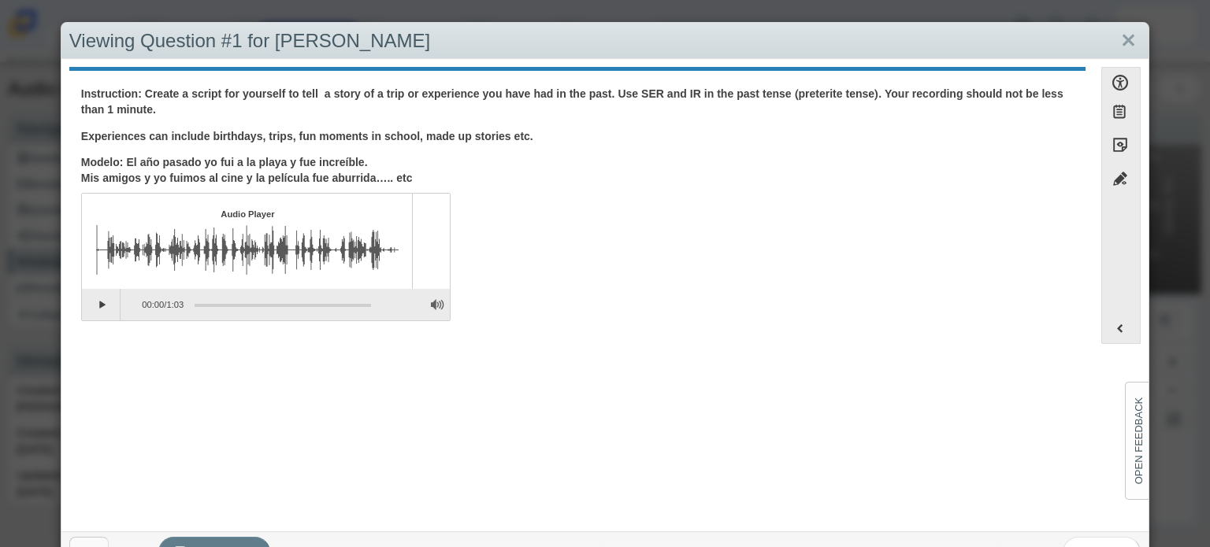
drag, startPoint x: 566, startPoint y: 466, endPoint x: 496, endPoint y: 488, distance: 73.5
click at [496, 488] on div "Question Instruction: Create a script for yourself to tell a story of a trip or…" at bounding box center [577, 463] width 1016 height 784
click at [100, 299] on button "Play" at bounding box center [101, 305] width 39 height 32
click at [1116, 39] on link "Close" at bounding box center [1128, 41] width 24 height 27
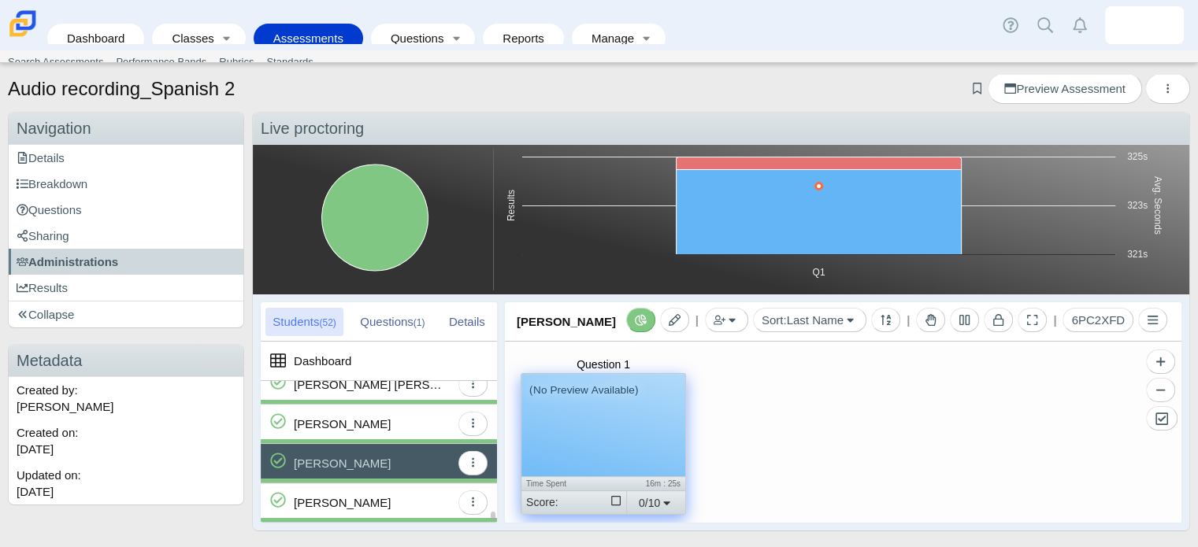
click at [413, 495] on div "Zamudio, Christopher" at bounding box center [372, 503] width 157 height 39
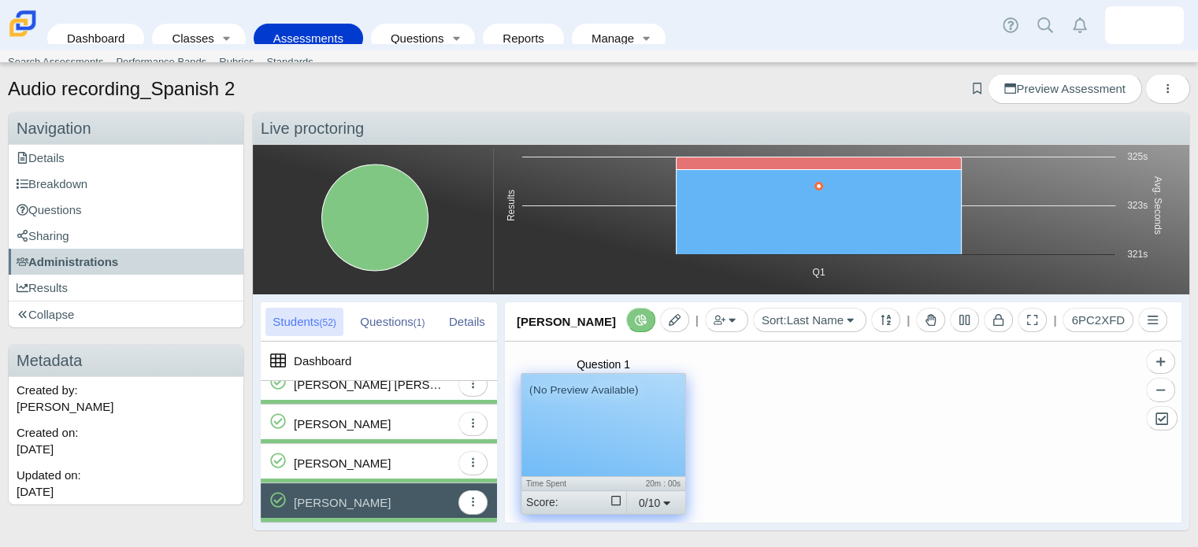
click at [583, 456] on div "(No Preview Available)" at bounding box center [603, 425] width 164 height 102
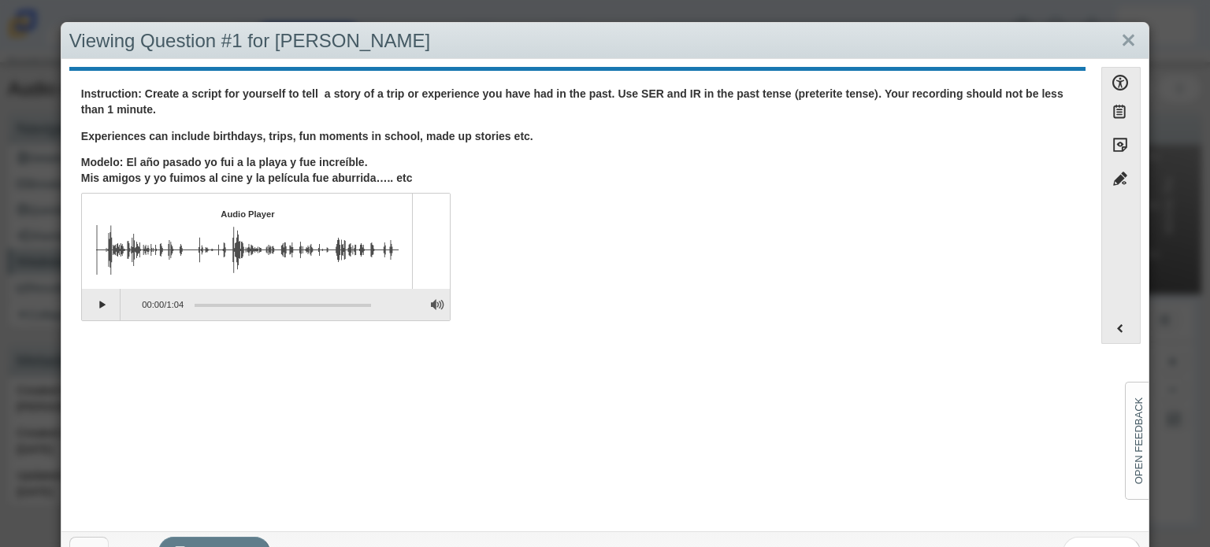
click at [88, 321] on div "Question Instruction: Create a script for yourself to tell a story of a trip or…" at bounding box center [577, 206] width 1016 height 247
click at [98, 308] on button "Play" at bounding box center [101, 305] width 39 height 32
click at [1116, 41] on link "Close" at bounding box center [1128, 41] width 24 height 27
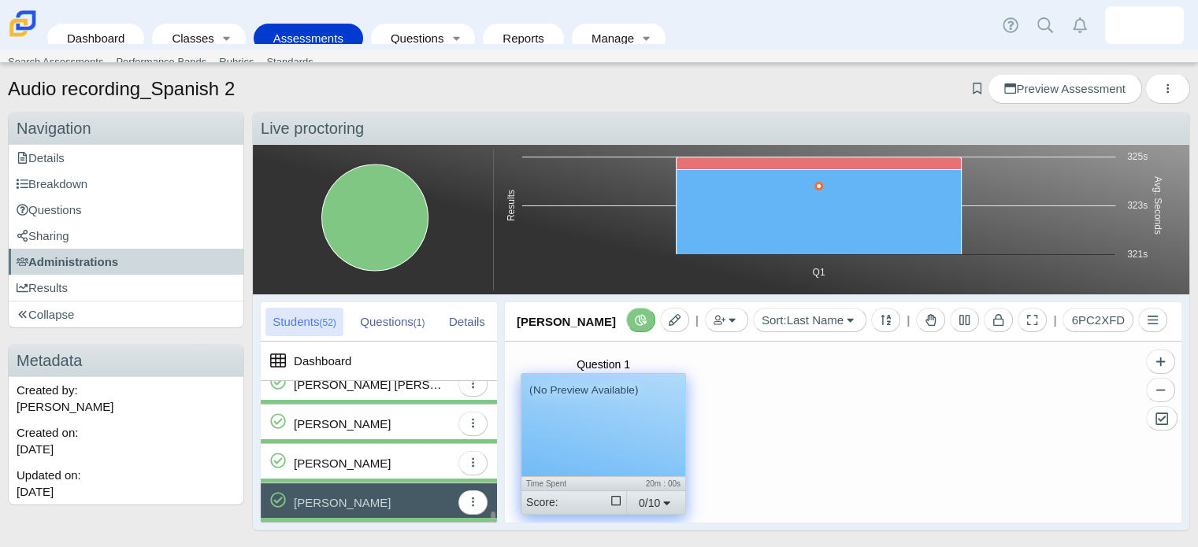
click at [359, 400] on span at bounding box center [379, 402] width 236 height 4
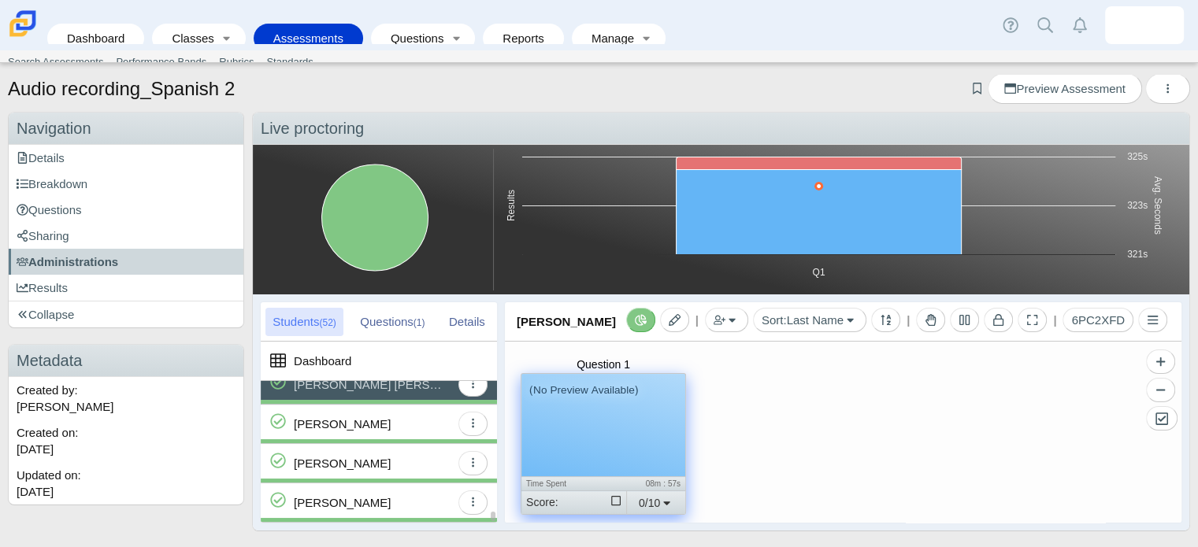
click at [352, 421] on div "Veloz, Raquel" at bounding box center [342, 424] width 97 height 39
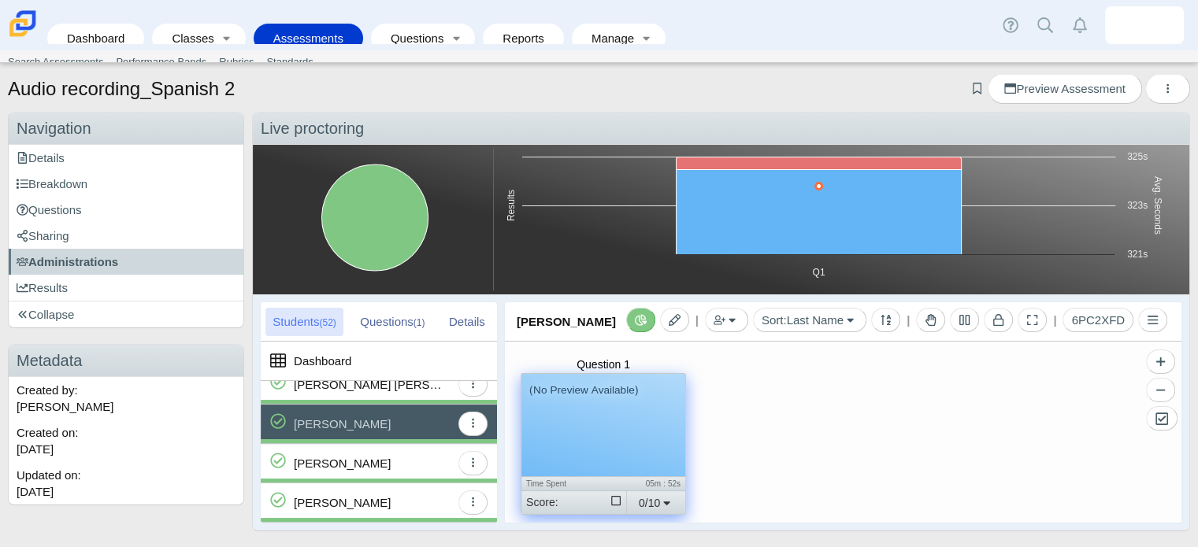
click at [600, 413] on div "(No Preview Available)" at bounding box center [603, 425] width 164 height 102
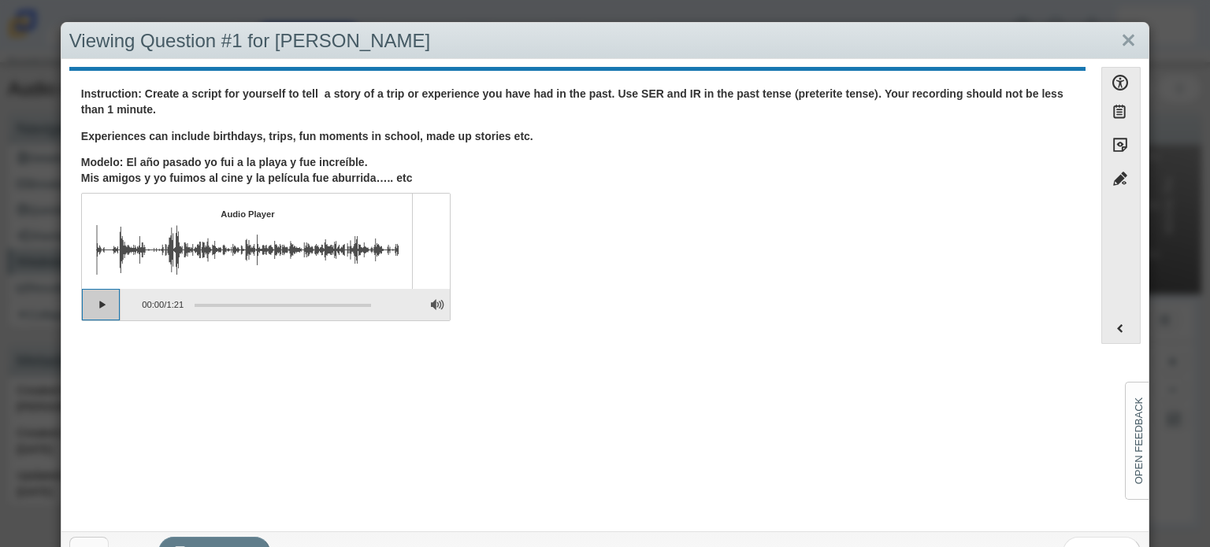
click at [101, 306] on button "Play" at bounding box center [101, 305] width 39 height 32
click at [1116, 28] on link "Close" at bounding box center [1128, 41] width 24 height 27
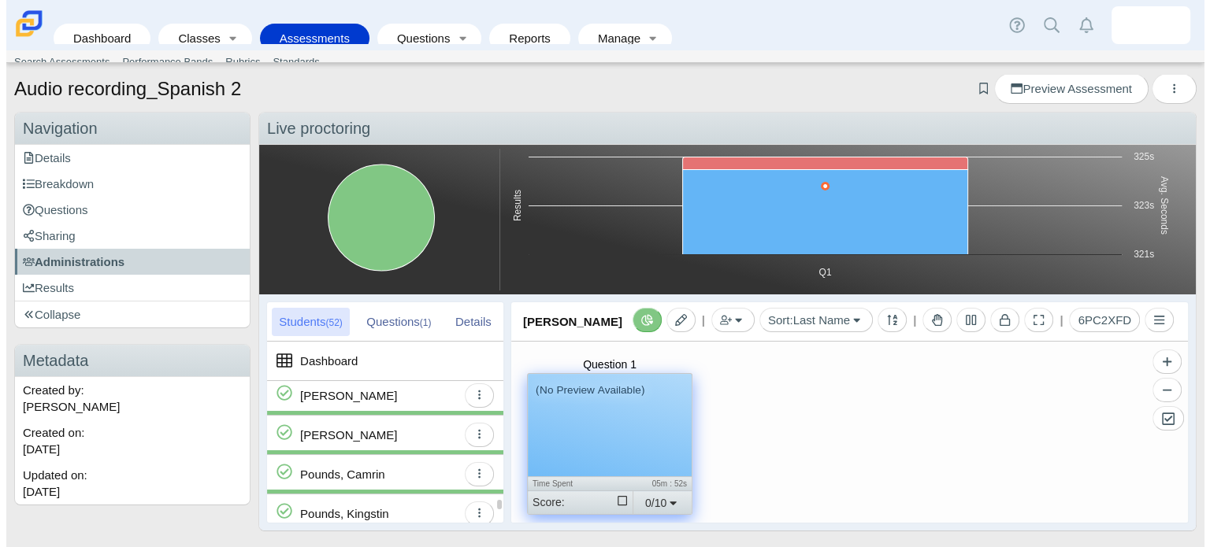
scroll to position [9, 0]
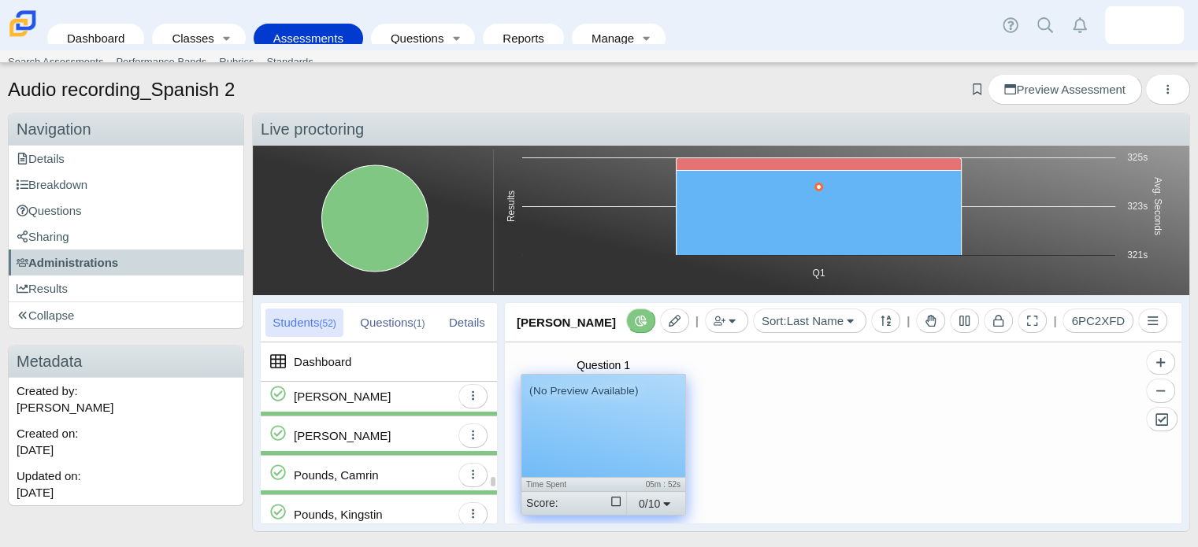
click at [358, 468] on div "Pounds, Camrin" at bounding box center [336, 475] width 85 height 39
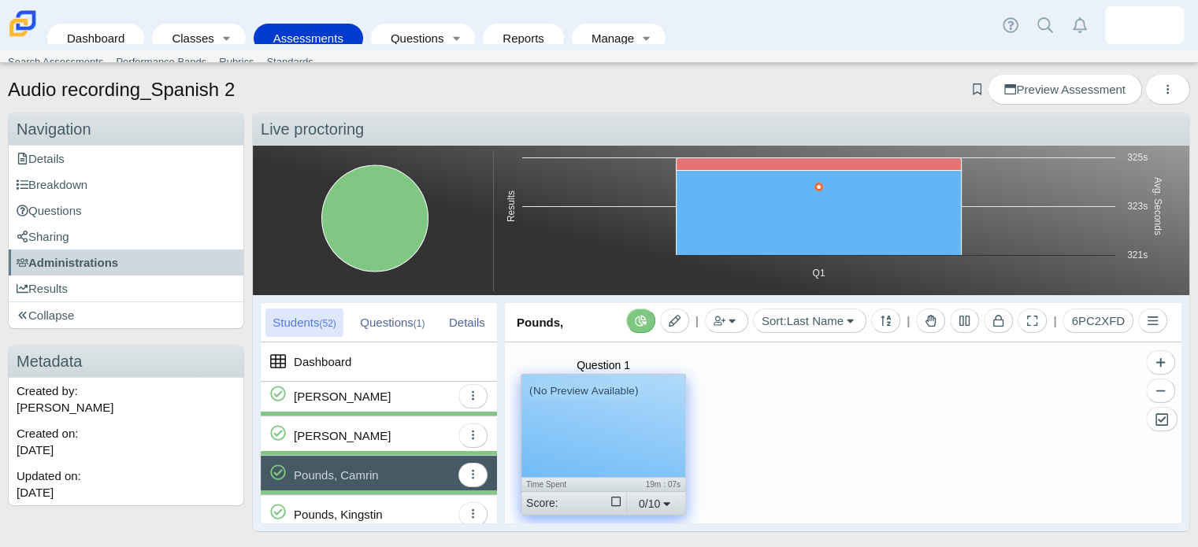
click at [646, 452] on div "(No Preview Available)" at bounding box center [603, 426] width 164 height 102
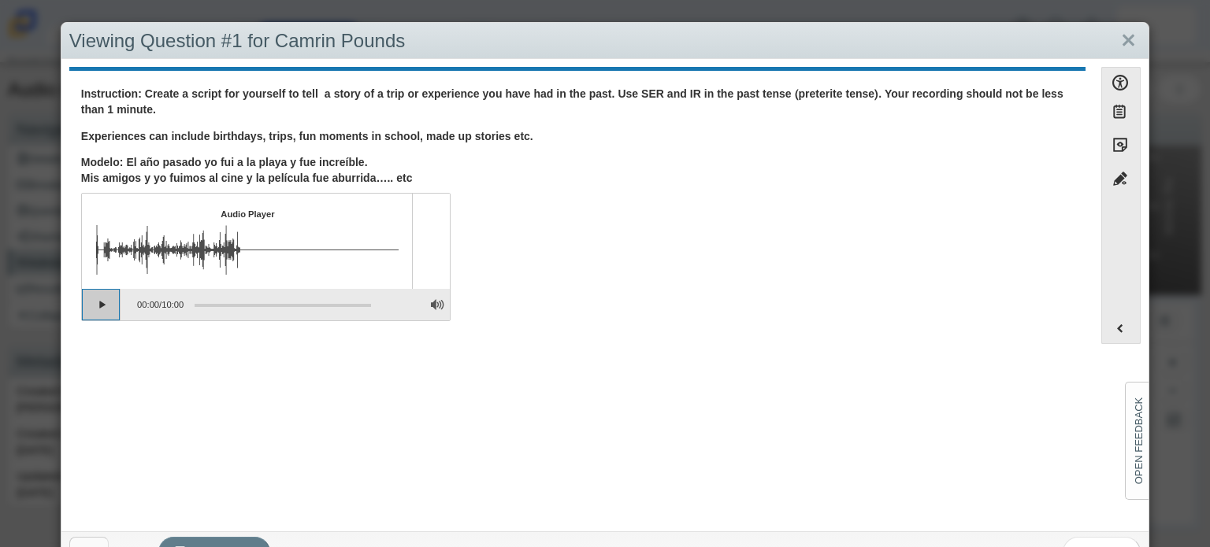
click at [104, 310] on button "Play" at bounding box center [101, 305] width 39 height 32
drag, startPoint x: 197, startPoint y: 306, endPoint x: 230, endPoint y: 308, distance: 33.1
click at [230, 308] on div "Assessment items" at bounding box center [277, 305] width 187 height 28
drag, startPoint x: 195, startPoint y: 305, endPoint x: 236, endPoint y: 304, distance: 41.0
click at [236, 304] on div "Assessment items" at bounding box center [283, 305] width 176 height 3
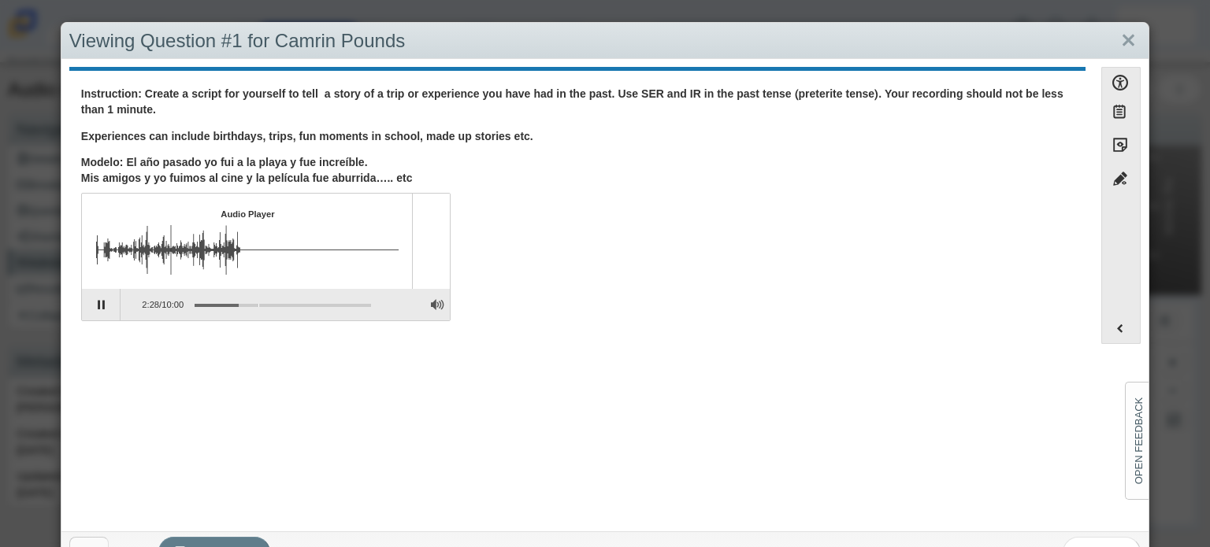
click at [258, 306] on div "Assessment items" at bounding box center [283, 305] width 176 height 3
drag, startPoint x: 258, startPoint y: 306, endPoint x: 306, endPoint y: 305, distance: 48.1
click at [306, 305] on div "Assessment items" at bounding box center [283, 305] width 176 height 3
click at [332, 305] on div "Assessment items" at bounding box center [283, 305] width 176 height 3
click at [379, 310] on div "7:52 / 10:00" at bounding box center [266, 305] width 368 height 32
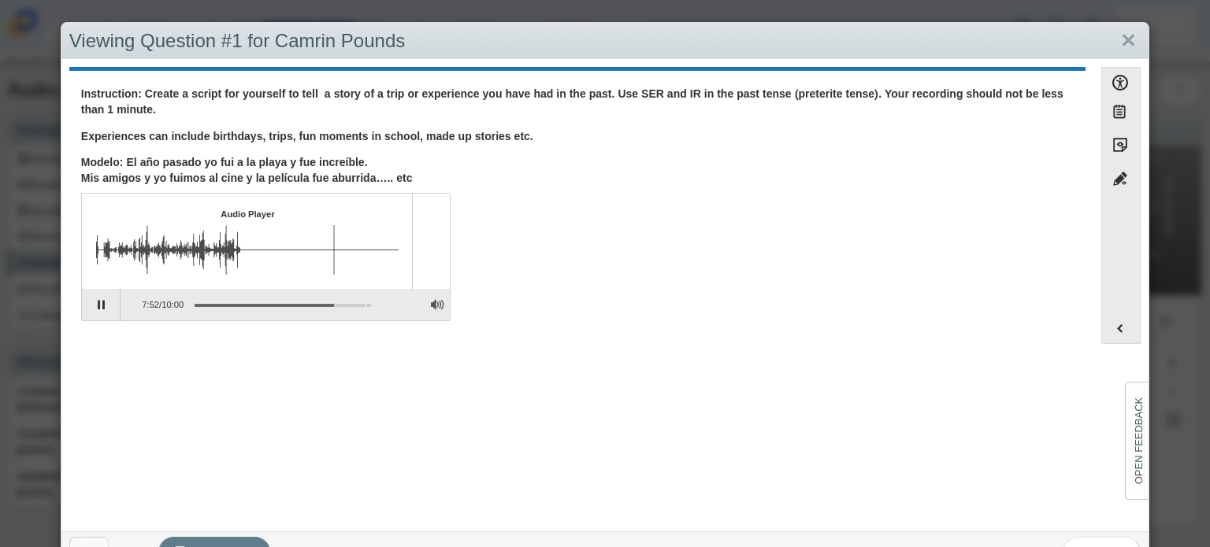
click at [366, 304] on div "Assessment items" at bounding box center [283, 305] width 176 height 3
click at [1116, 44] on link "Close" at bounding box center [1128, 41] width 24 height 27
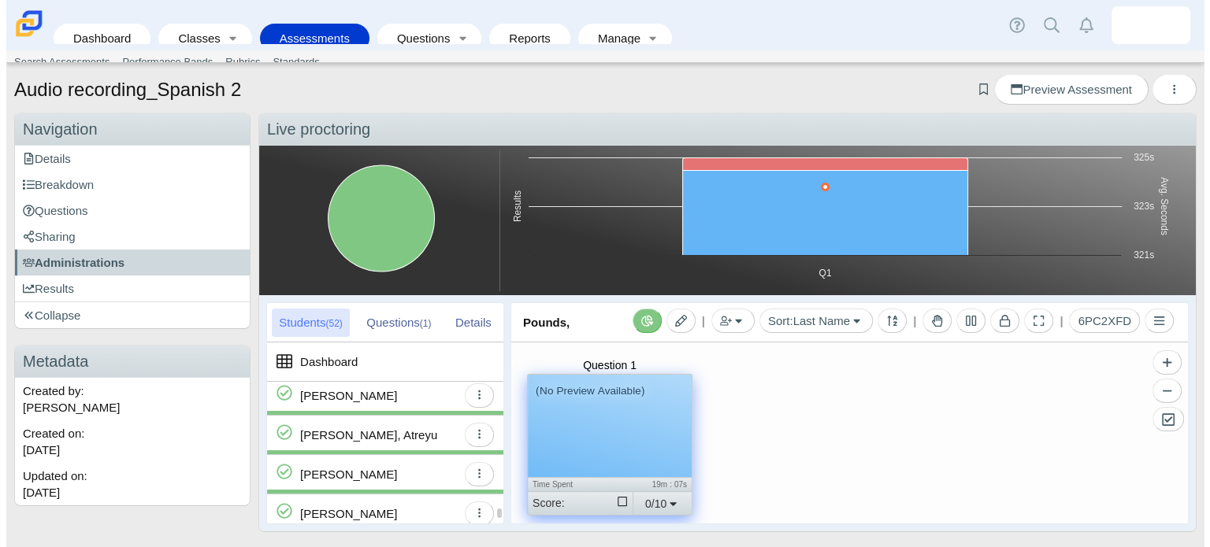
scroll to position [1658, 0]
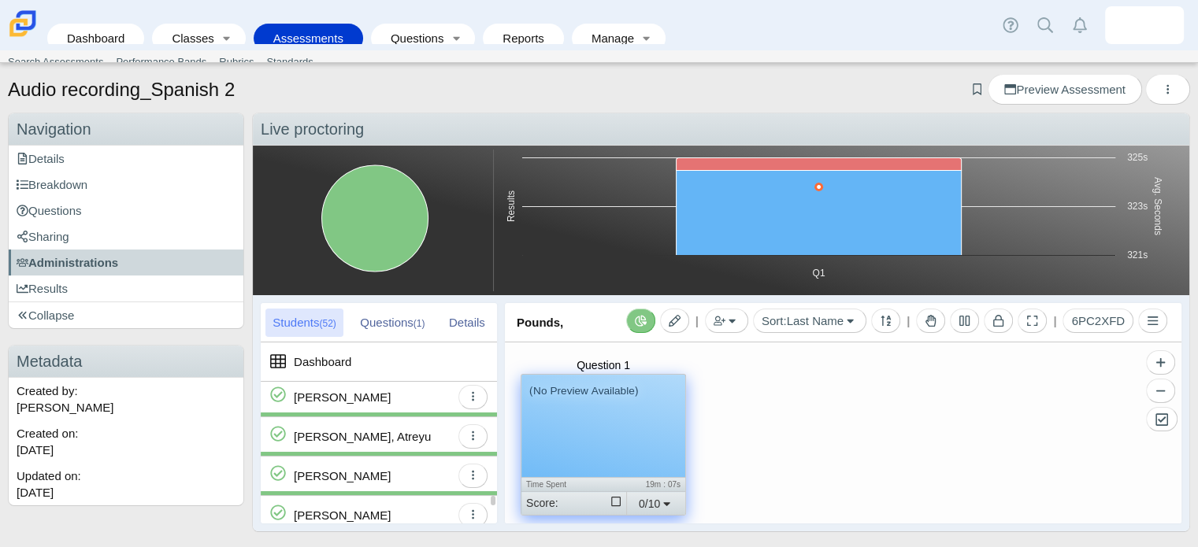
click at [359, 385] on div "Robinson, Kayla" at bounding box center [342, 397] width 97 height 39
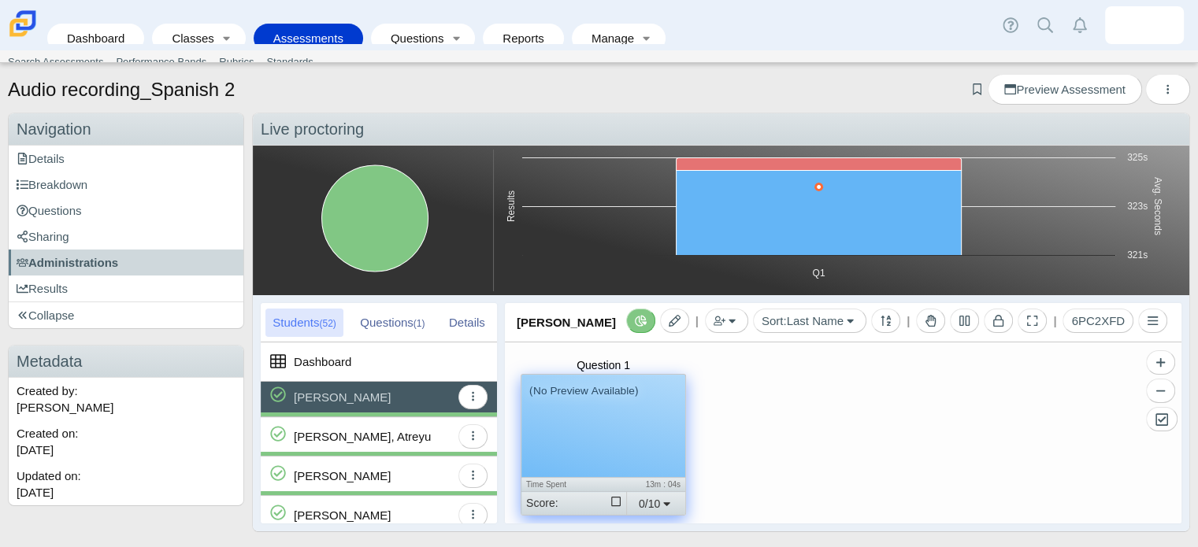
click at [631, 434] on div "(No Preview Available)" at bounding box center [603, 426] width 164 height 102
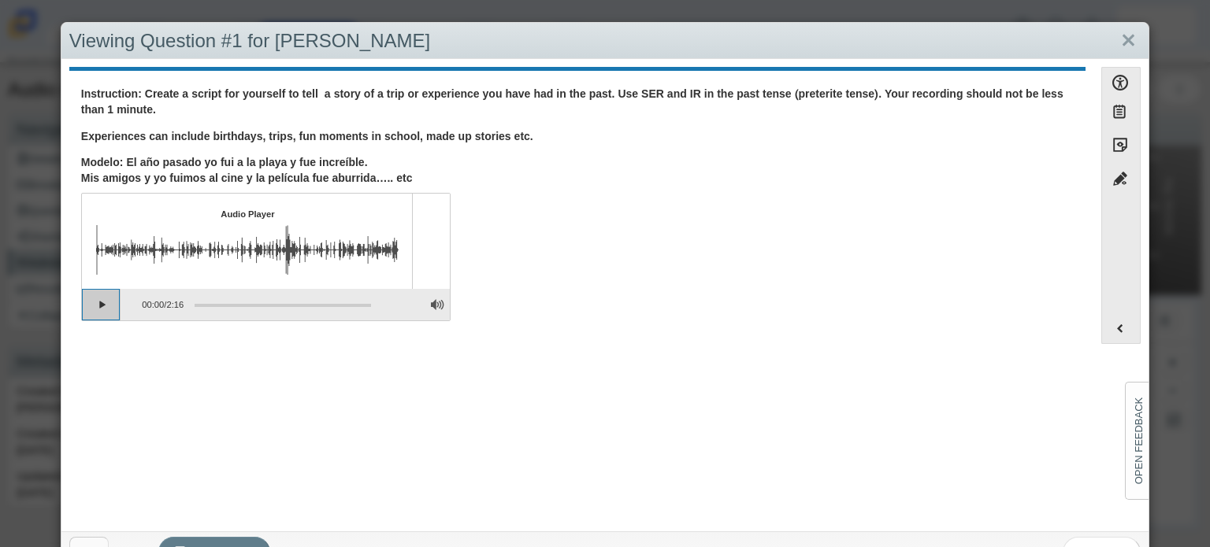
click at [117, 302] on button "Play" at bounding box center [101, 305] width 39 height 32
